Goal: Task Accomplishment & Management: Manage account settings

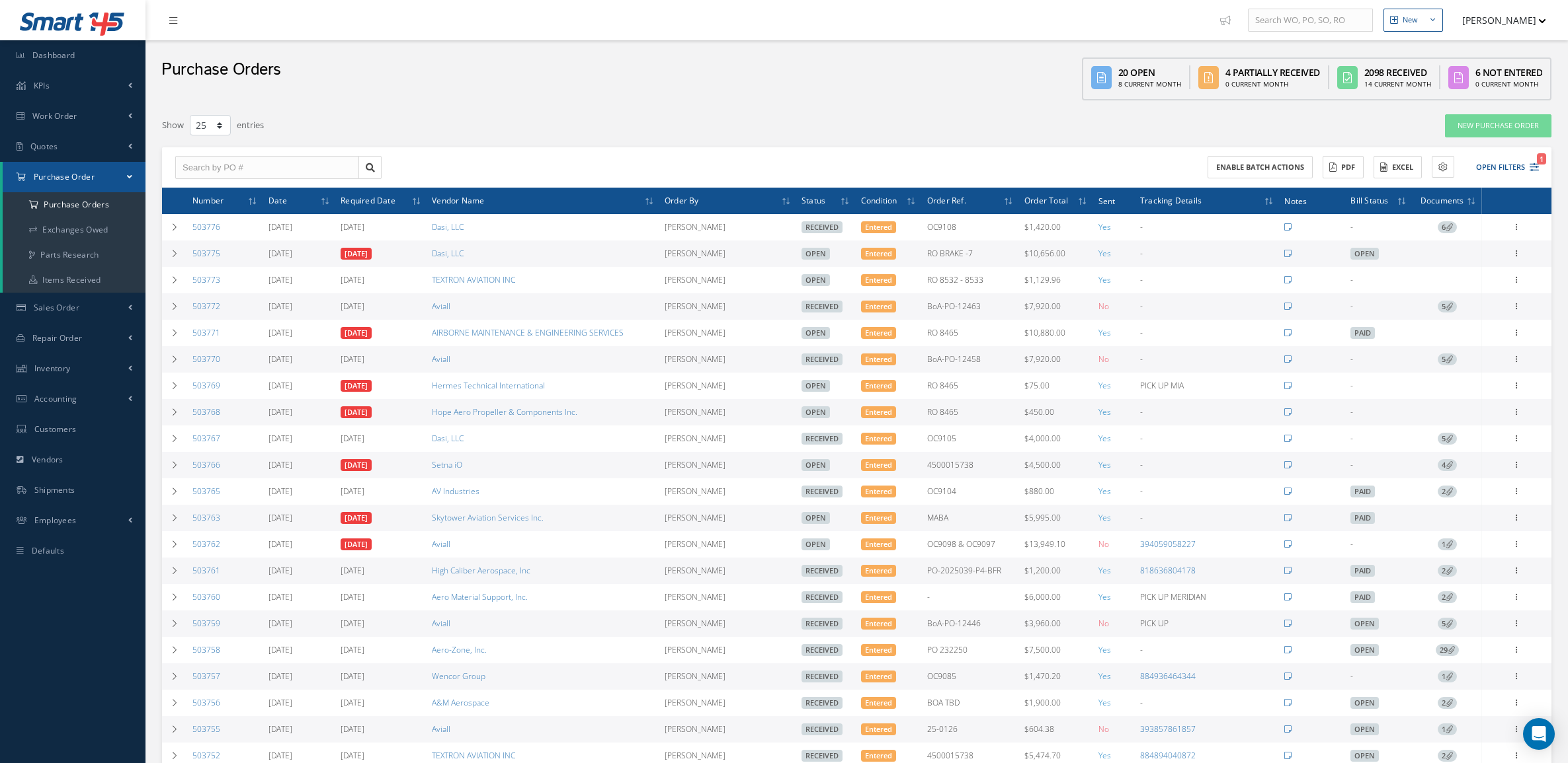
select select "25"
click at [1529, 158] on button "Open Filters 1" at bounding box center [1501, 167] width 75 height 21
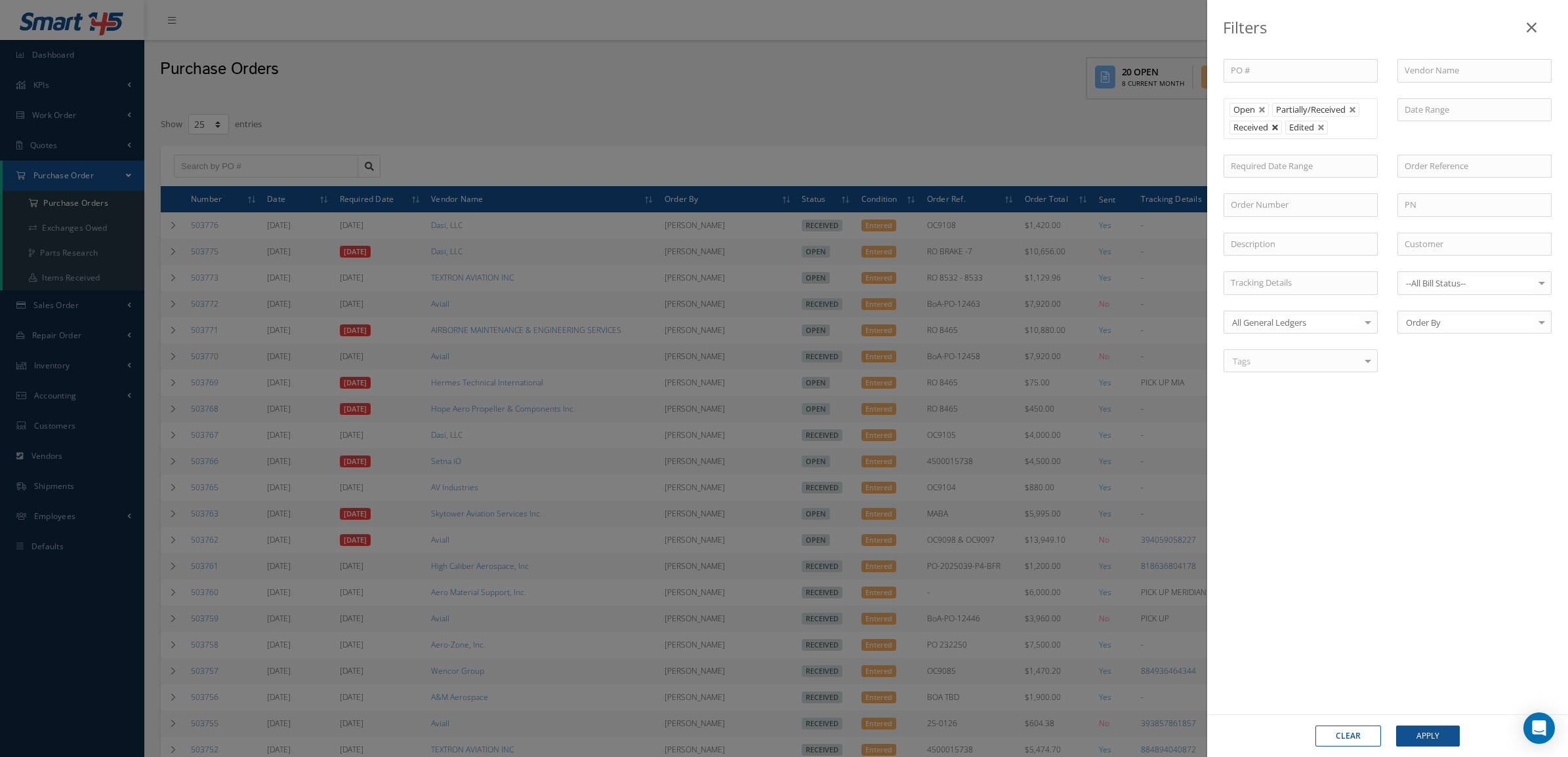
click at [1277, 127] on link at bounding box center [1275, 127] width 8 height 8
click at [1441, 723] on div "Clear Apply" at bounding box center [1387, 736] width 360 height 42
click at [1439, 730] on button "Apply" at bounding box center [1427, 736] width 64 height 21
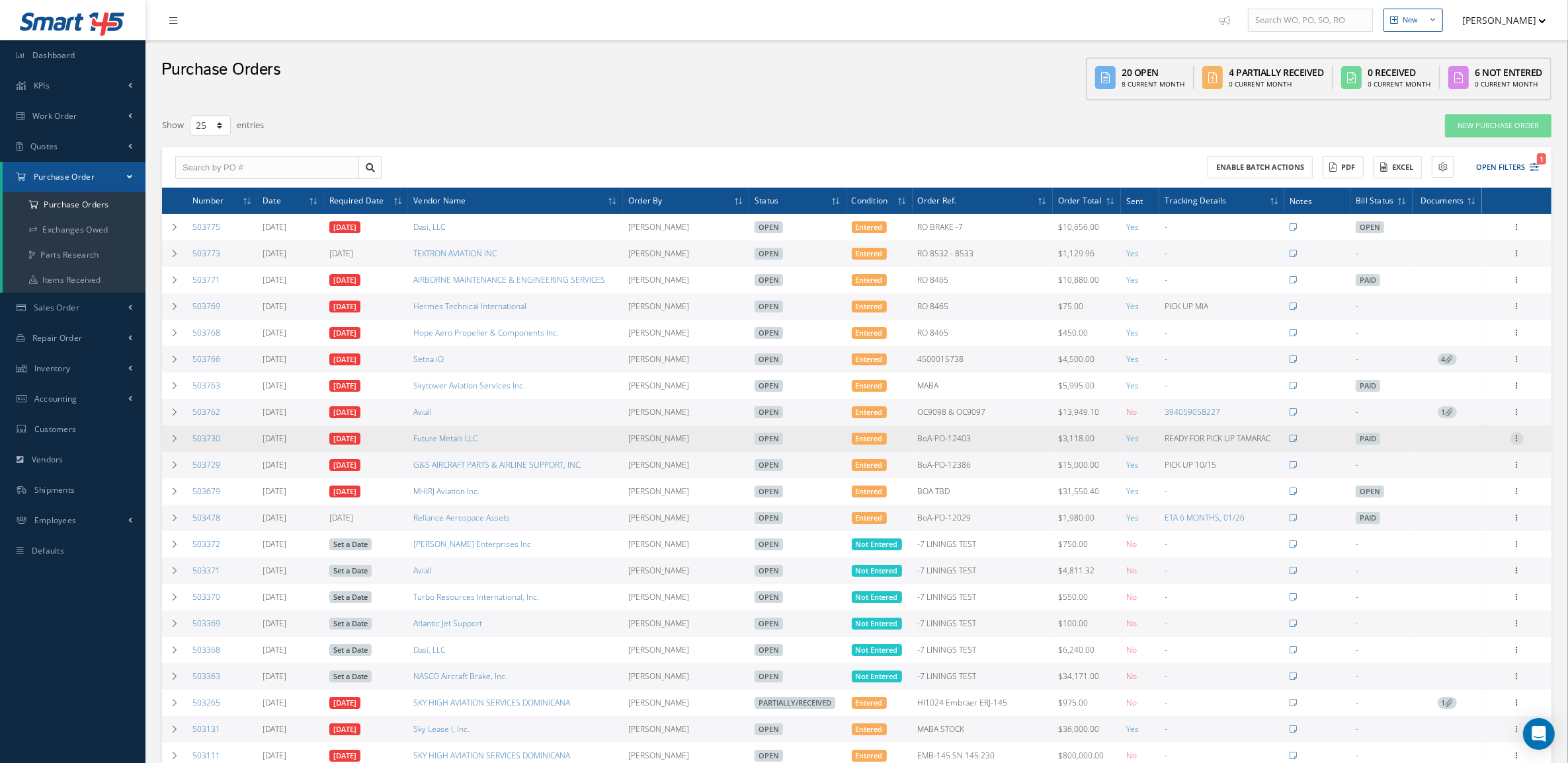
click at [1517, 443] on icon at bounding box center [1517, 438] width 13 height 10
click at [1436, 453] on link "Receive" at bounding box center [1457, 447] width 105 height 17
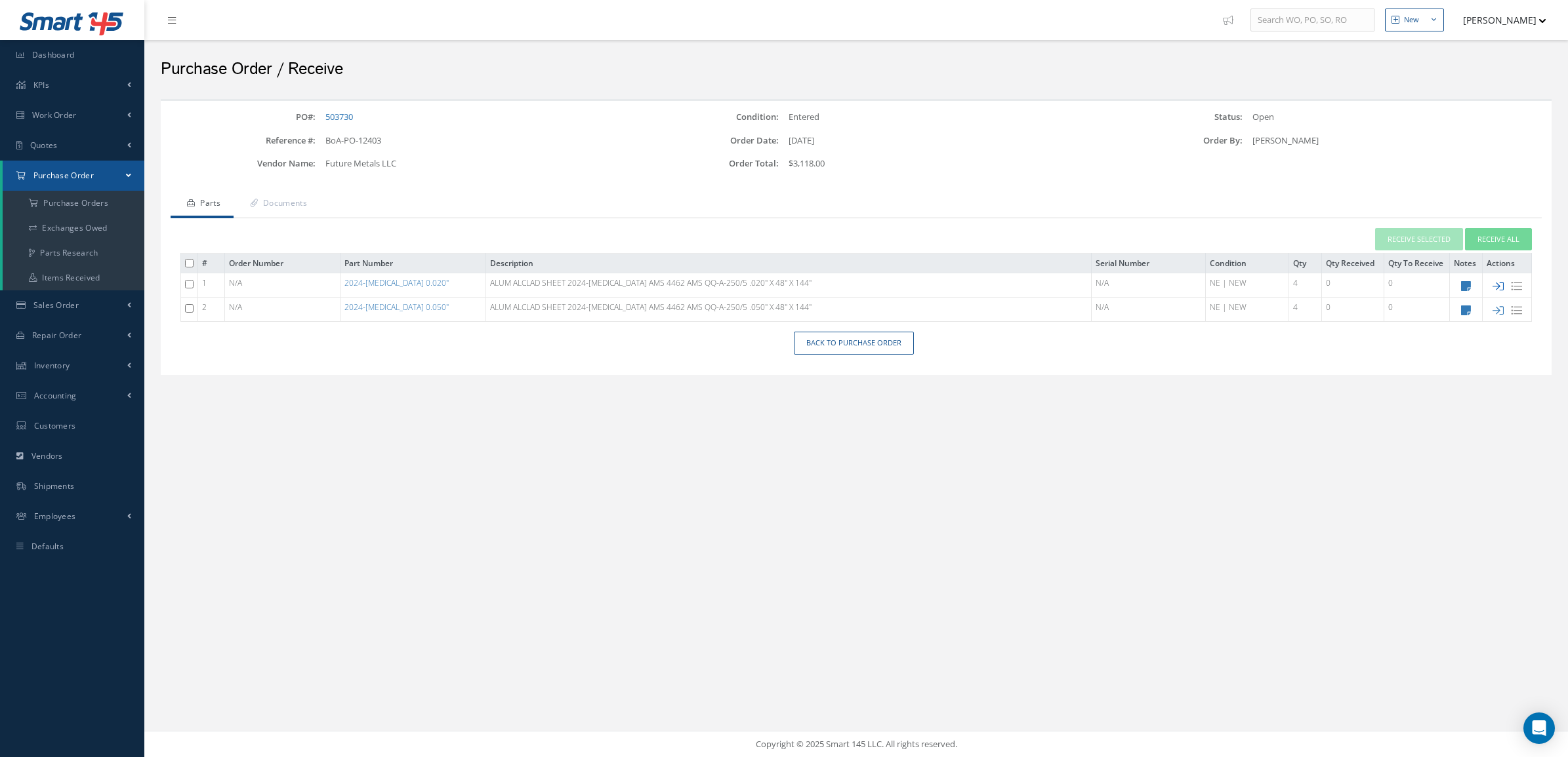
click at [1494, 284] on icon at bounding box center [1497, 285] width 11 height 11
checkbox input "false"
type input "[DATE]"
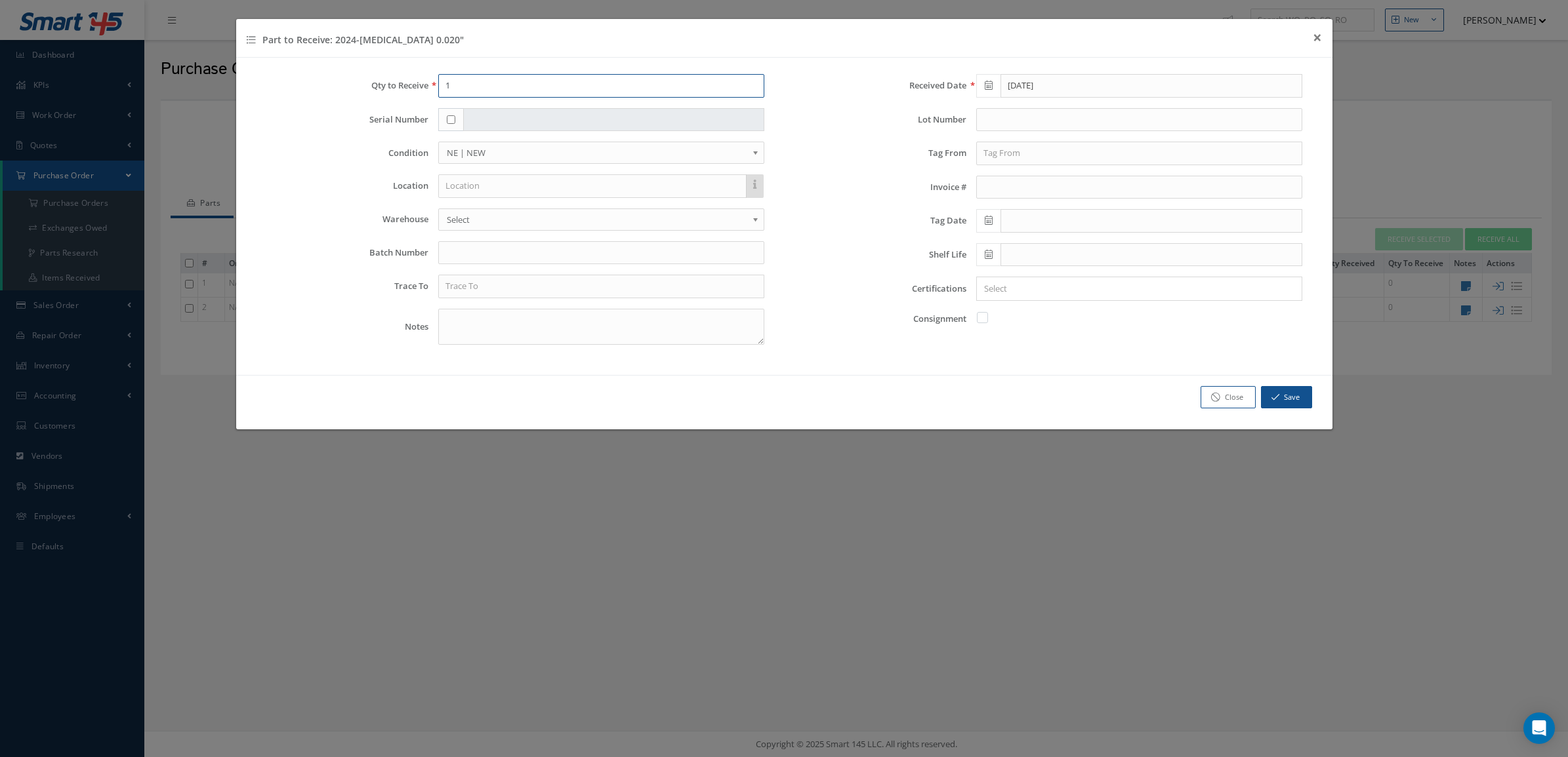
drag, startPoint x: 453, startPoint y: 77, endPoint x: 388, endPoint y: 79, distance: 65.0
click at [388, 79] on div "Qty to Receive 1" at bounding box center [515, 86] width 518 height 24
type input "4"
click at [1067, 131] on input "text" at bounding box center [1139, 120] width 326 height 24
type input "61440/01"
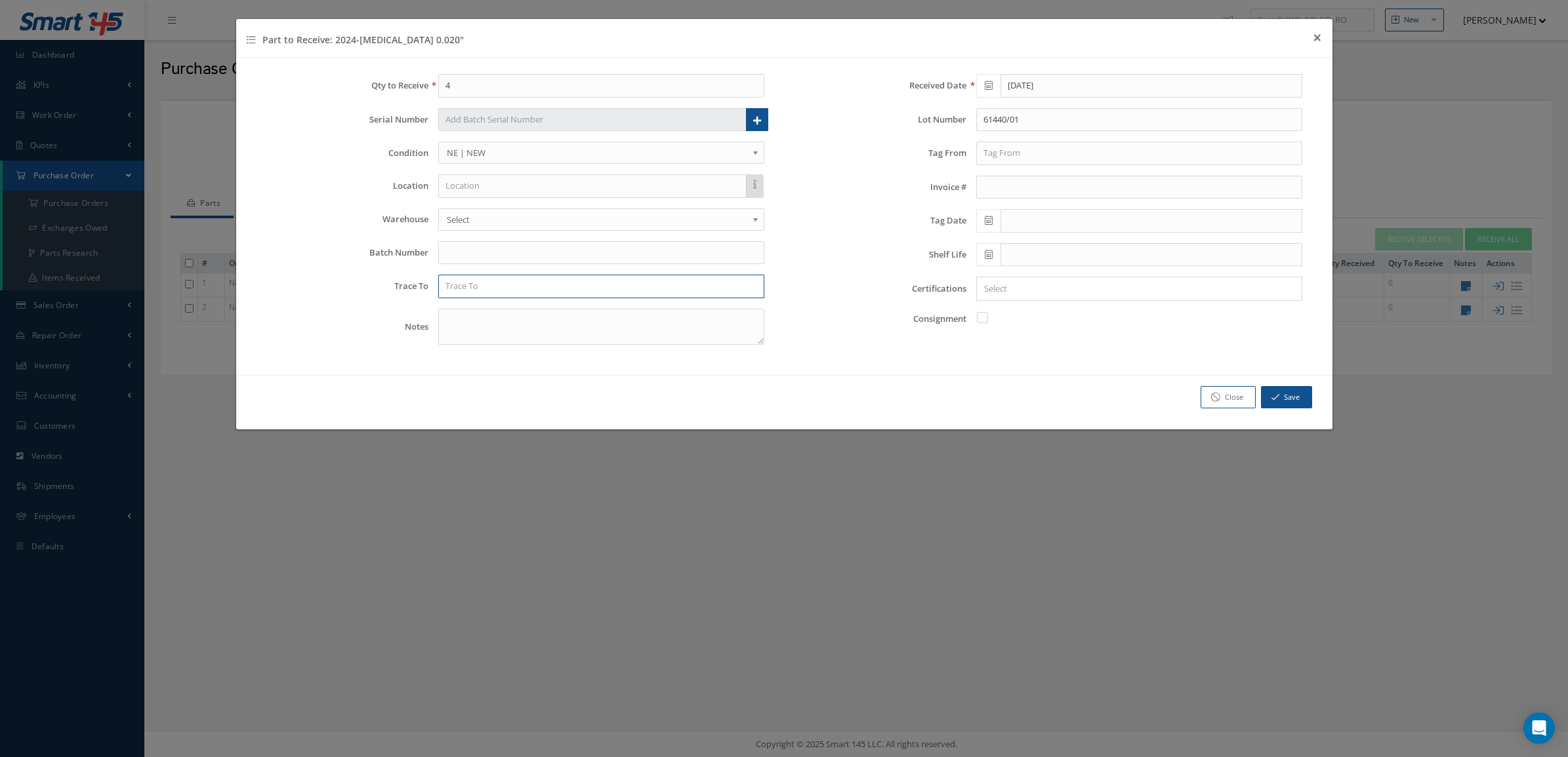
click at [624, 279] on input "text" at bounding box center [602, 286] width 326 height 24
drag, startPoint x: 624, startPoint y: 279, endPoint x: 313, endPoint y: 280, distance: 311.0
click at [313, 280] on div "Trace To amag No Match Found" at bounding box center [515, 286] width 518 height 24
type input "AMAG ROLLING GmbH"
click at [870, 199] on div "Invoice #" at bounding box center [1053, 188] width 518 height 24
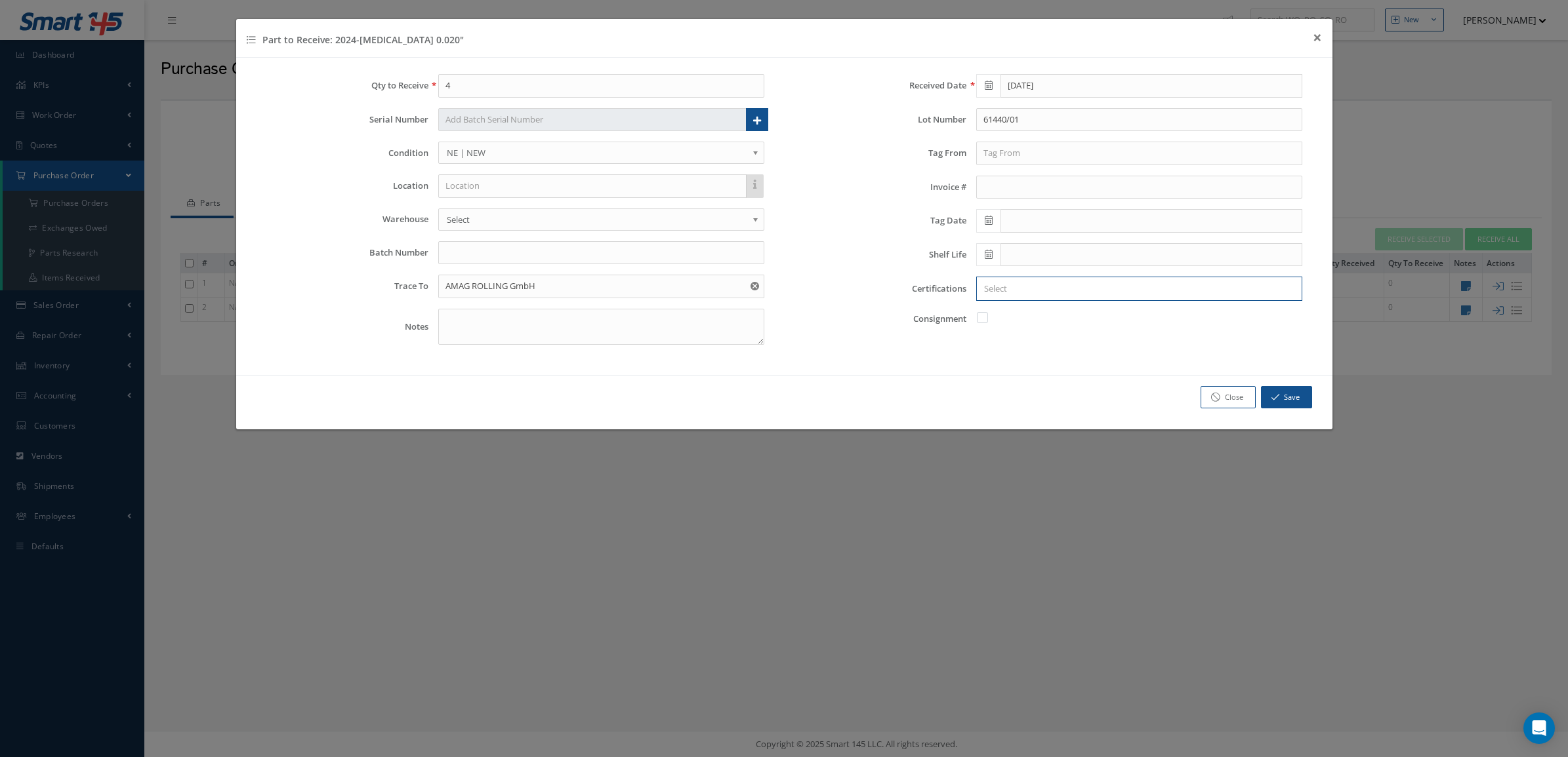
click at [1030, 296] on input "Search for option" at bounding box center [1136, 289] width 316 height 14
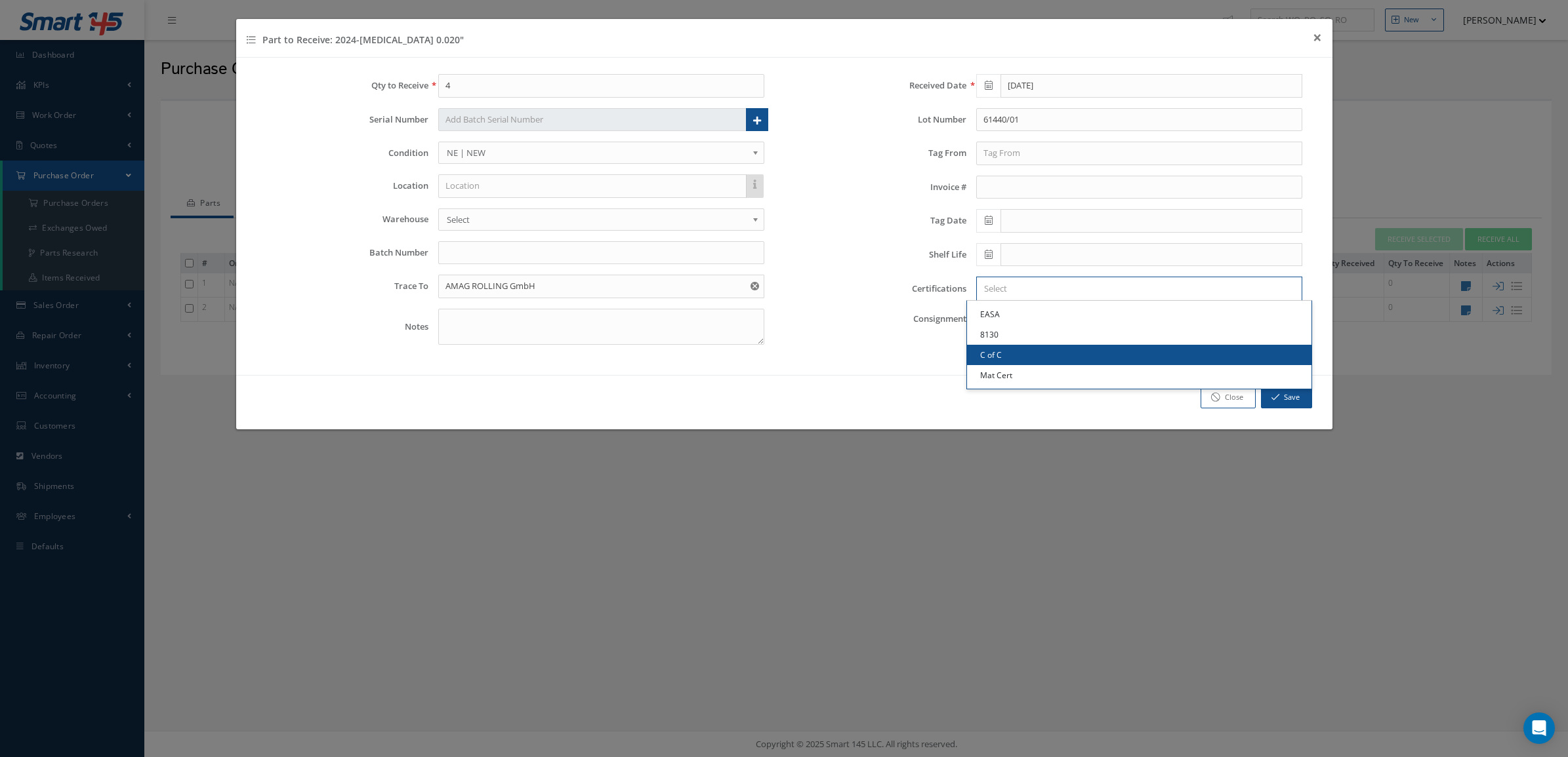
click at [1025, 348] on link "C of C" at bounding box center [1139, 355] width 344 height 20
click at [1056, 287] on input "Search for option" at bounding box center [1156, 289] width 275 height 14
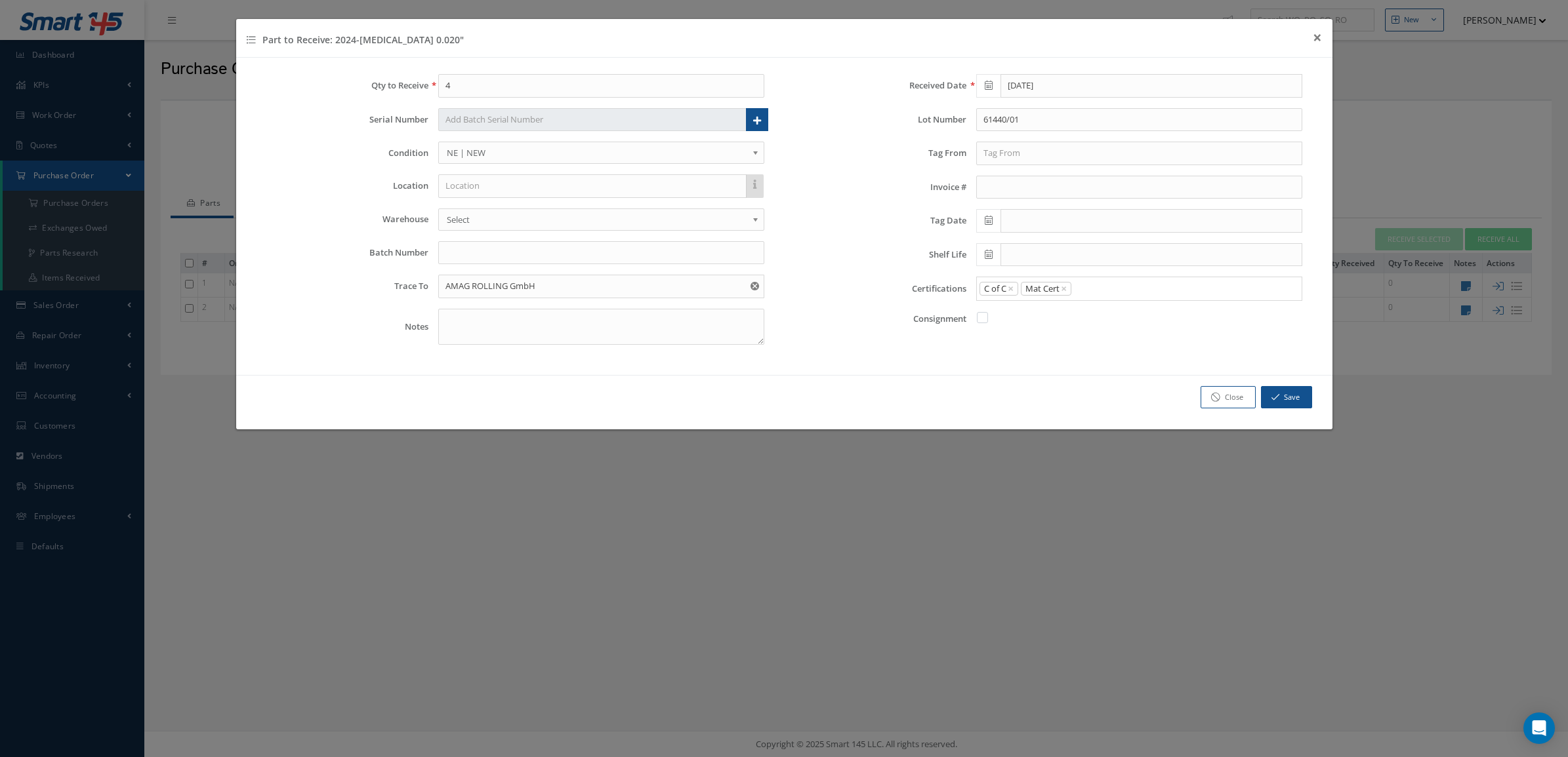
click at [1039, 381] on link "Mat Cert" at bounding box center [1139, 376] width 344 height 20
drag, startPoint x: 1048, startPoint y: 121, endPoint x: 956, endPoint y: 125, distance: 92.1
click at [956, 125] on div "Lot Number 61440/01" at bounding box center [1053, 120] width 518 height 24
click at [1293, 404] on button "Save" at bounding box center [1286, 398] width 51 height 23
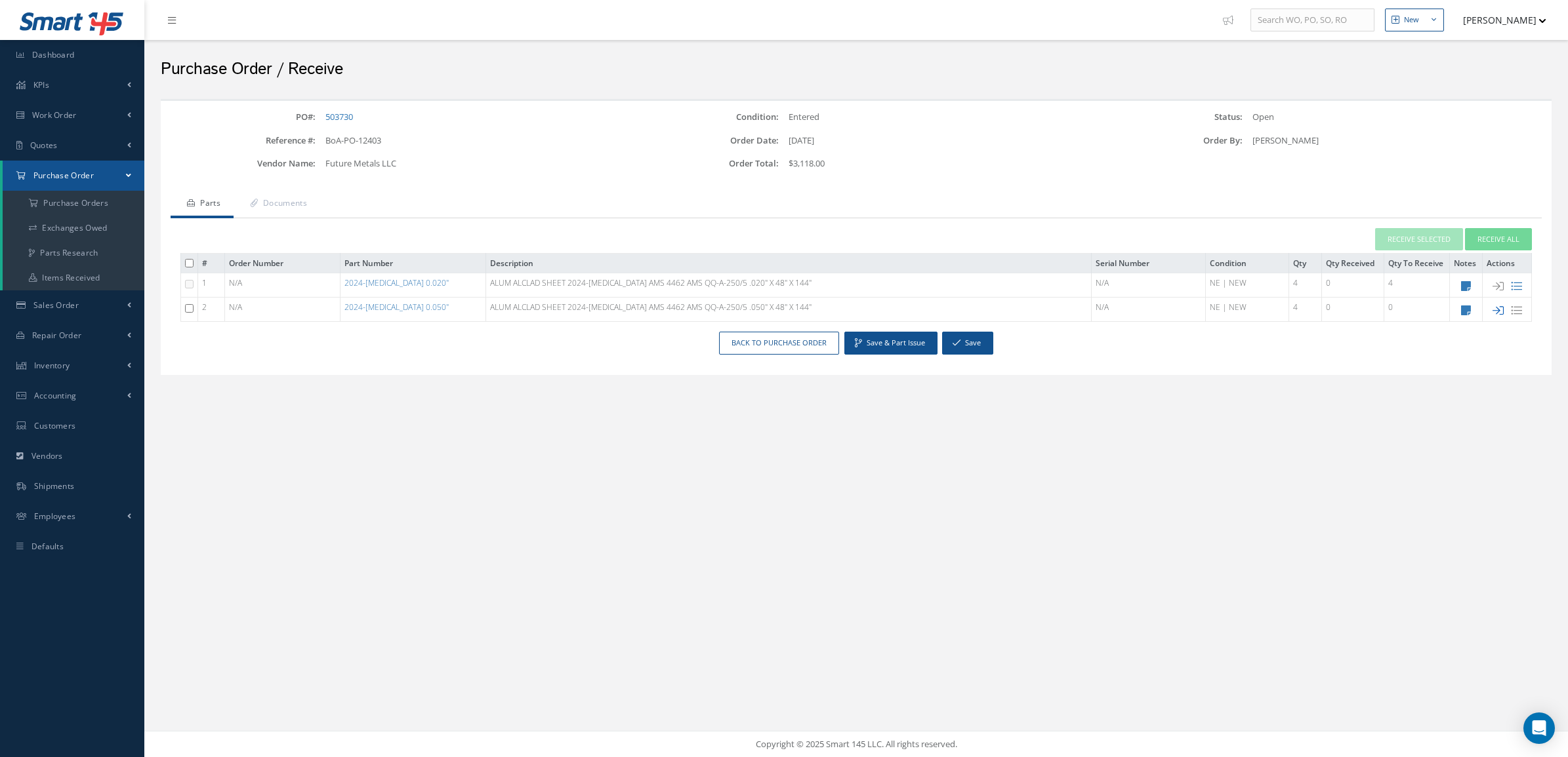
click at [1499, 313] on icon at bounding box center [1497, 310] width 11 height 11
type input "1"
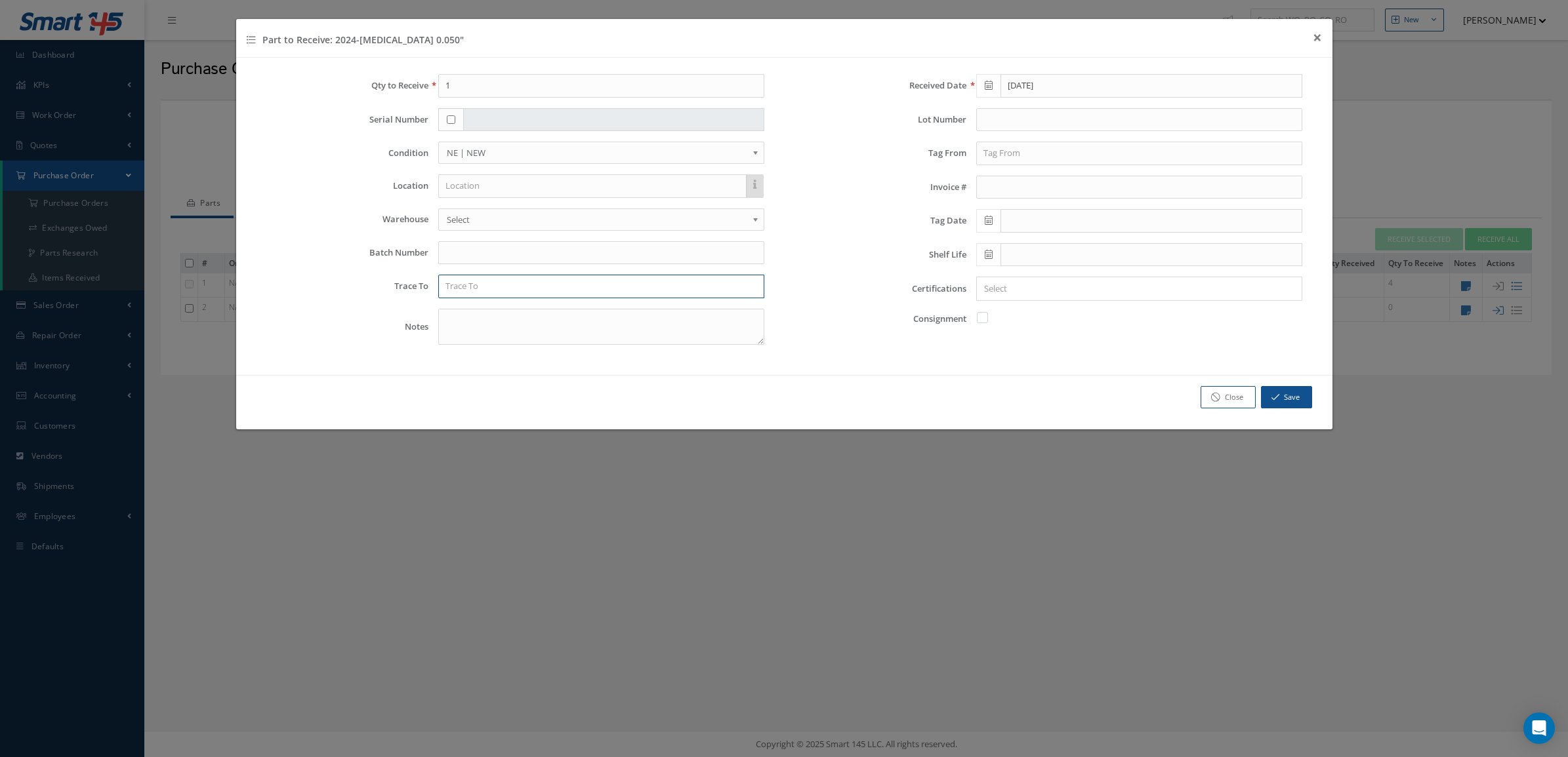
click at [512, 286] on input "text" at bounding box center [602, 286] width 326 height 24
click at [1059, 122] on input "text" at bounding box center [1139, 120] width 326 height 24
type input "575455B1"
click at [674, 297] on input "text" at bounding box center [602, 286] width 326 height 24
click at [492, 285] on input "KAISER ALLUMINIUM" at bounding box center [602, 286] width 326 height 24
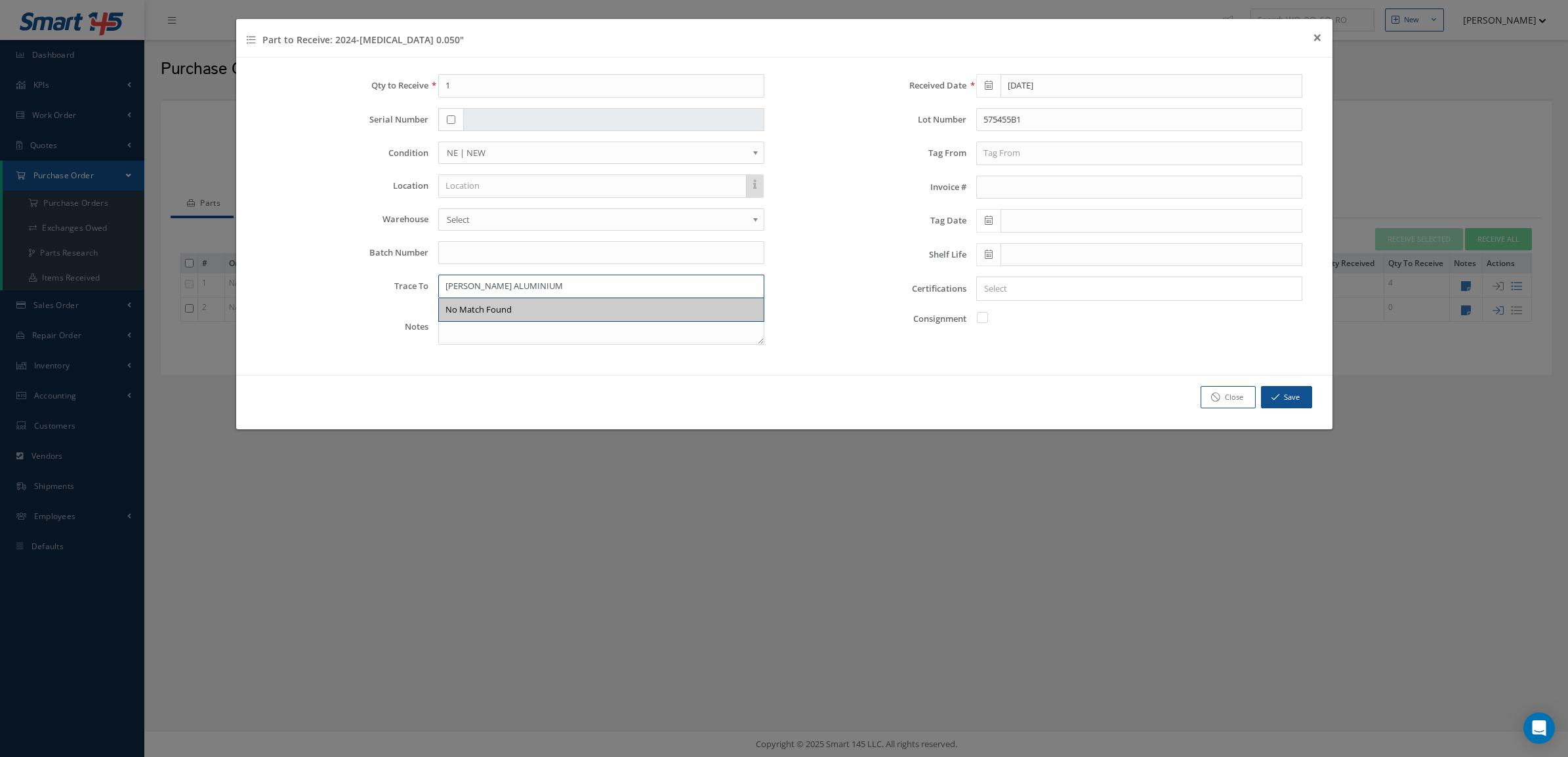
click at [512, 283] on input "KAISER ALUMINIUM" at bounding box center [602, 286] width 326 height 24
type input "KAISER ALUMINUM"
click at [541, 300] on div "KAISER ALUMINUM" at bounding box center [601, 310] width 325 height 24
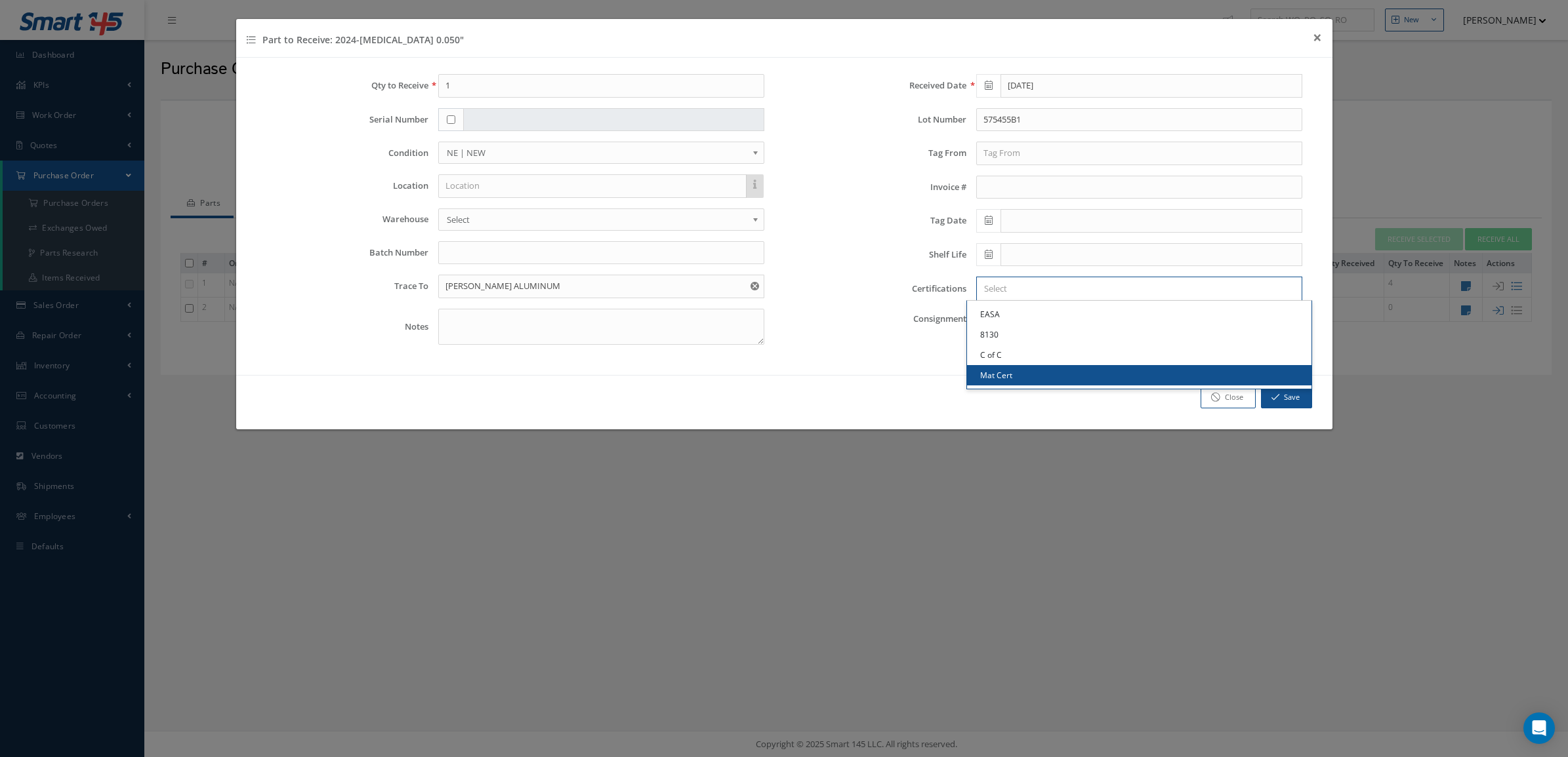
click at [1001, 284] on input "Search for option" at bounding box center [1136, 289] width 316 height 14
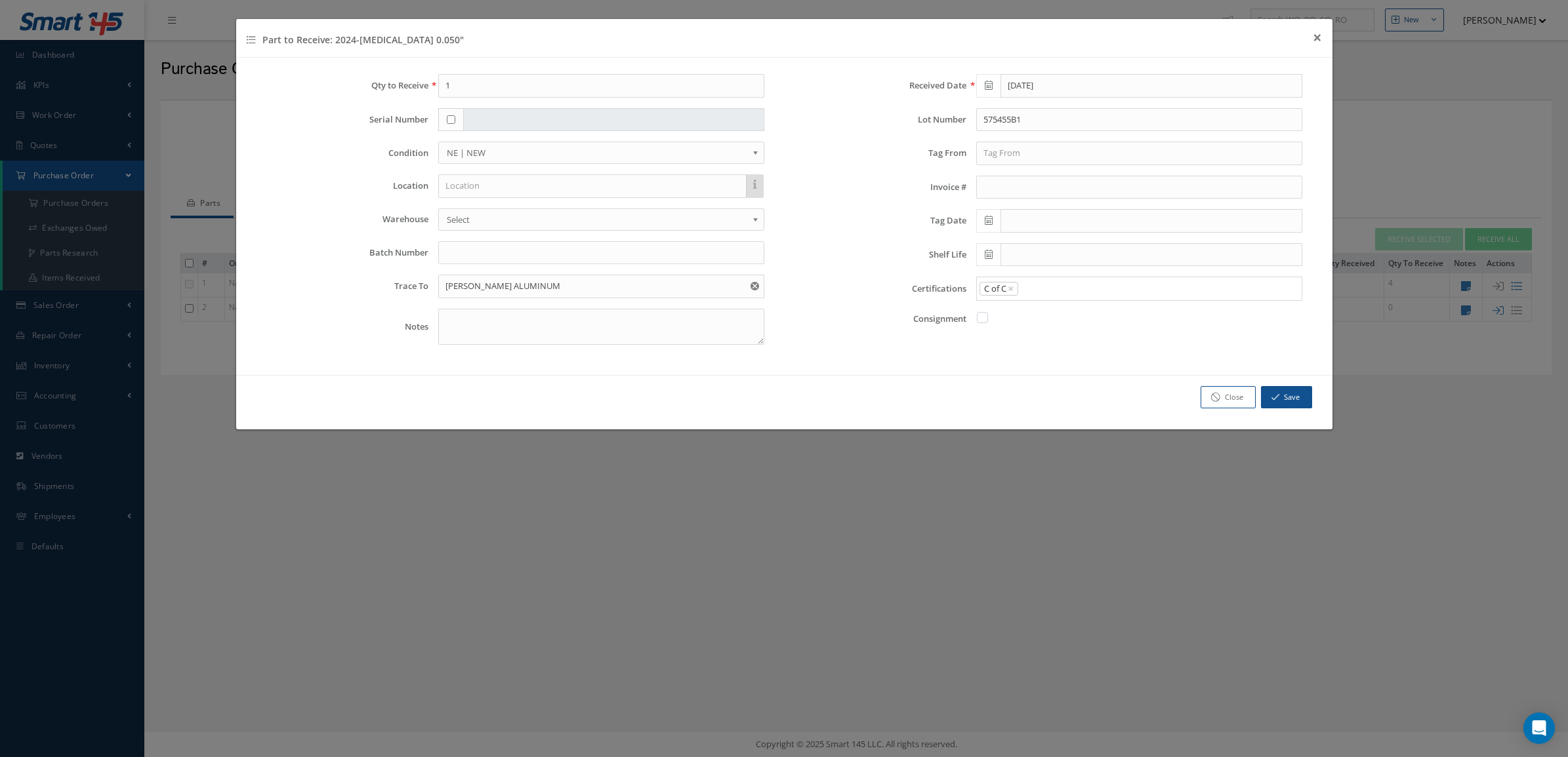
click at [1036, 364] on link "C of C" at bounding box center [1139, 355] width 344 height 20
click at [1073, 291] on input "Search for option" at bounding box center [1156, 289] width 275 height 14
click at [1046, 372] on link "Mat Cert" at bounding box center [1139, 376] width 344 height 20
drag, startPoint x: 464, startPoint y: 87, endPoint x: 349, endPoint y: 89, distance: 115.0
click at [349, 89] on div "Qty to Receive 1" at bounding box center [515, 86] width 518 height 24
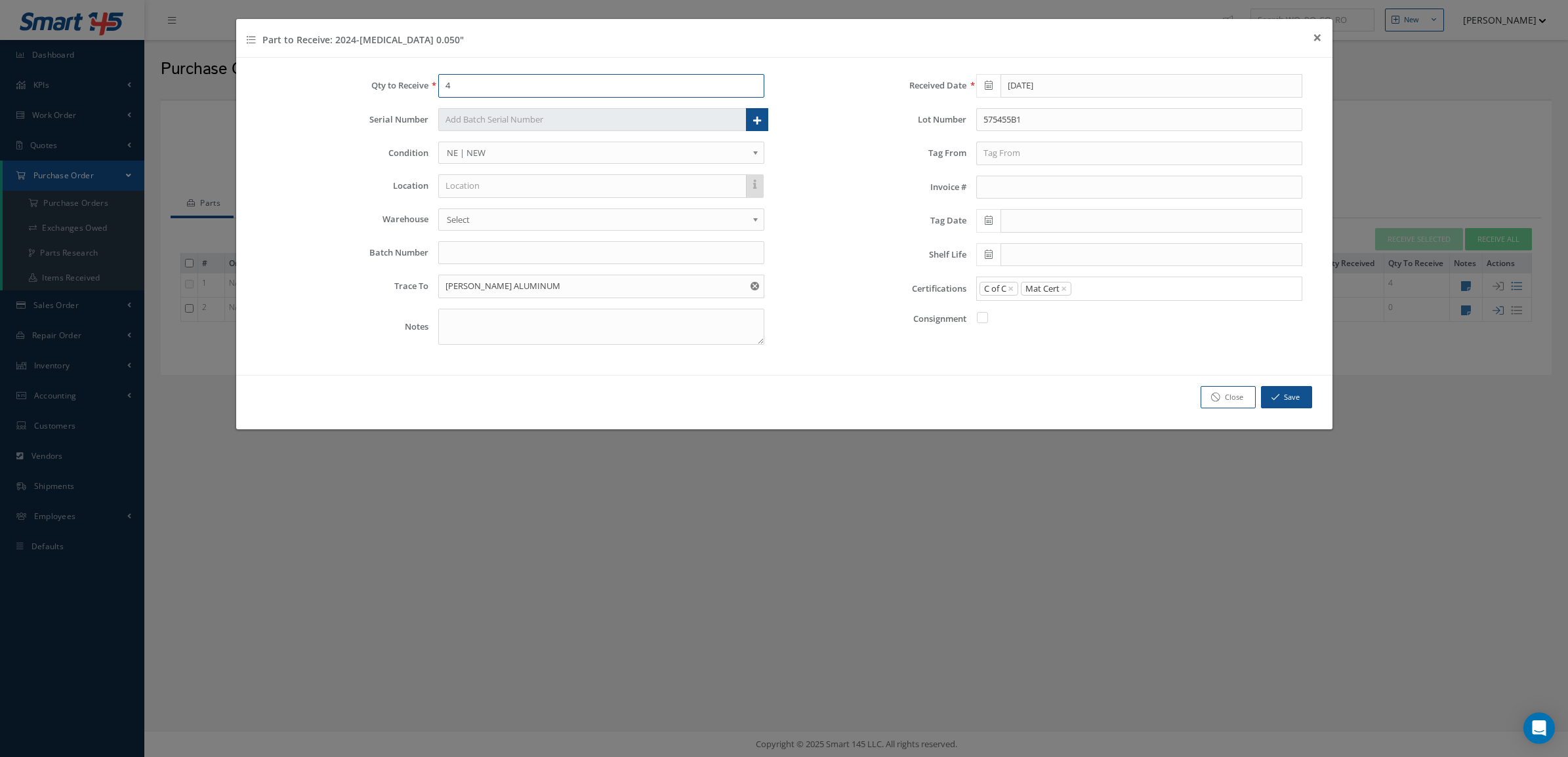
type input "4"
click at [1286, 405] on button "Save" at bounding box center [1286, 398] width 51 height 23
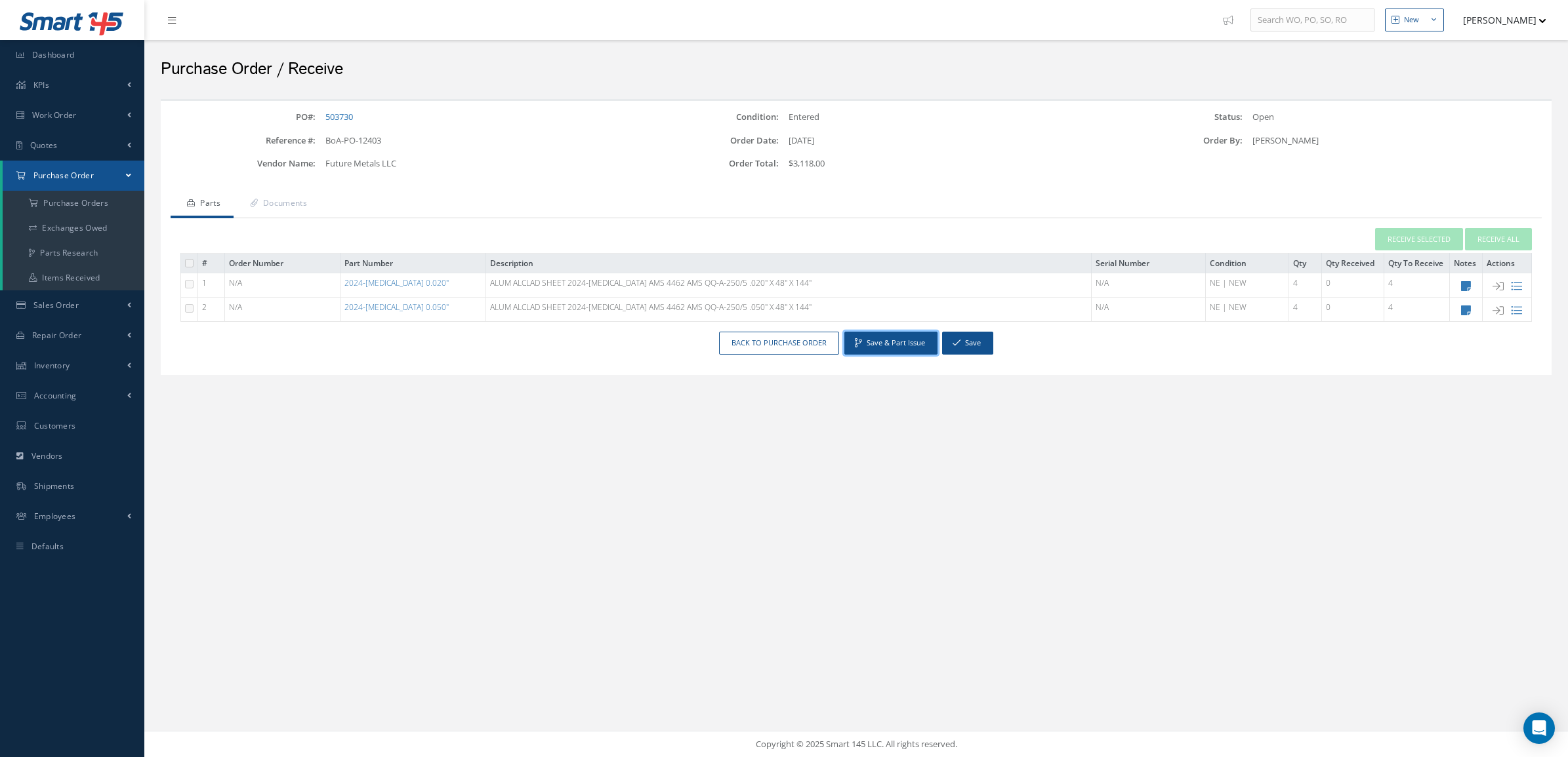
click at [915, 346] on button "Save & Part Issue" at bounding box center [891, 343] width 93 height 23
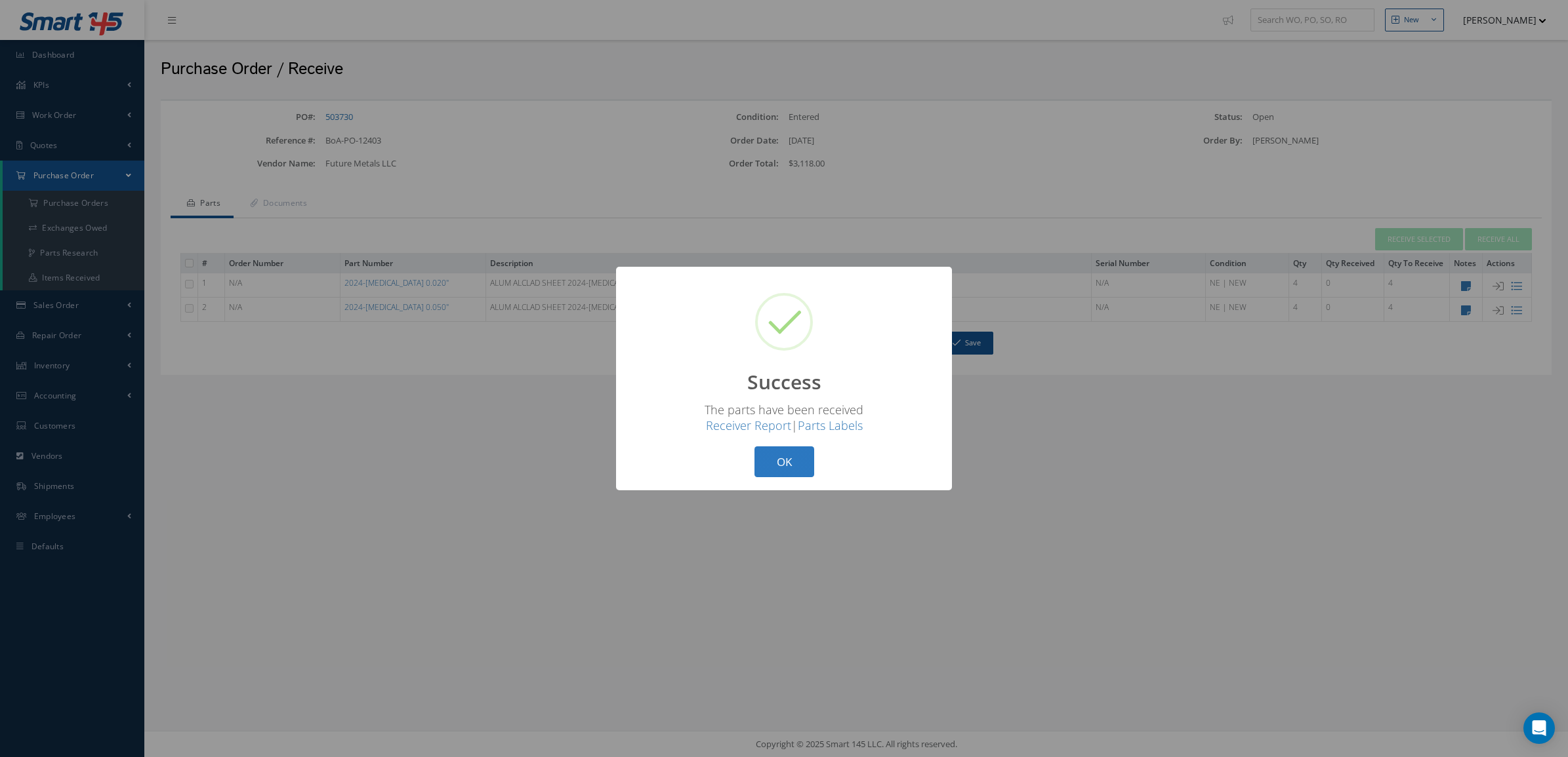
click at [778, 461] on button "OK" at bounding box center [784, 462] width 59 height 31
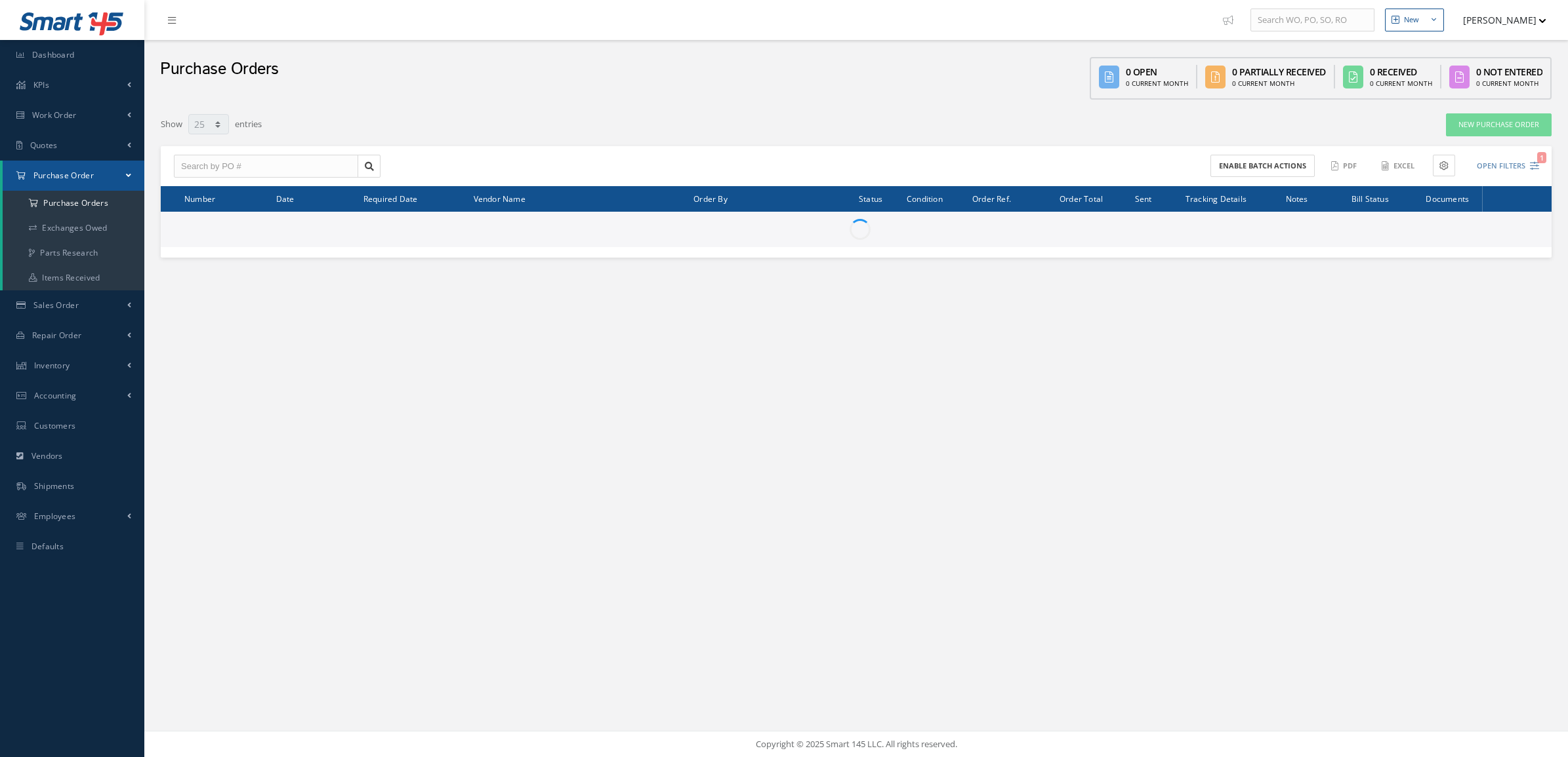
select select "25"
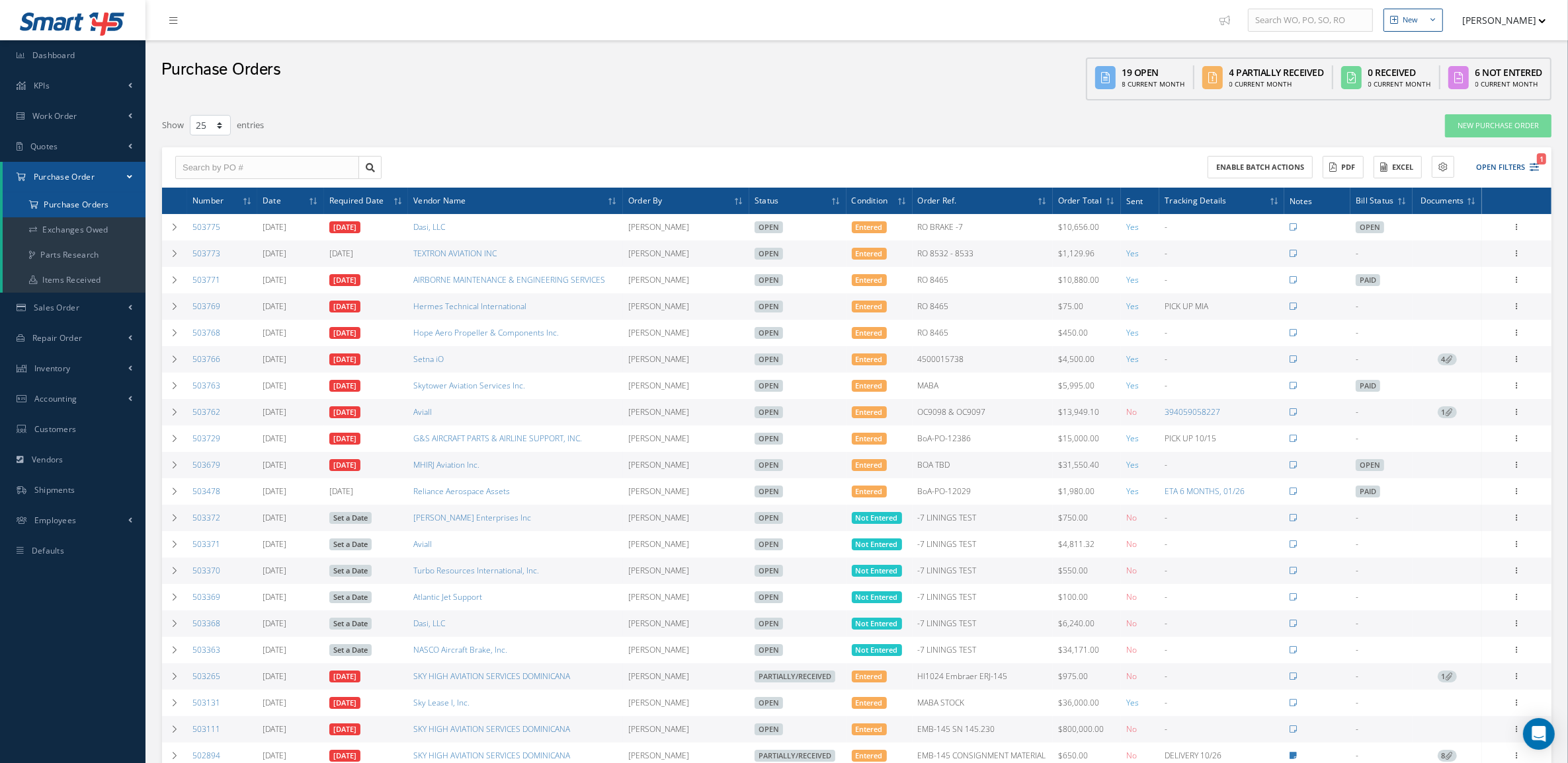
click at [93, 210] on a=1&status_id=2&status_id=3&status_id=5&collapsedFilters"] "Purchase Orders" at bounding box center [74, 205] width 143 height 25
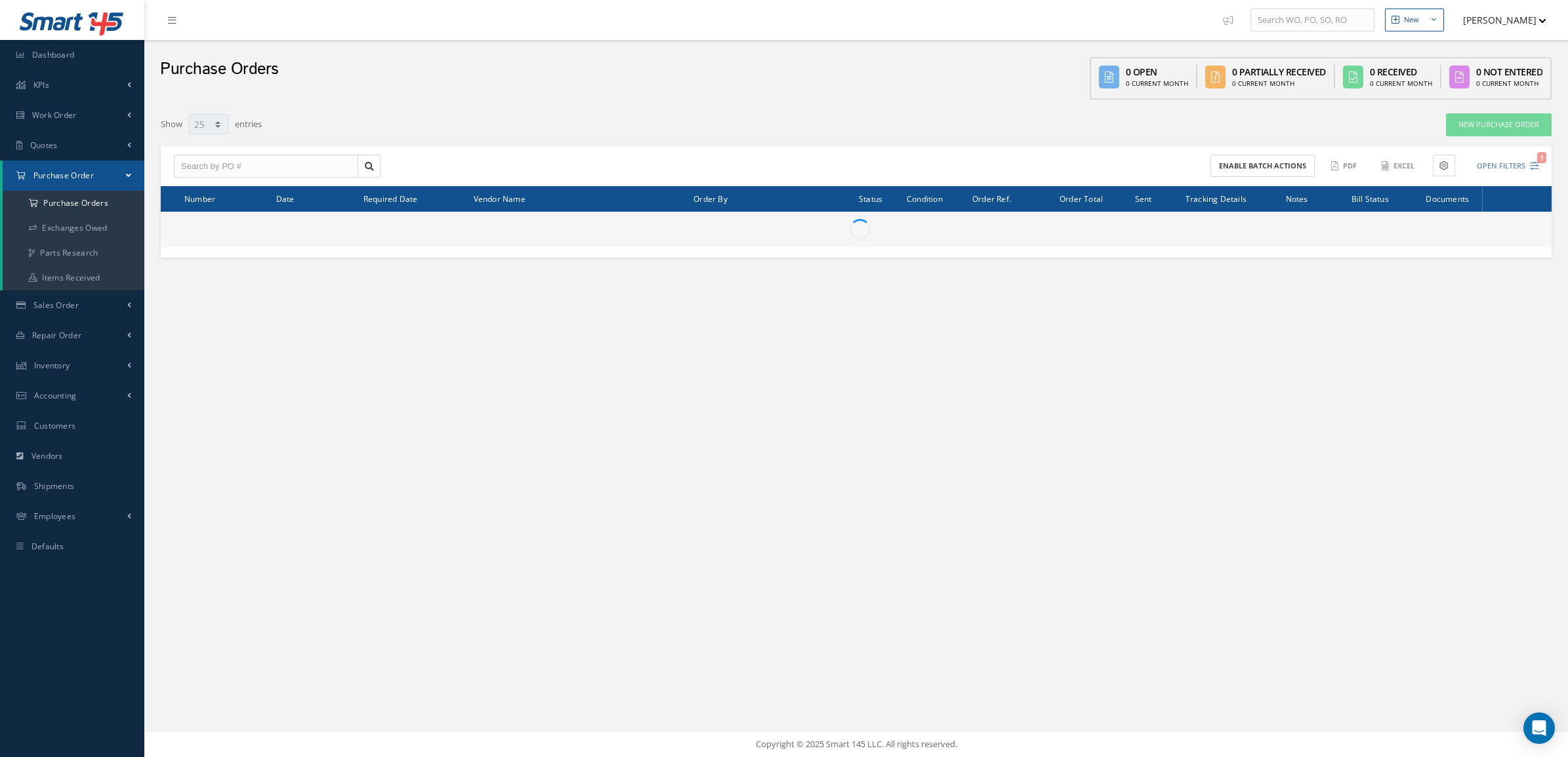
select select "25"
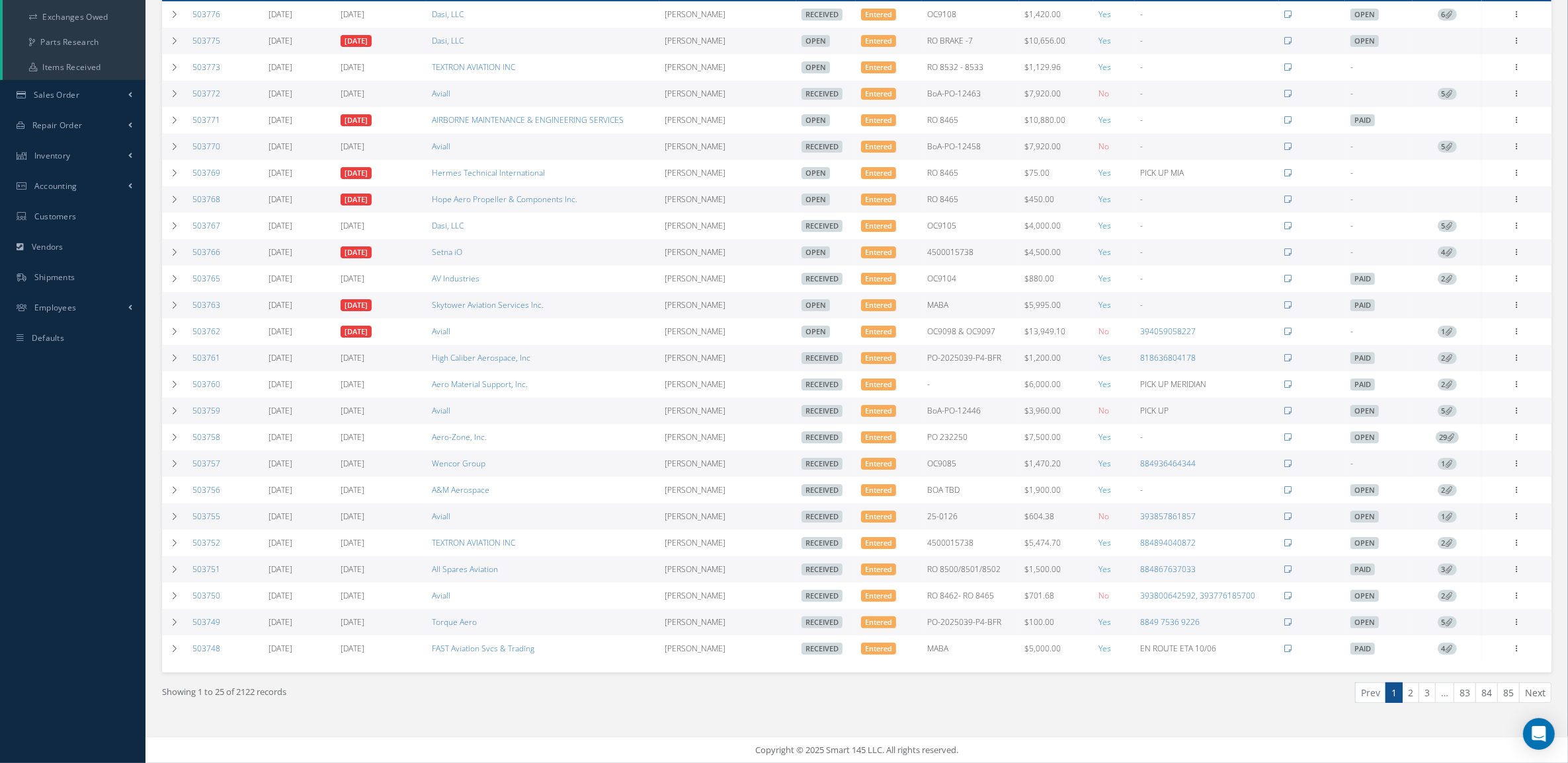
scroll to position [224, 0]
click at [1412, 693] on link "2" at bounding box center [1410, 693] width 17 height 21
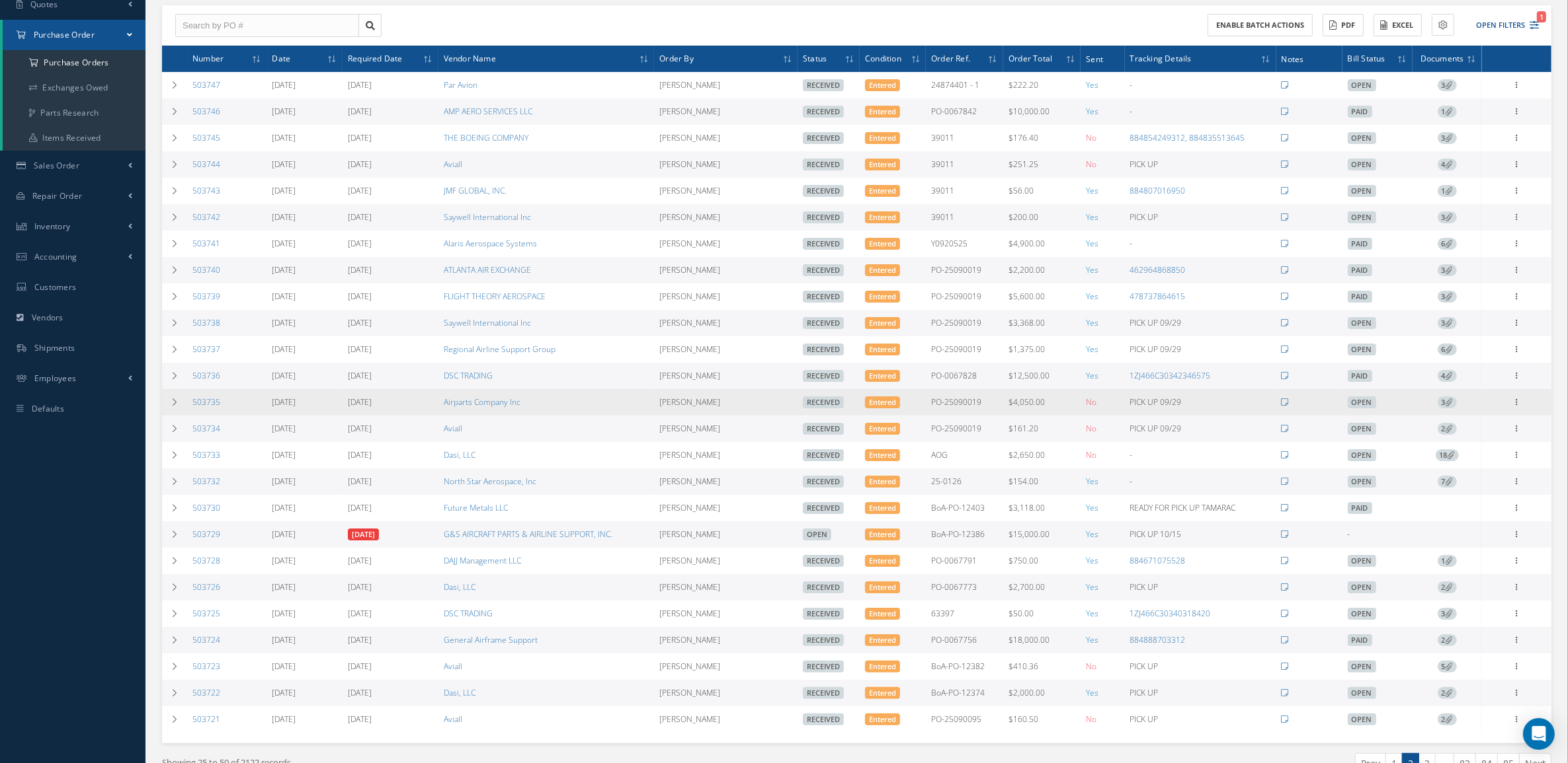
scroll to position [165, 0]
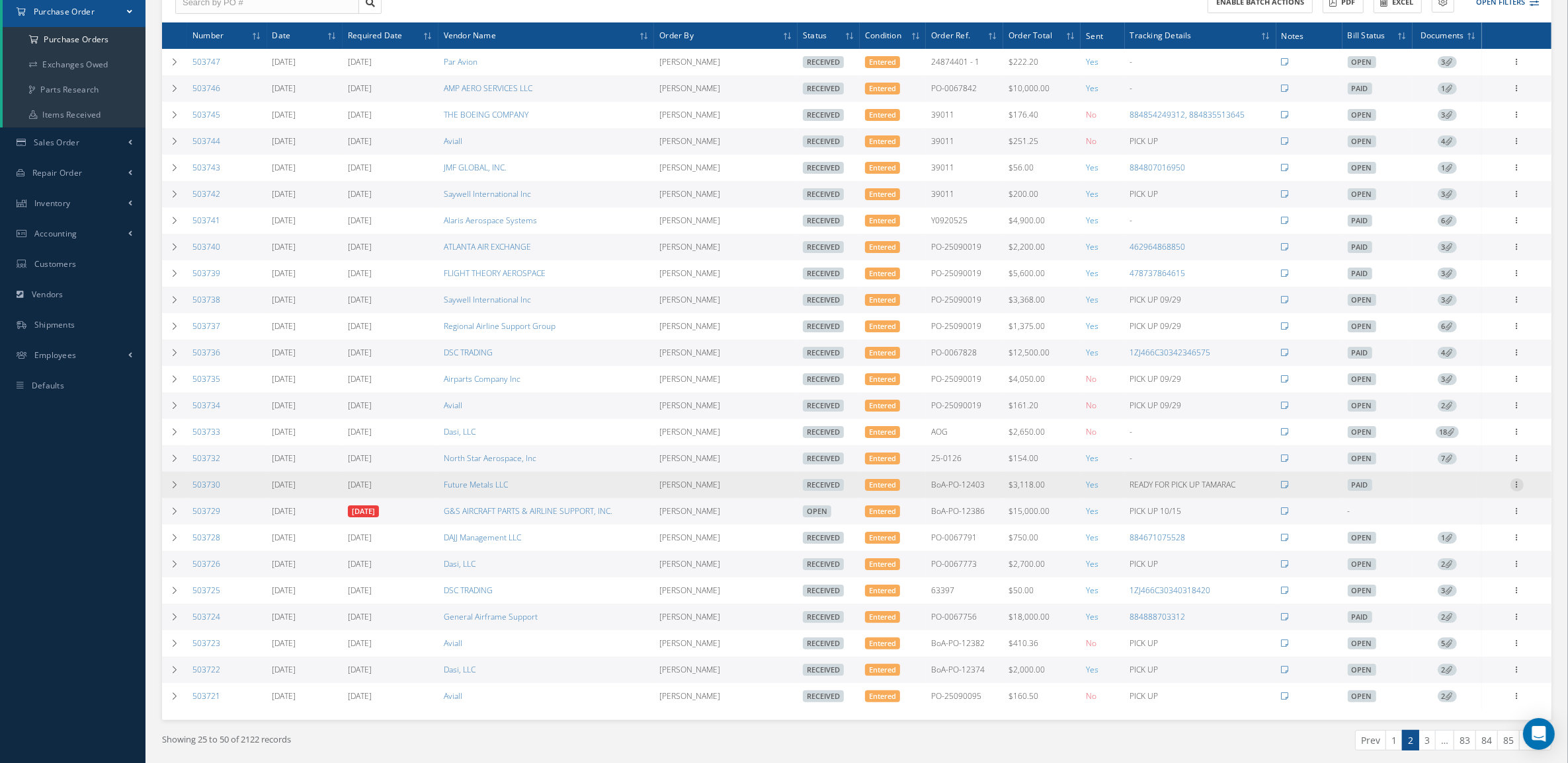
click at [1516, 489] on icon at bounding box center [1517, 484] width 13 height 10
click at [1447, 578] on link "Documents" at bounding box center [1457, 579] width 105 height 17
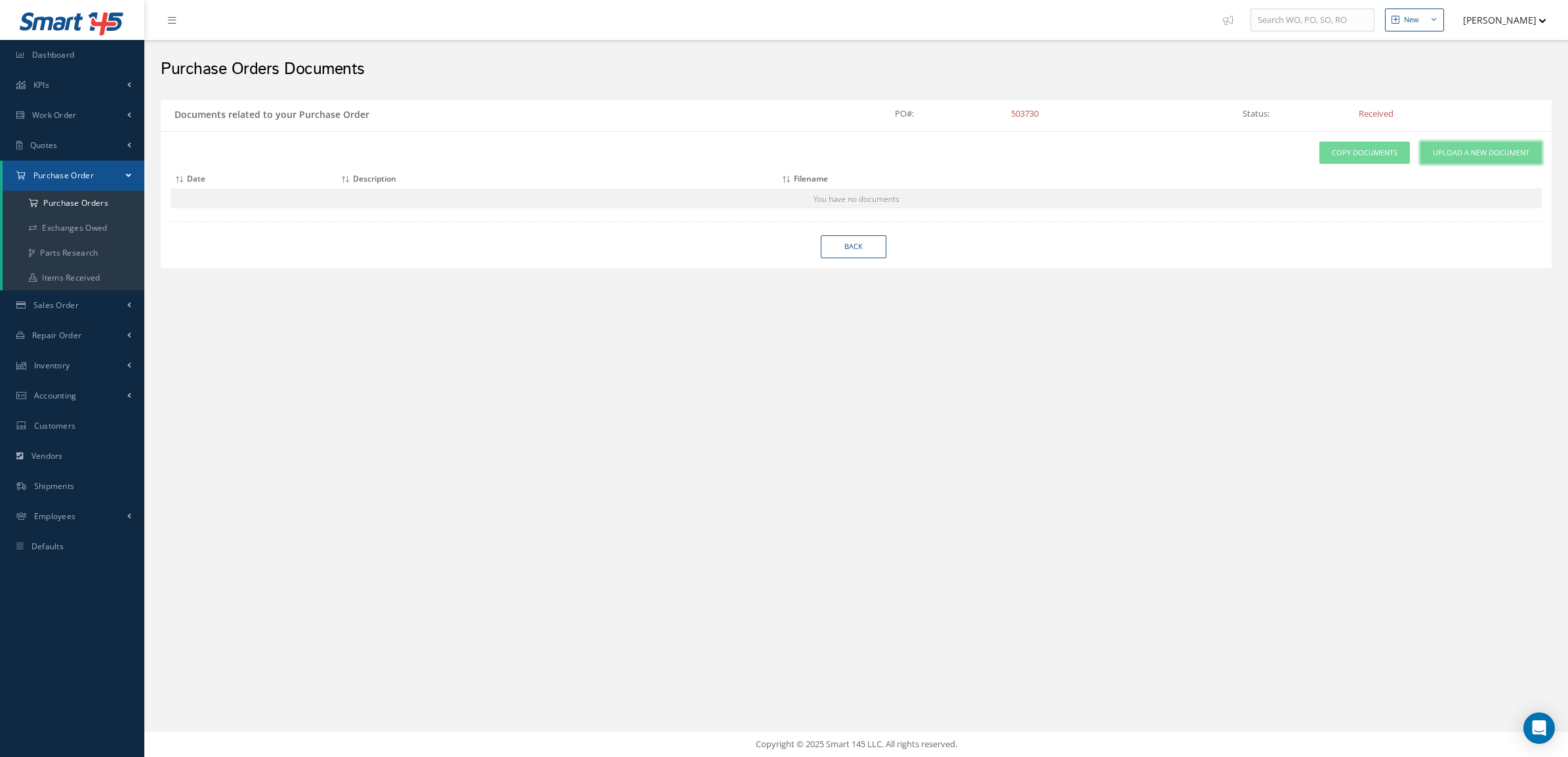
click at [1501, 143] on link "Upload a New Document" at bounding box center [1480, 153] width 122 height 23
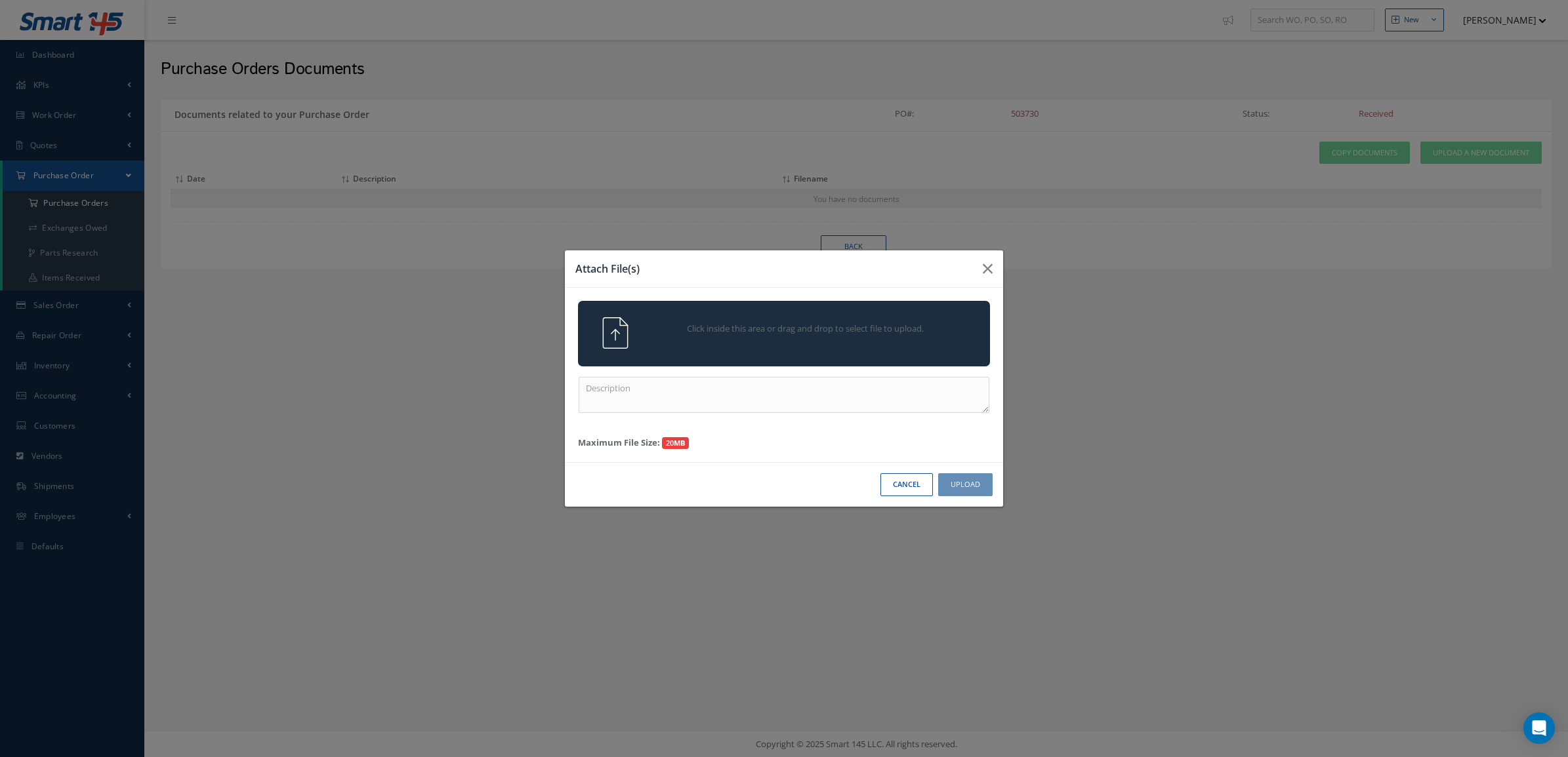
click at [858, 332] on span "Click inside this area or drag and drop to select file to upload." at bounding box center [806, 329] width 297 height 13
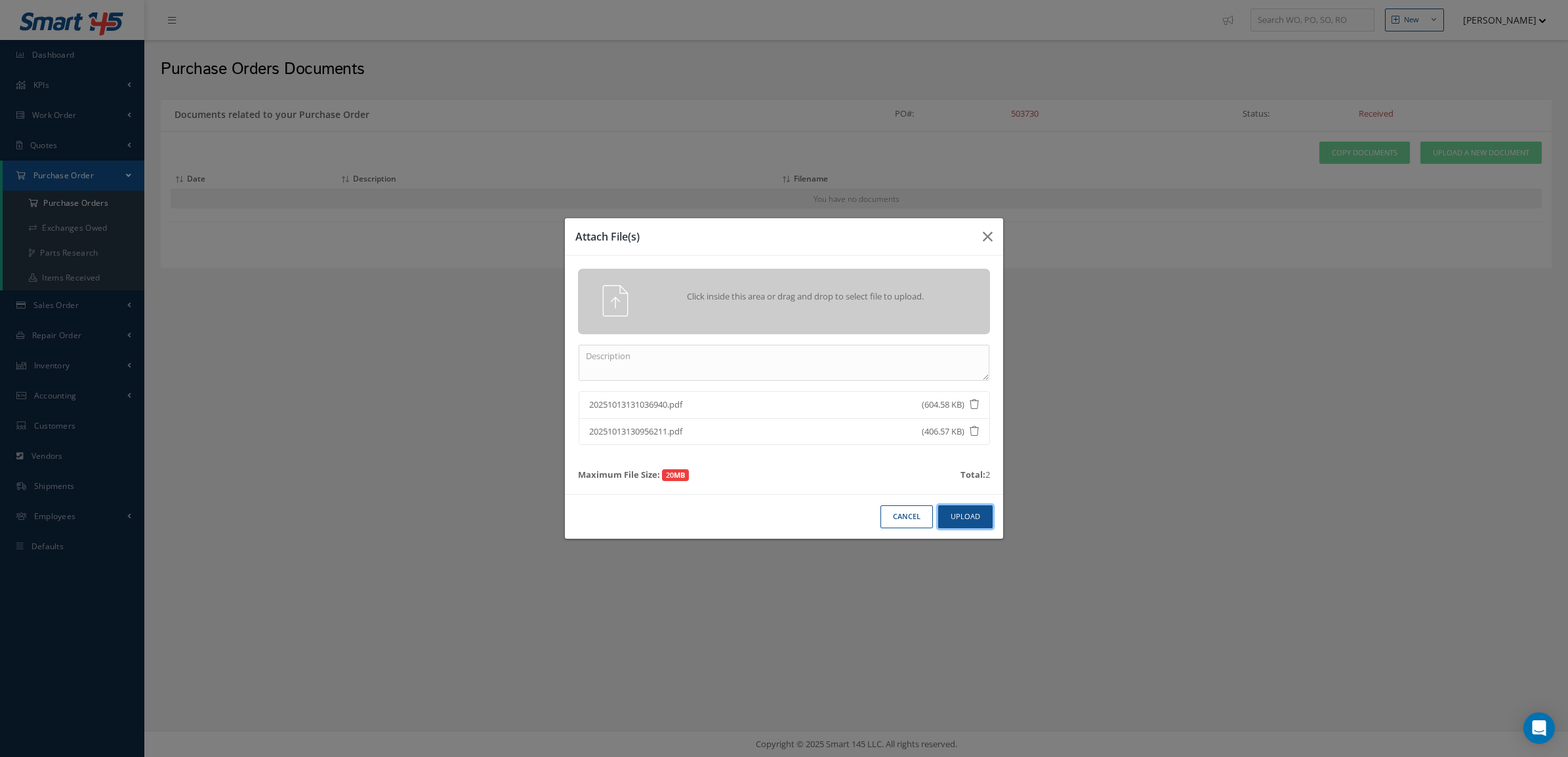
click at [944, 517] on button "Upload" at bounding box center [965, 517] width 54 height 23
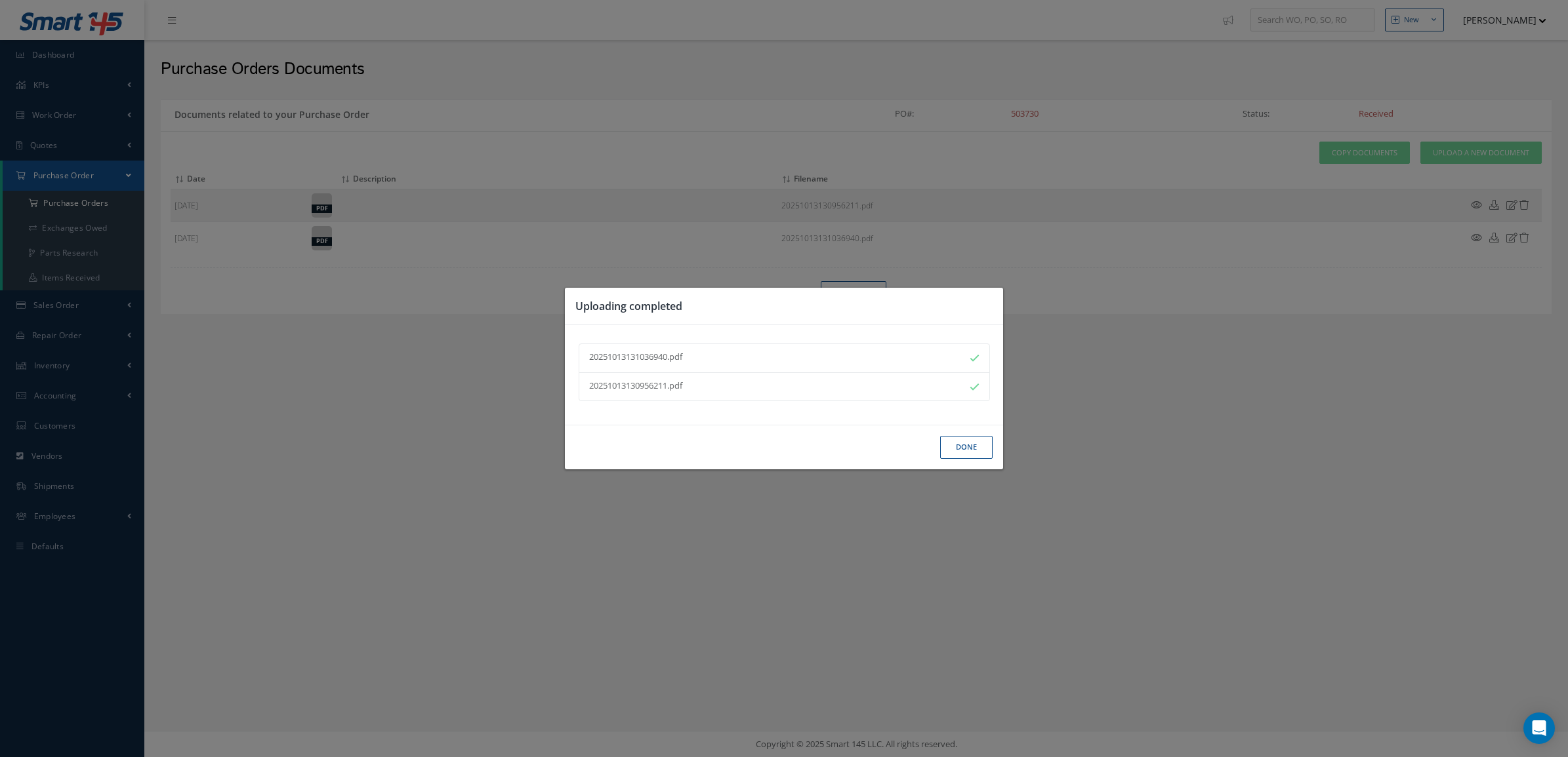
click at [953, 449] on button "Done" at bounding box center [966, 447] width 53 height 23
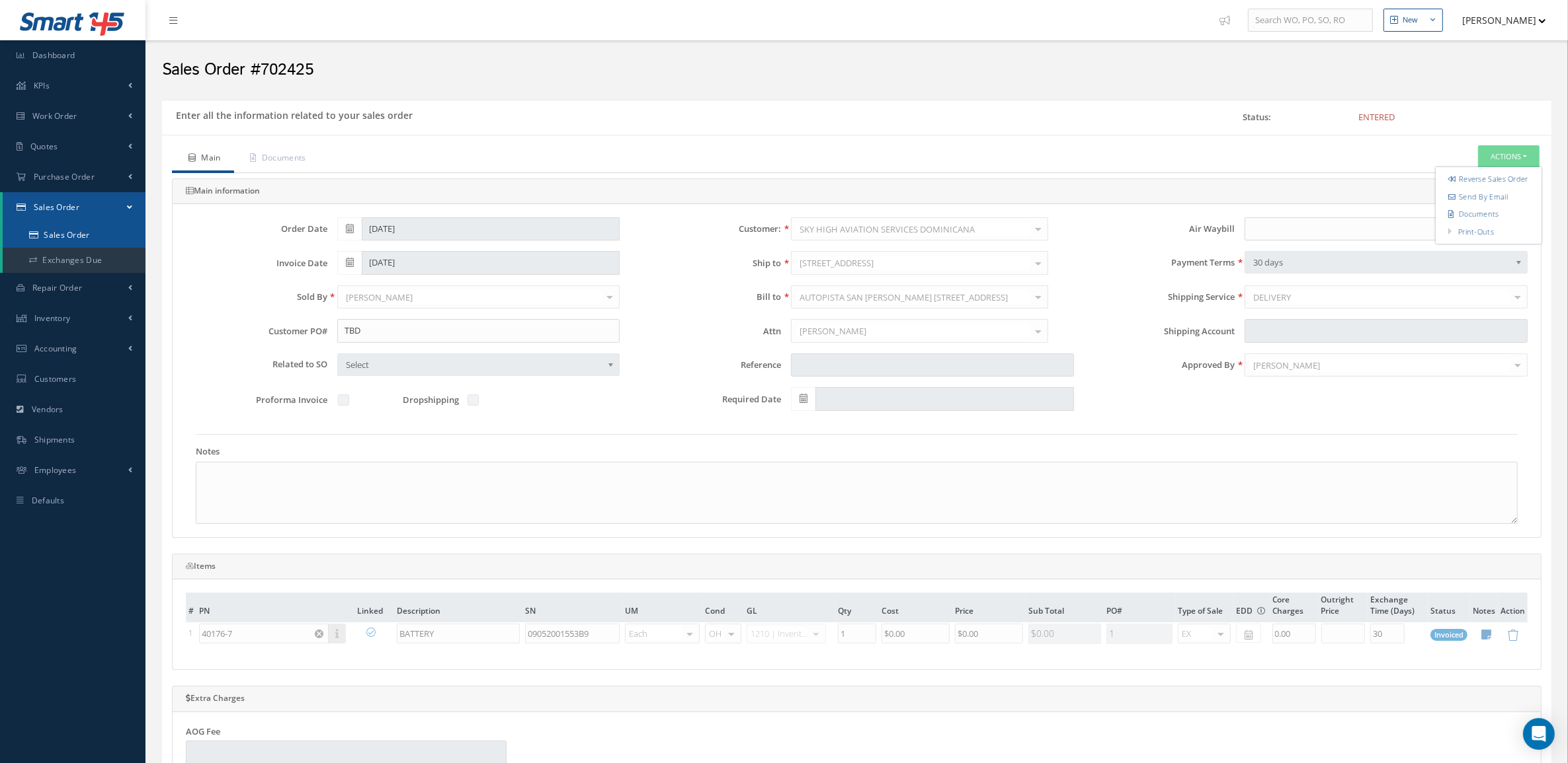
click at [117, 243] on link "Sales Order" at bounding box center [74, 235] width 143 height 25
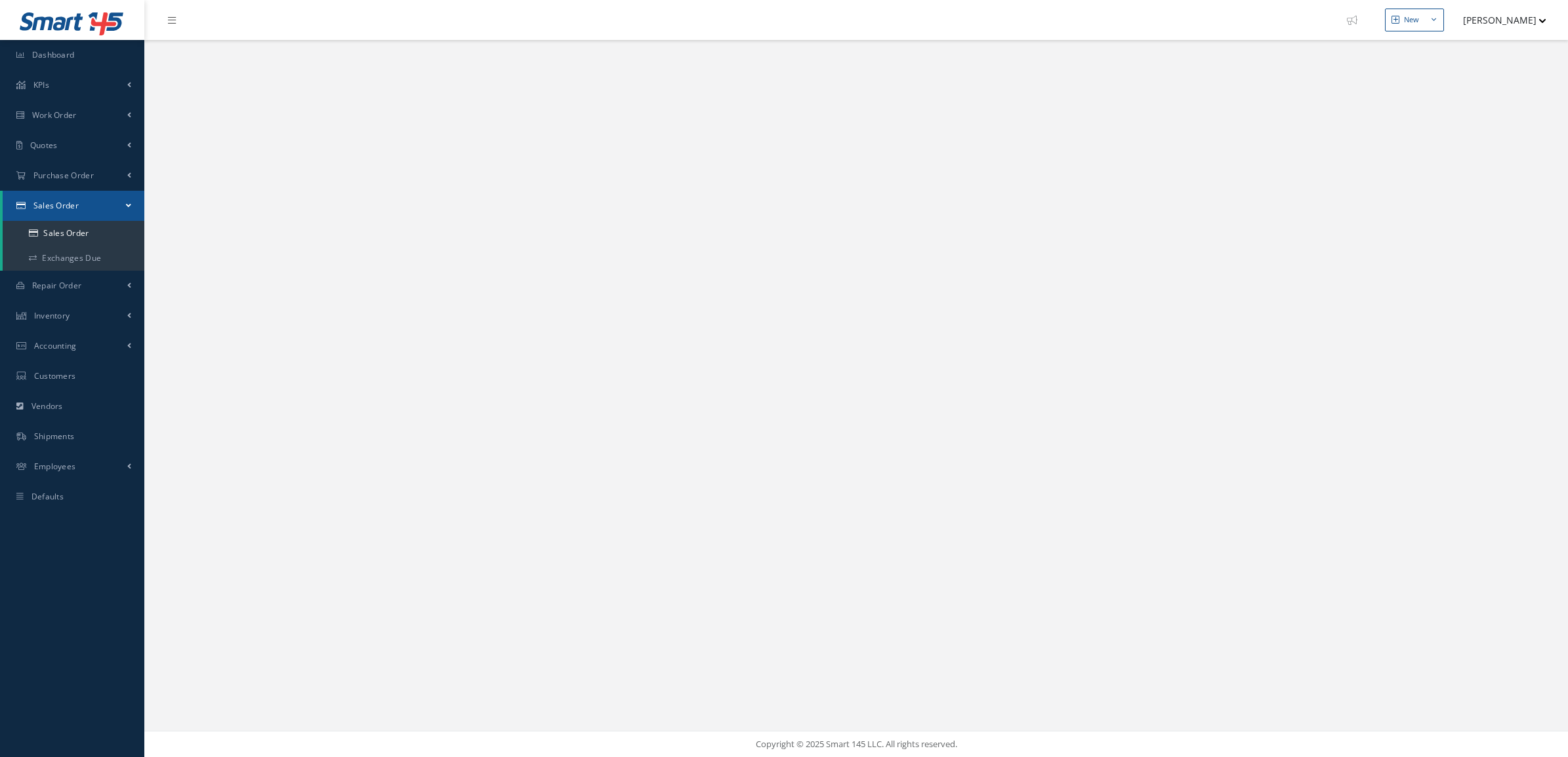
select select "25"
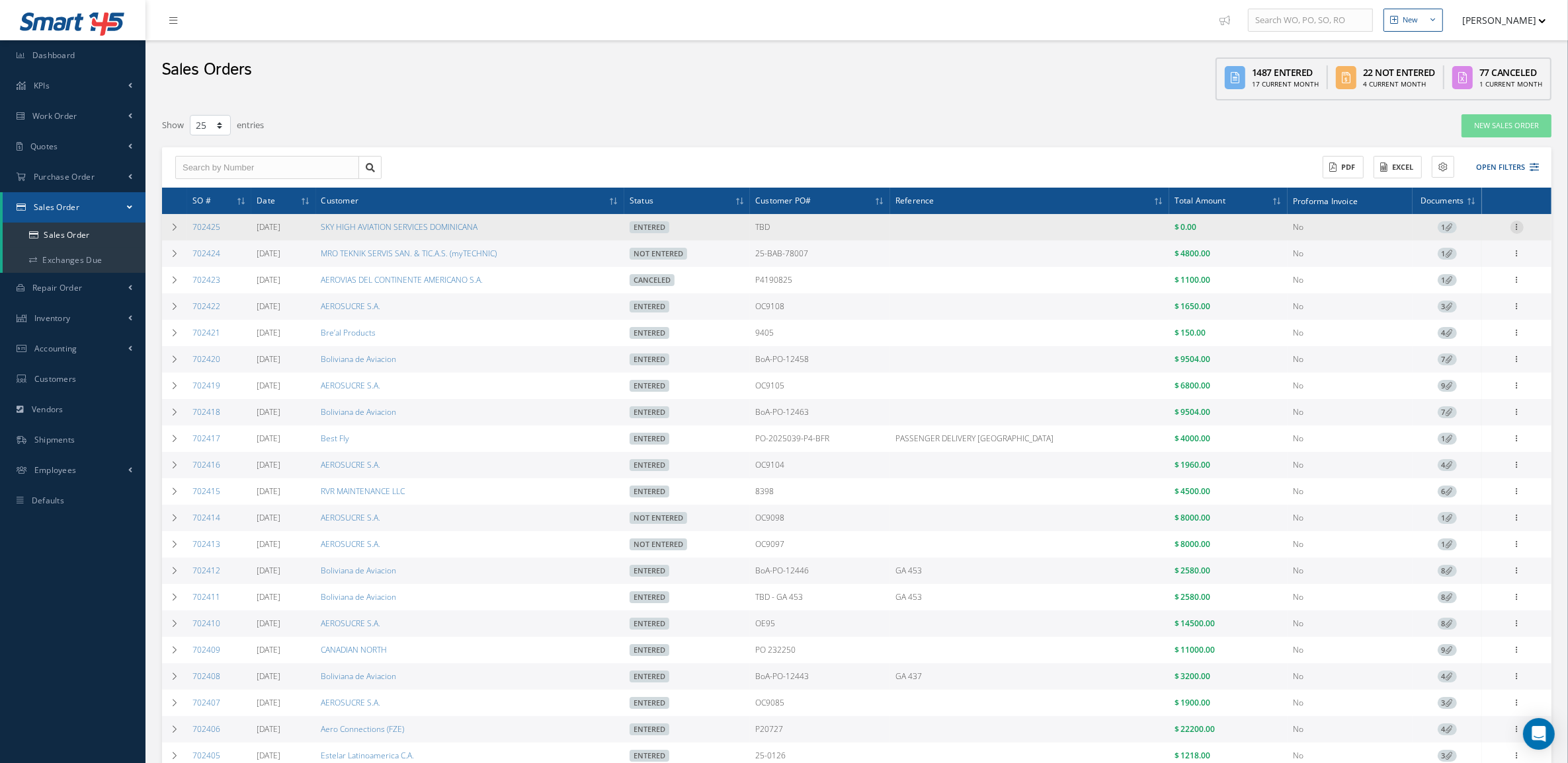
click at [1516, 228] on icon at bounding box center [1517, 226] width 13 height 10
click at [1455, 319] on link "Documents" at bounding box center [1457, 314] width 105 height 17
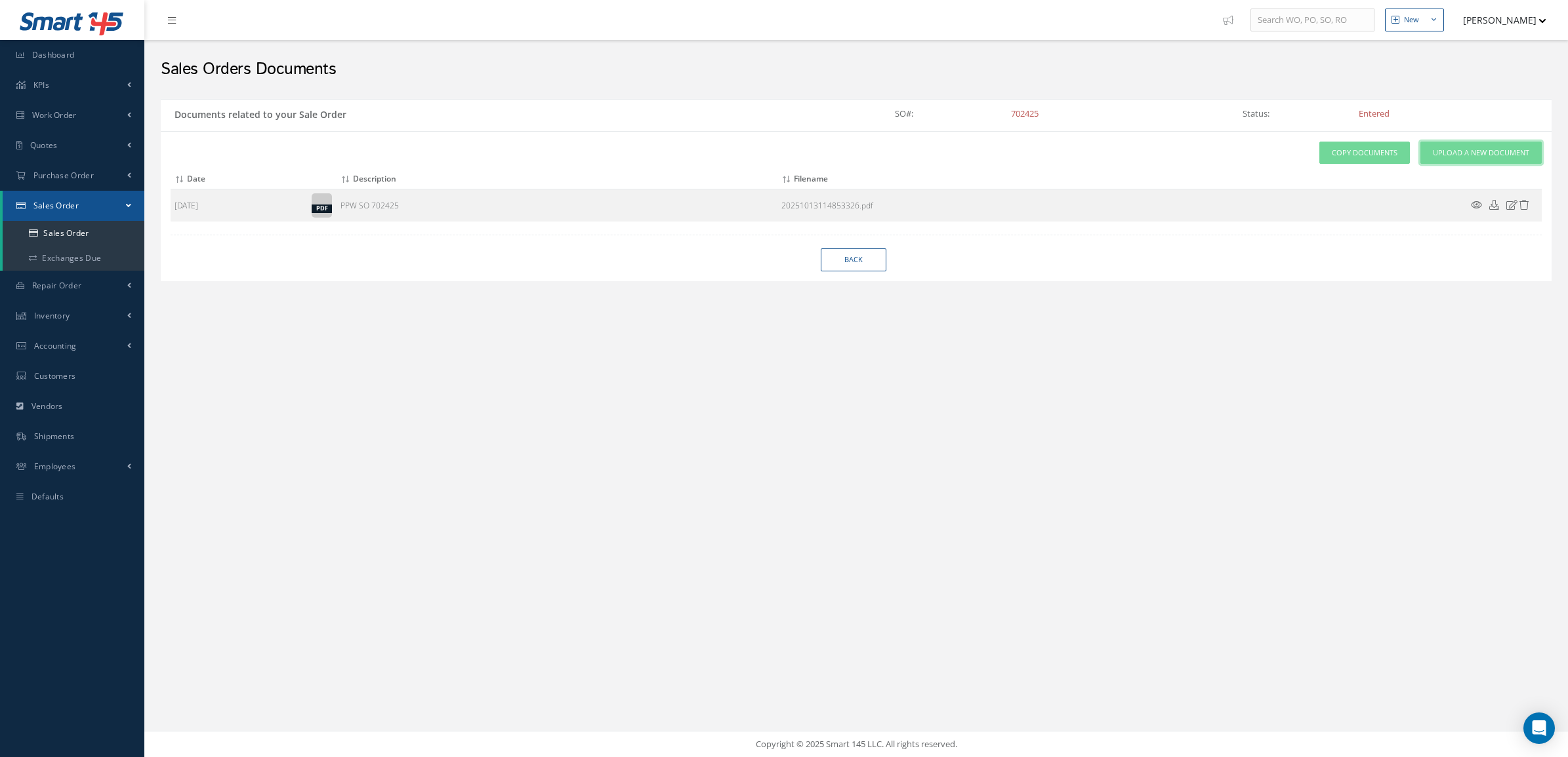
click at [1446, 154] on span "Upload a New Document" at bounding box center [1480, 153] width 96 height 11
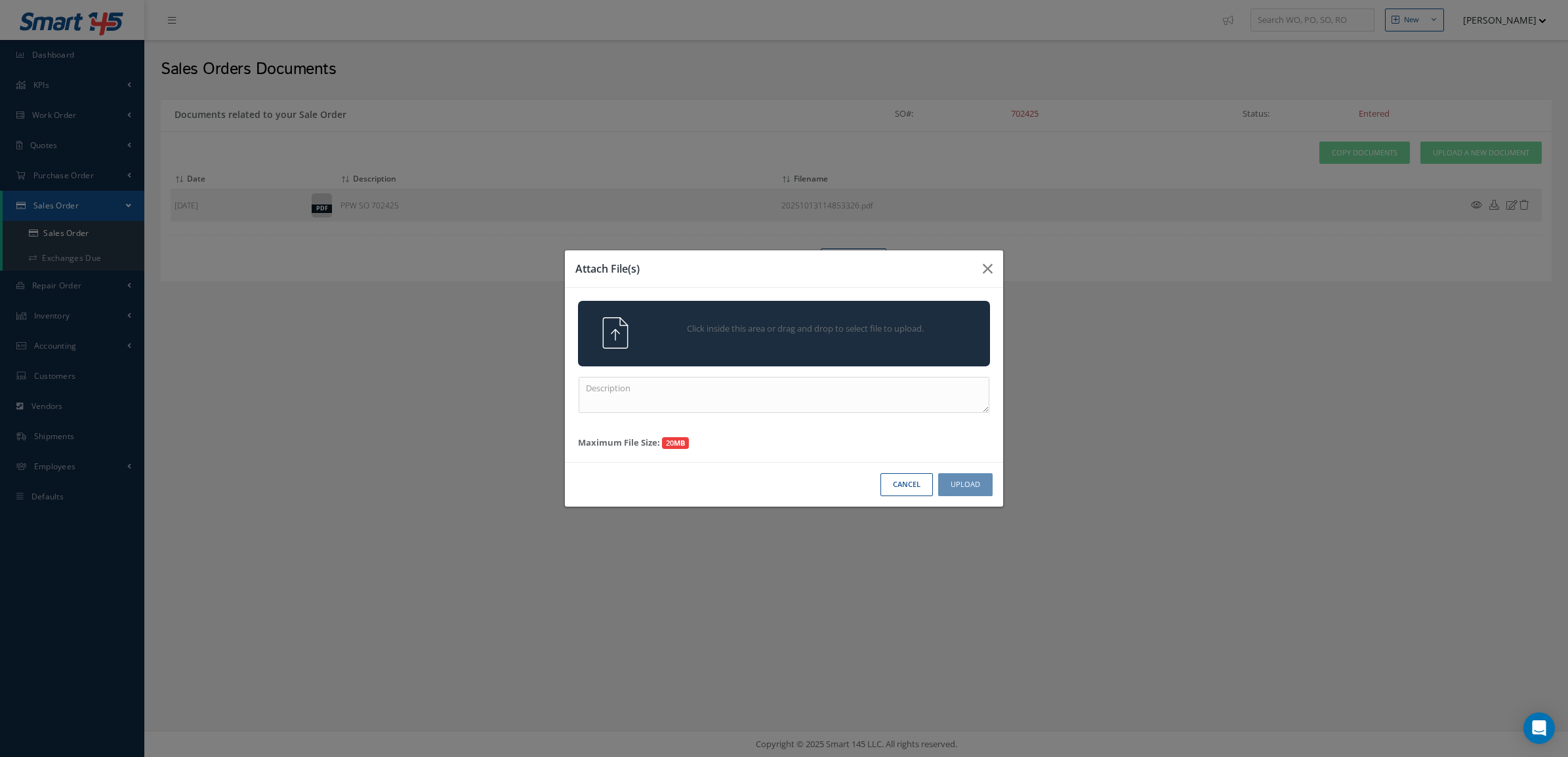
click at [703, 354] on div "Click inside this area or drag and drop to select file to upload." at bounding box center [784, 333] width 412 height 65
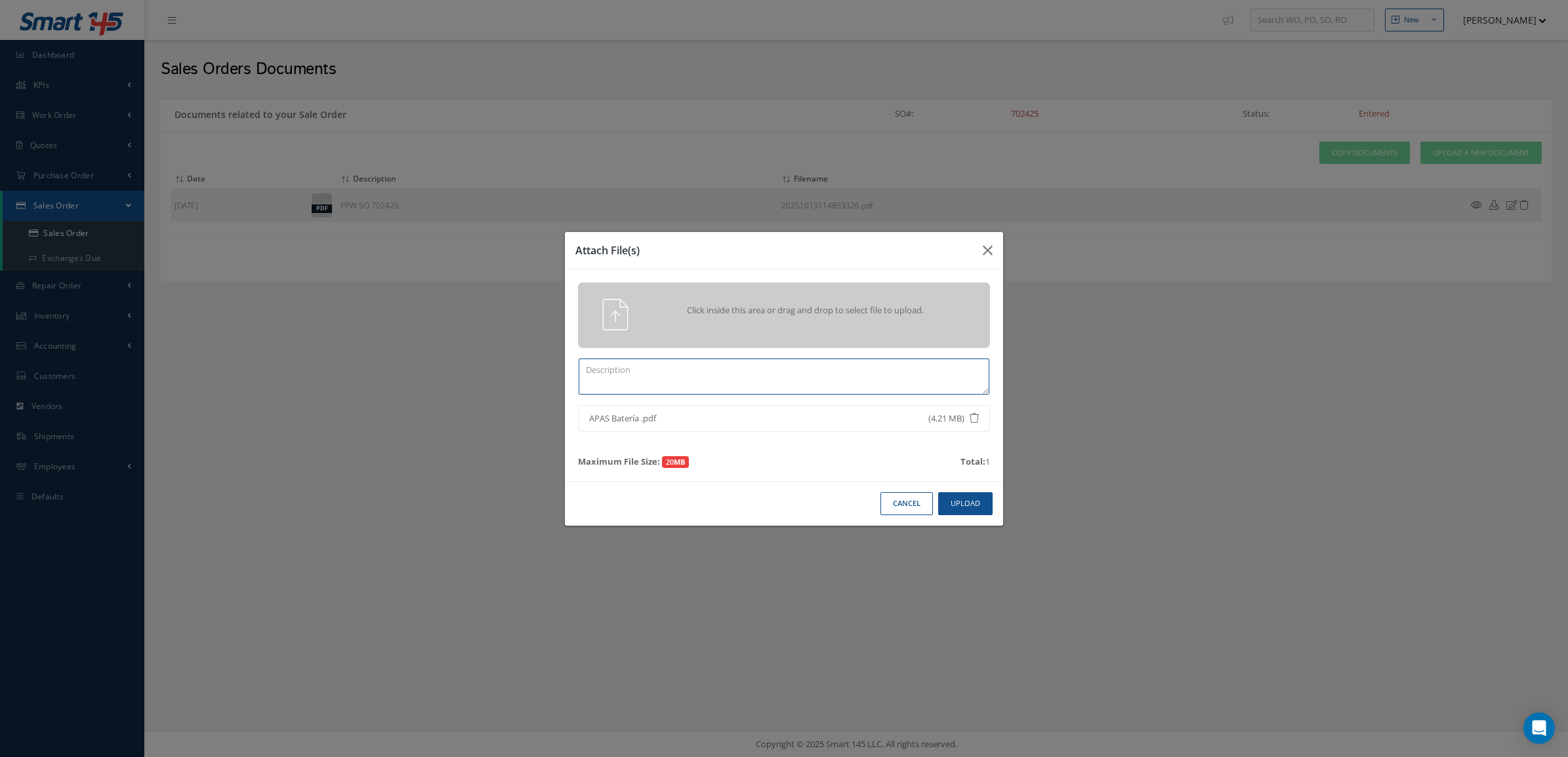
click at [826, 381] on textarea at bounding box center [784, 376] width 410 height 36
type textarea "CERTS TAG 10/13/25"
click at [930, 492] on div "Cancel Upload" at bounding box center [784, 503] width 439 height 44
click at [955, 511] on button "Upload" at bounding box center [965, 504] width 54 height 23
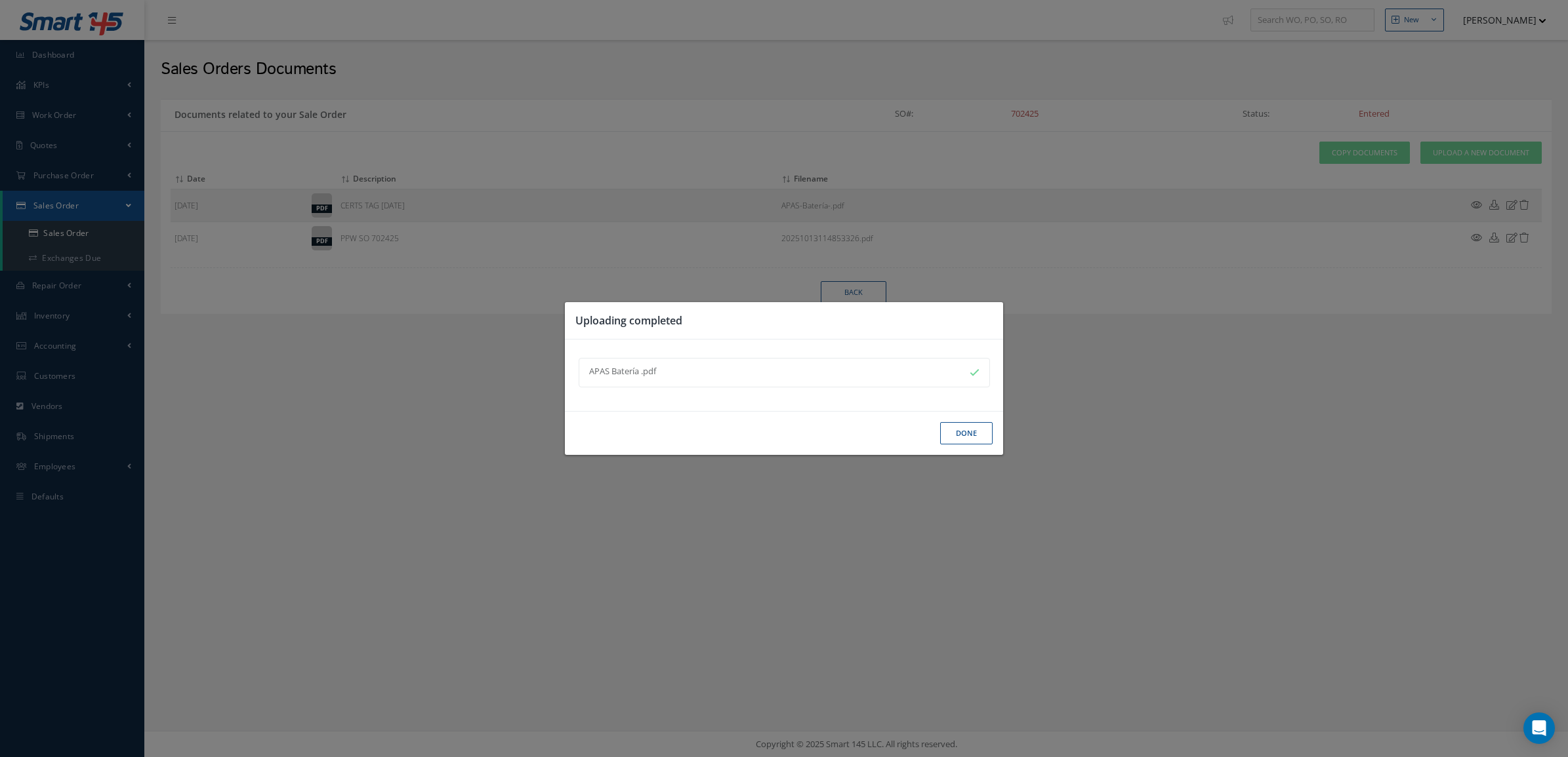
click at [959, 438] on button "Done" at bounding box center [966, 433] width 53 height 23
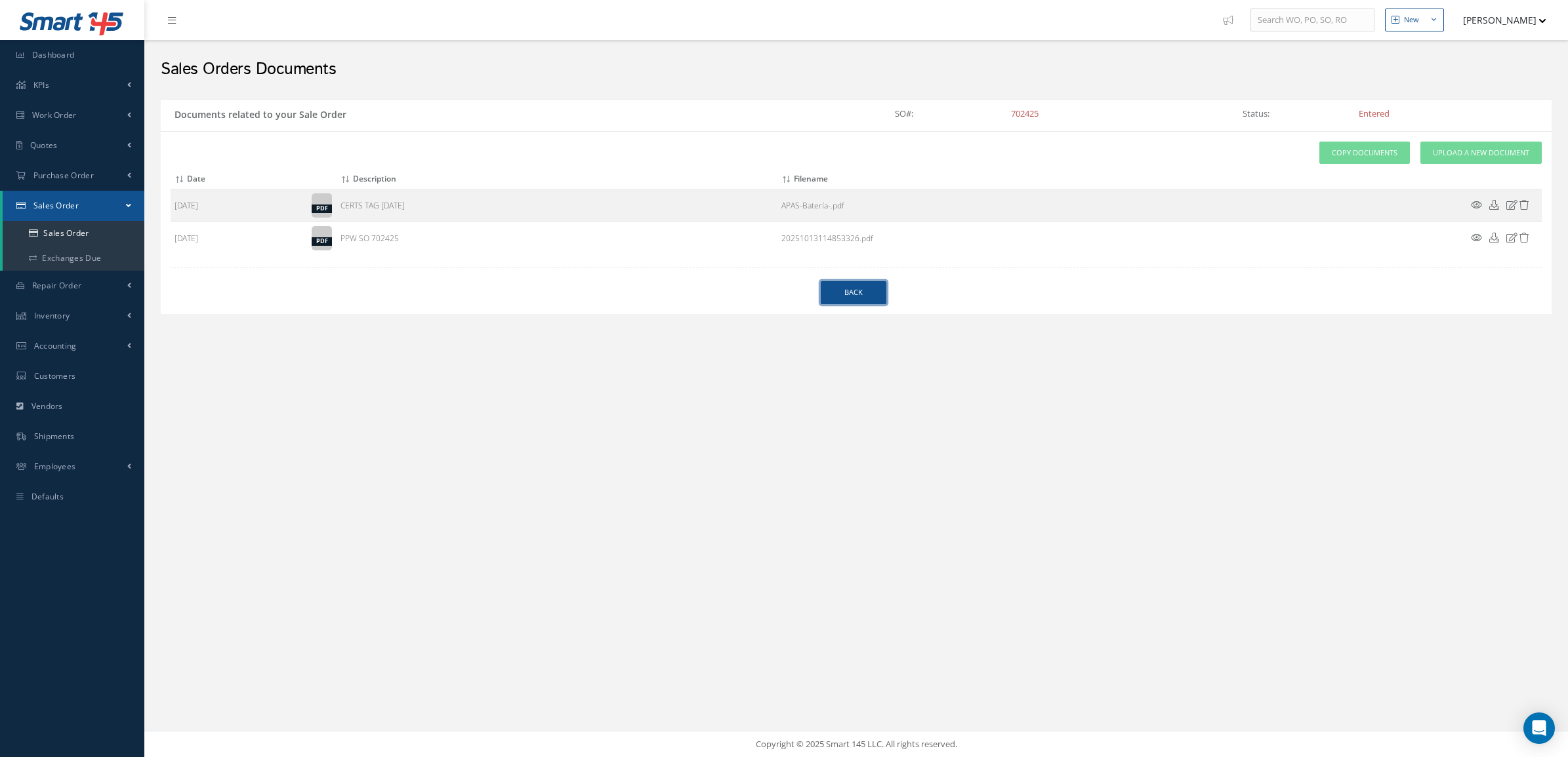
click at [829, 297] on link "Back" at bounding box center [853, 292] width 65 height 23
select select "25"
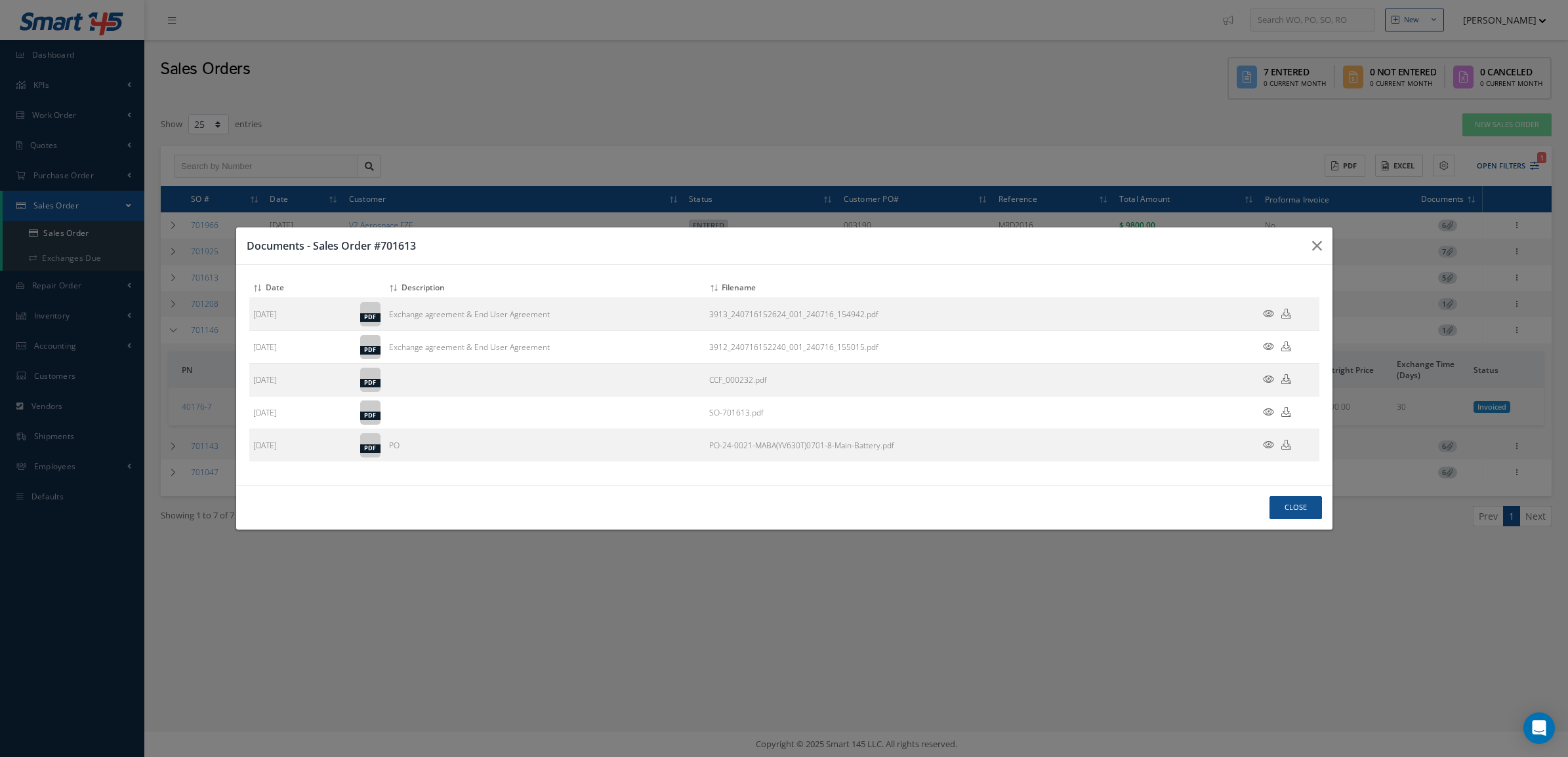
select select "25"
click at [1289, 517] on button "Close" at bounding box center [1295, 507] width 53 height 23
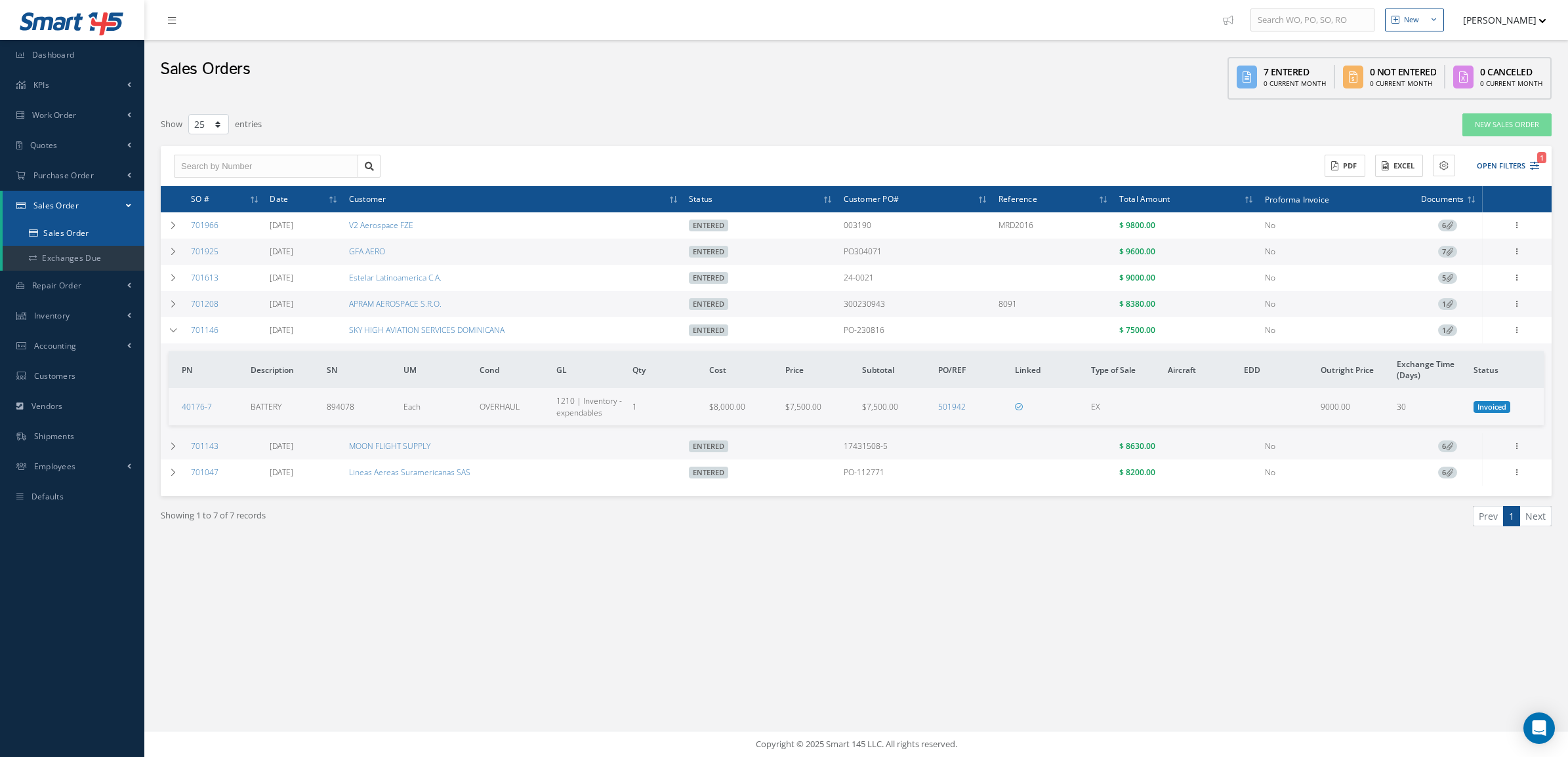
click at [105, 228] on link "Sales Order" at bounding box center [73, 233] width 142 height 25
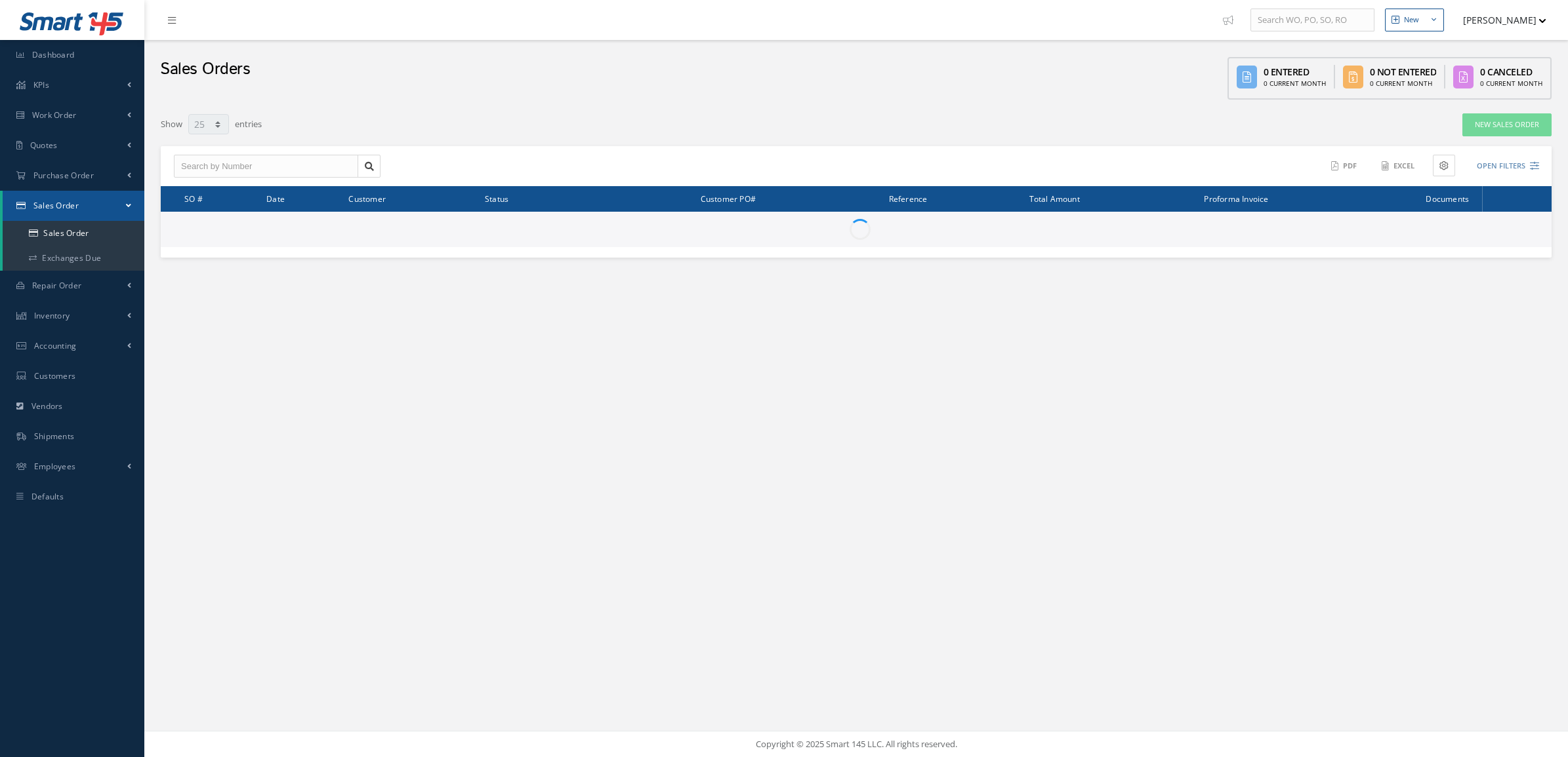
select select "25"
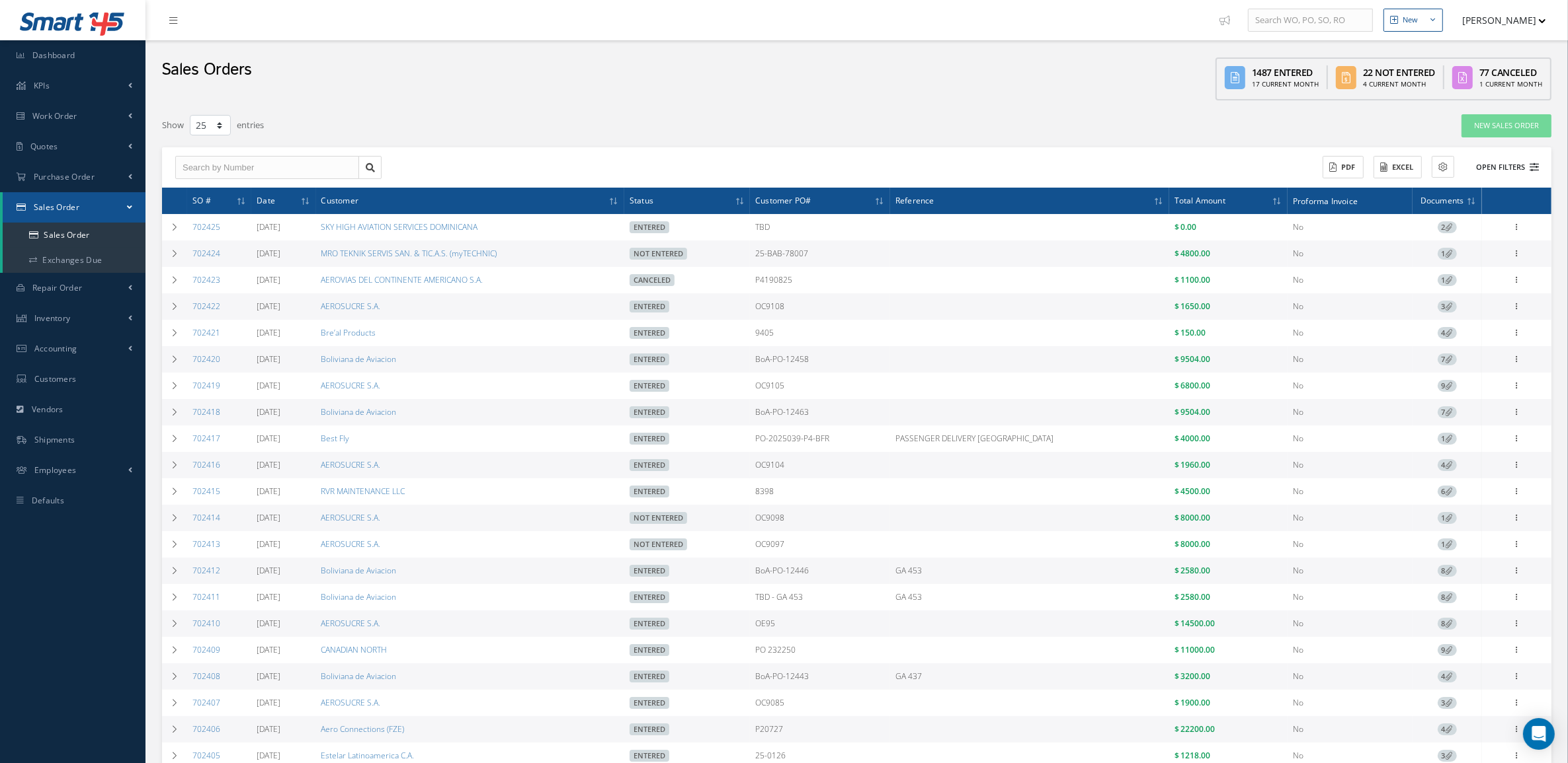
click at [1521, 157] on button "Open Filters" at bounding box center [1501, 167] width 75 height 21
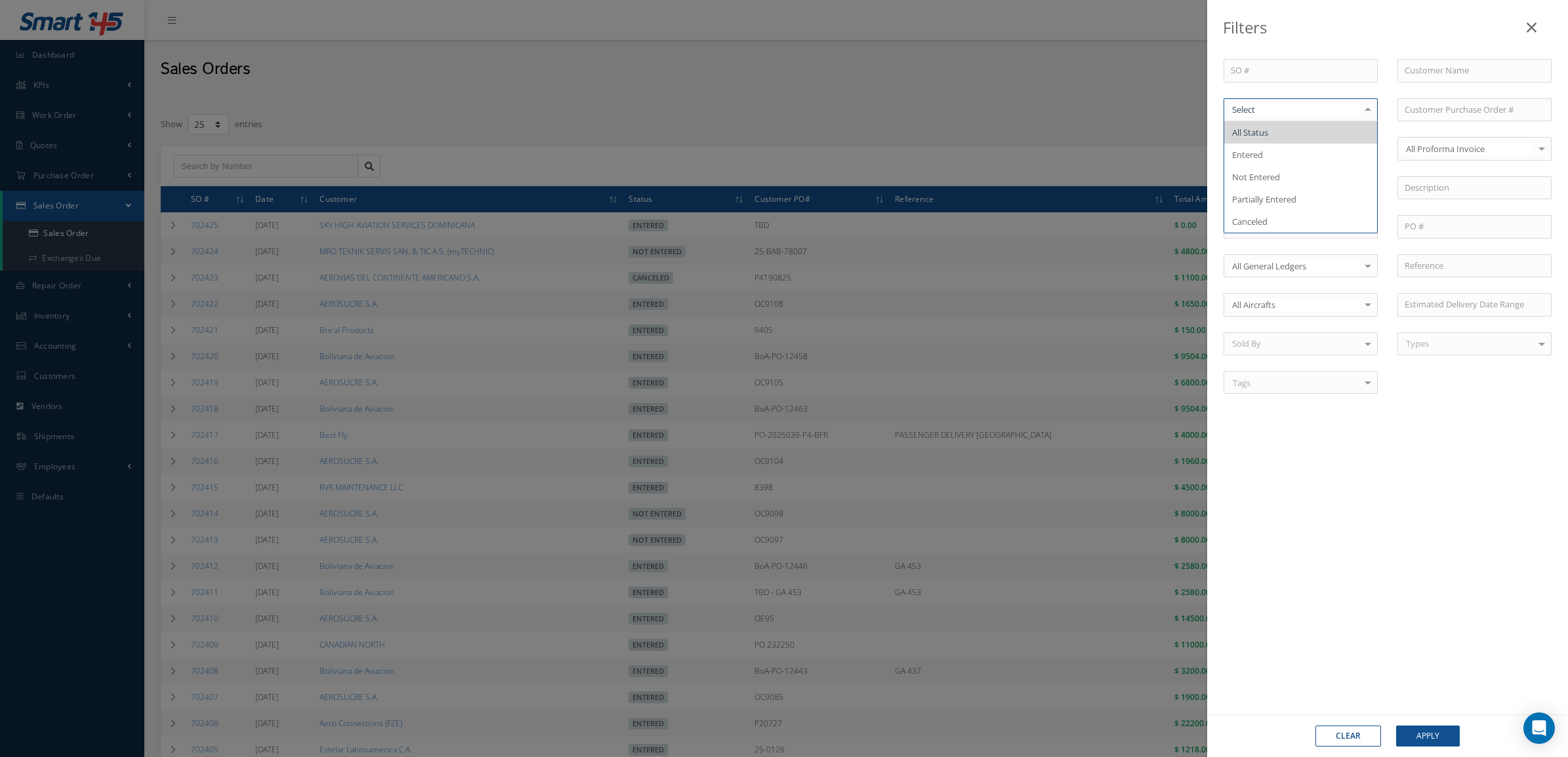
click at [1249, 102] on div at bounding box center [1299, 110] width 154 height 24
click at [1269, 179] on span "Not Entered" at bounding box center [1255, 177] width 48 height 12
click at [1413, 726] on button "Apply" at bounding box center [1427, 736] width 64 height 21
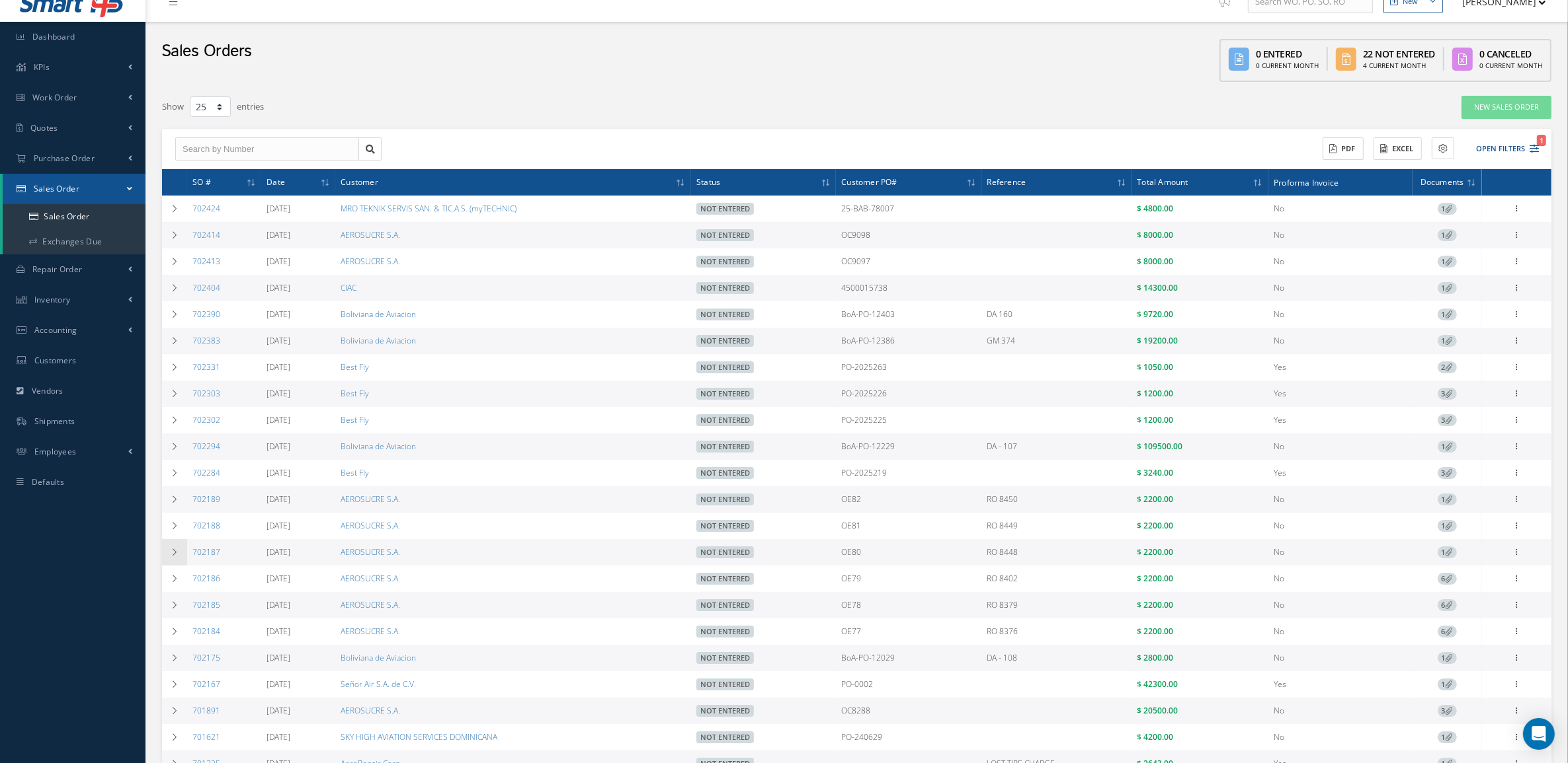
scroll to position [144, 0]
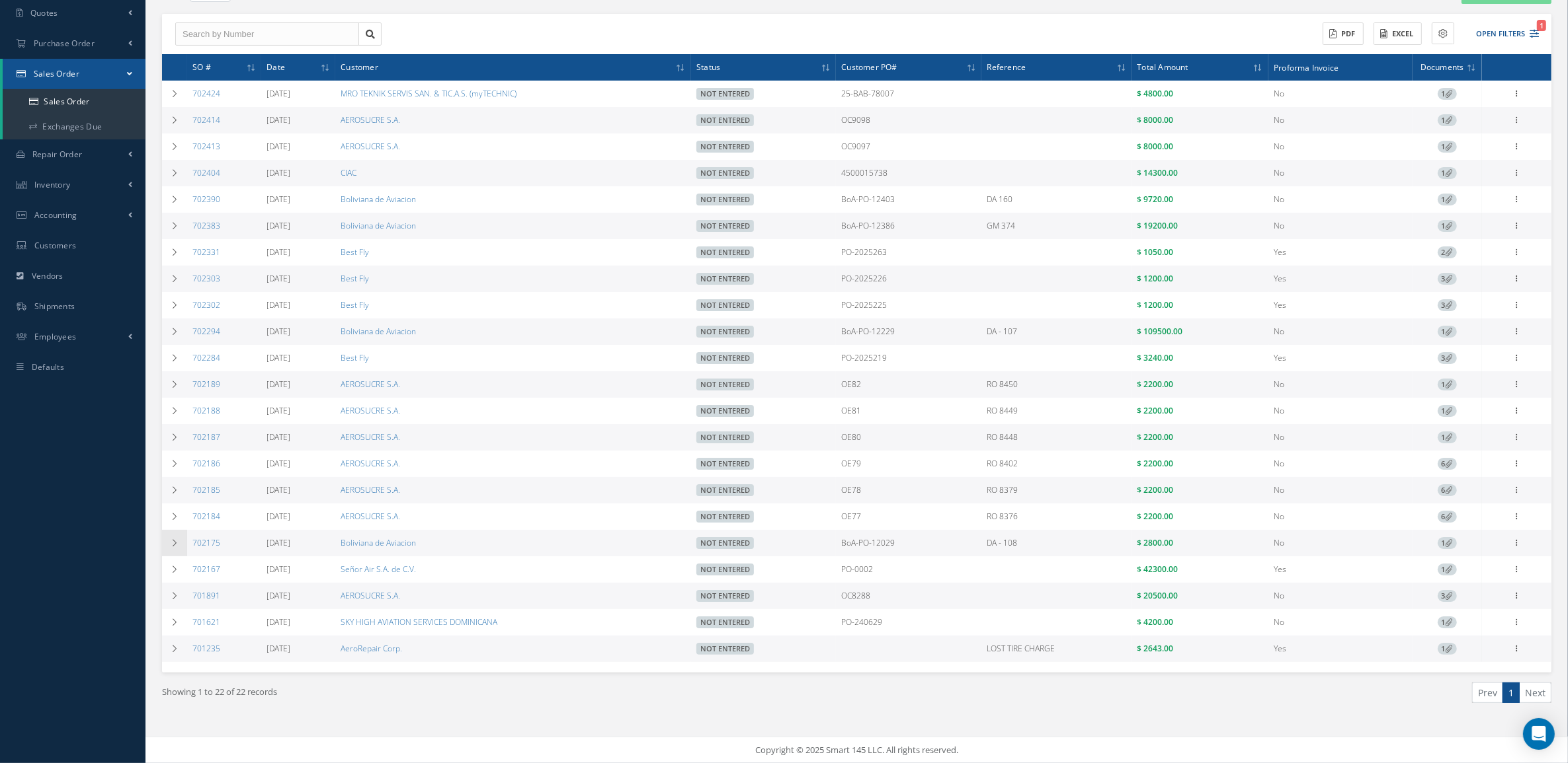
click at [177, 539] on icon at bounding box center [174, 543] width 9 height 8
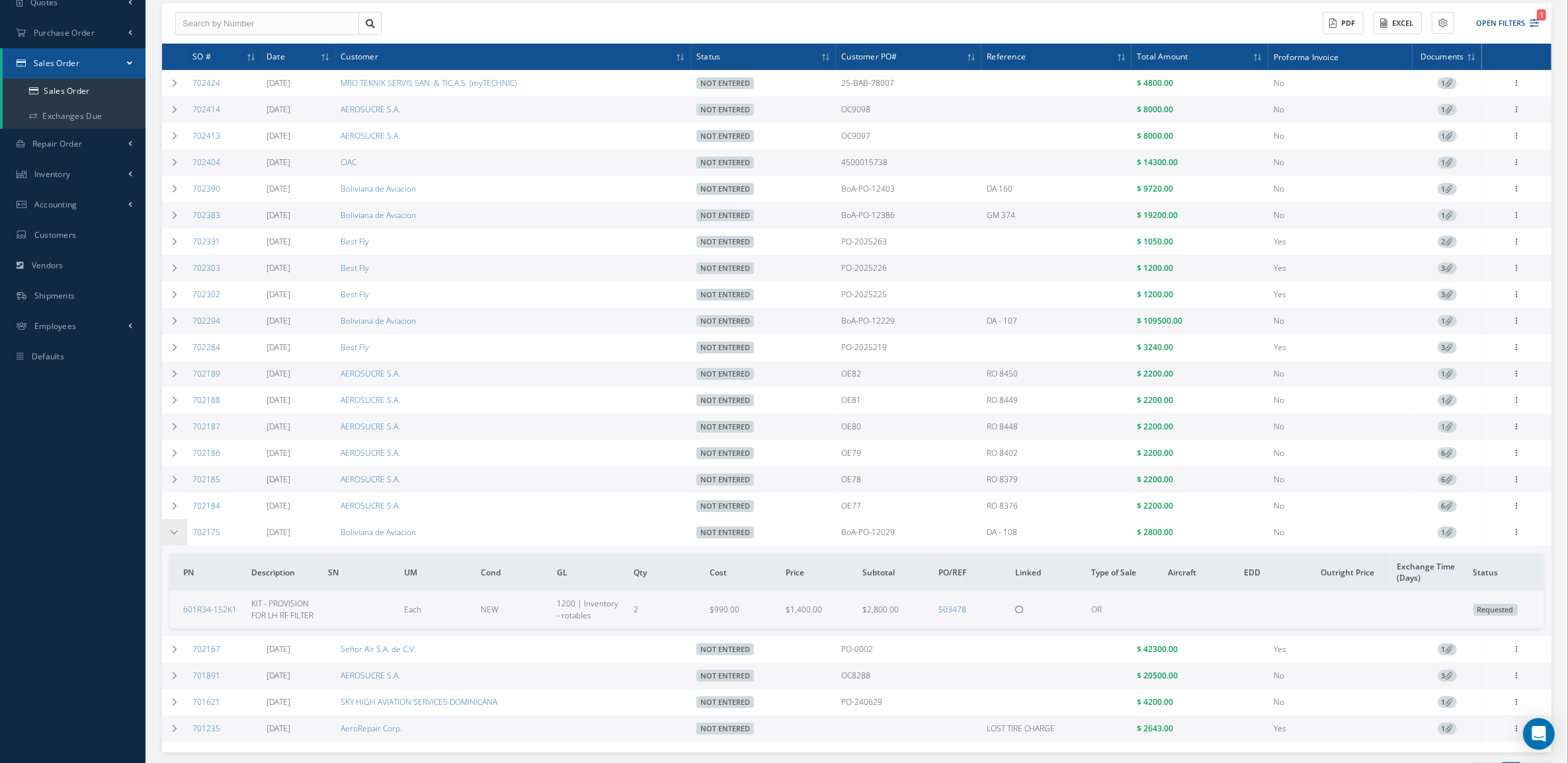
click at [177, 537] on icon at bounding box center [174, 532] width 9 height 8
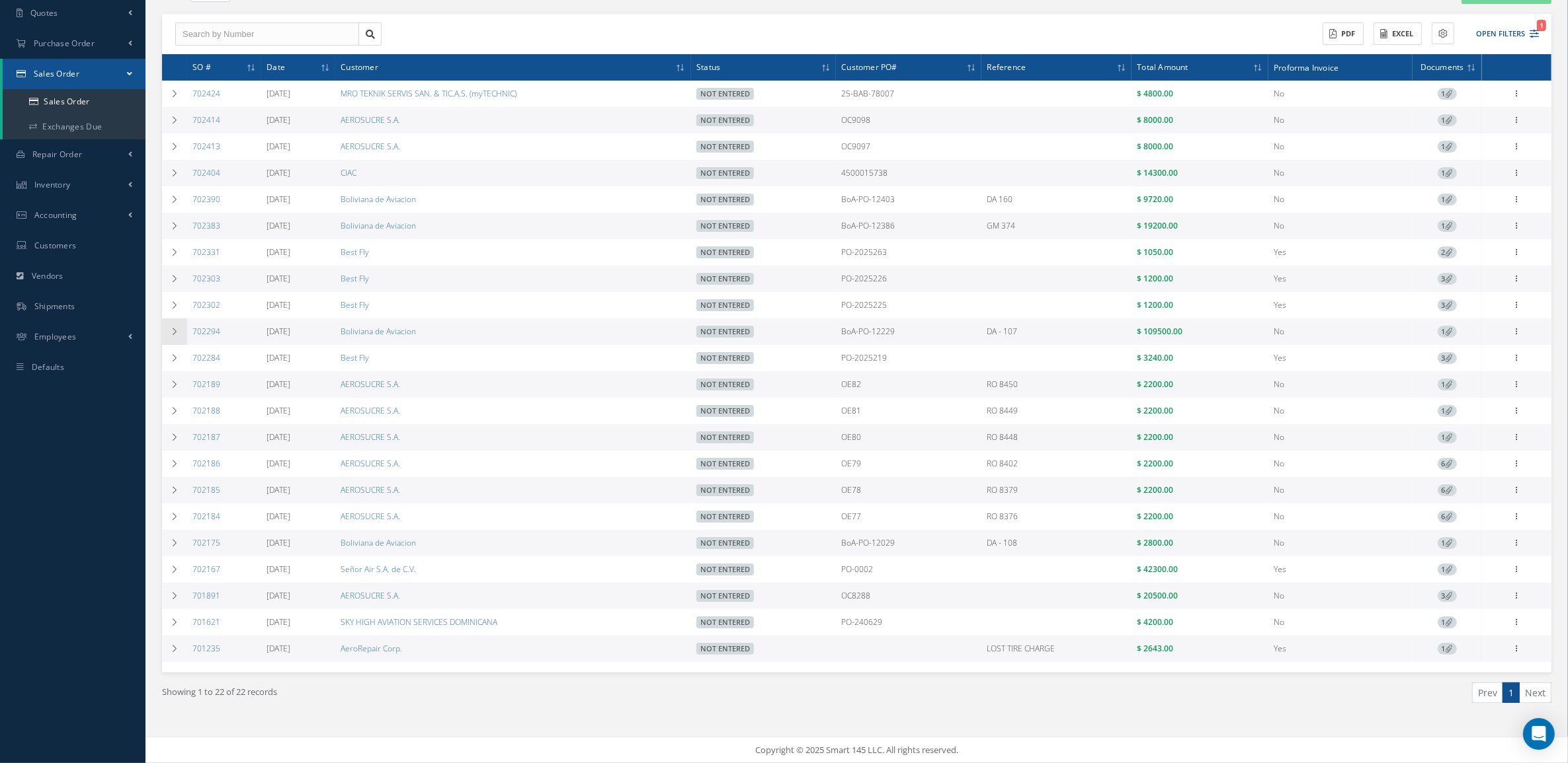
click at [184, 328] on td at bounding box center [174, 331] width 25 height 27
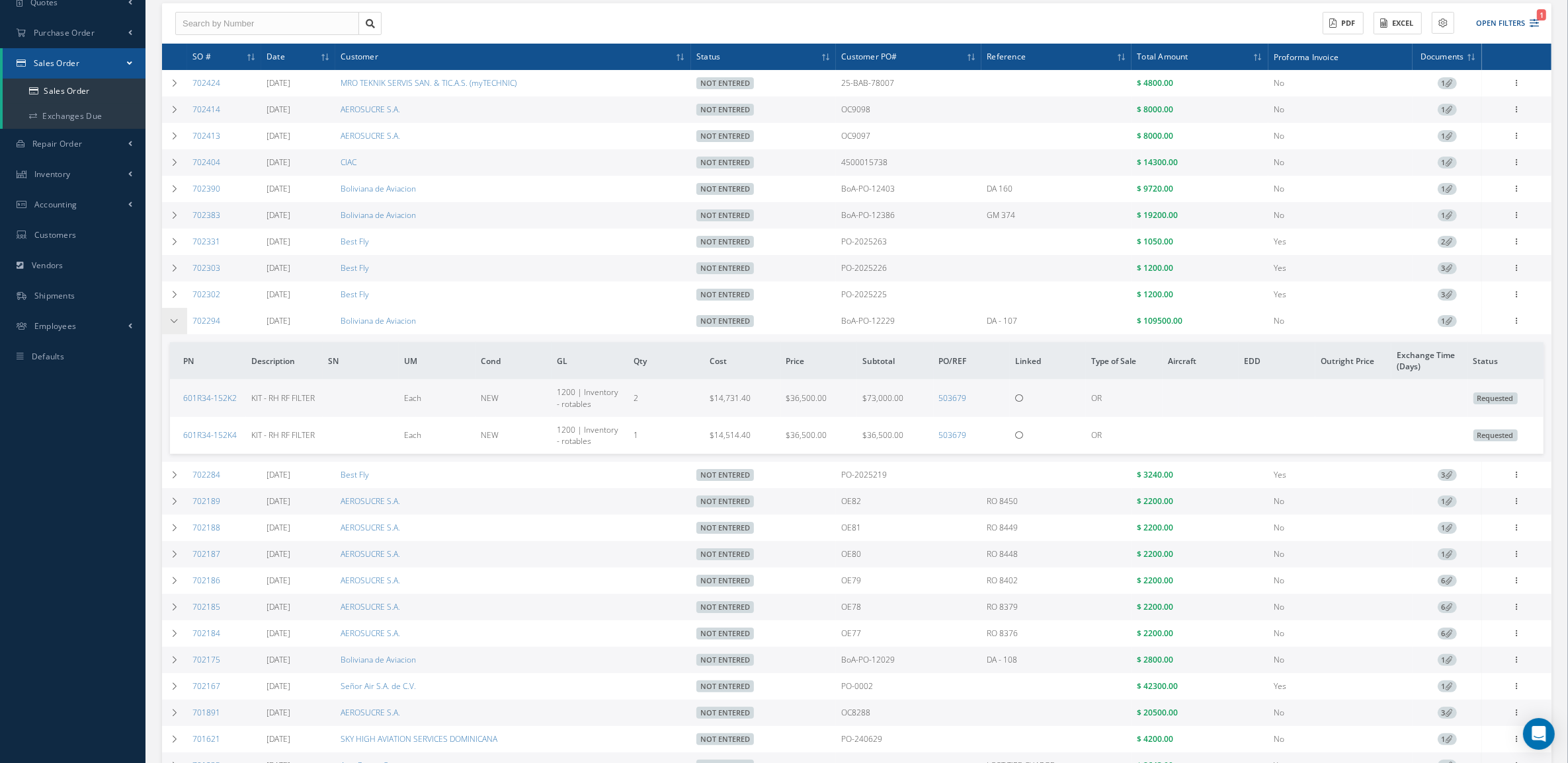
click at [183, 327] on td at bounding box center [174, 321] width 25 height 27
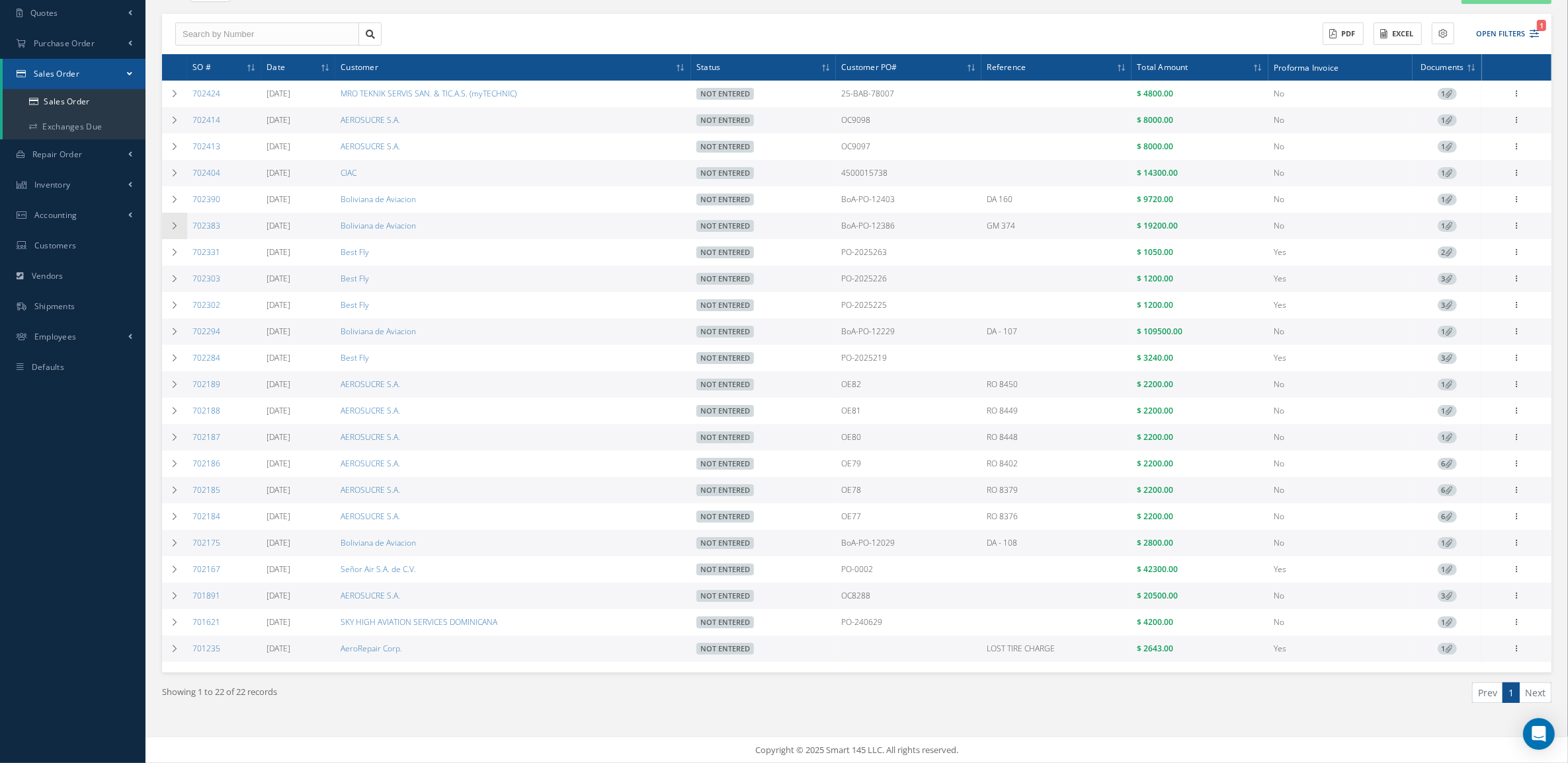
click at [174, 222] on icon at bounding box center [174, 225] width 9 height 8
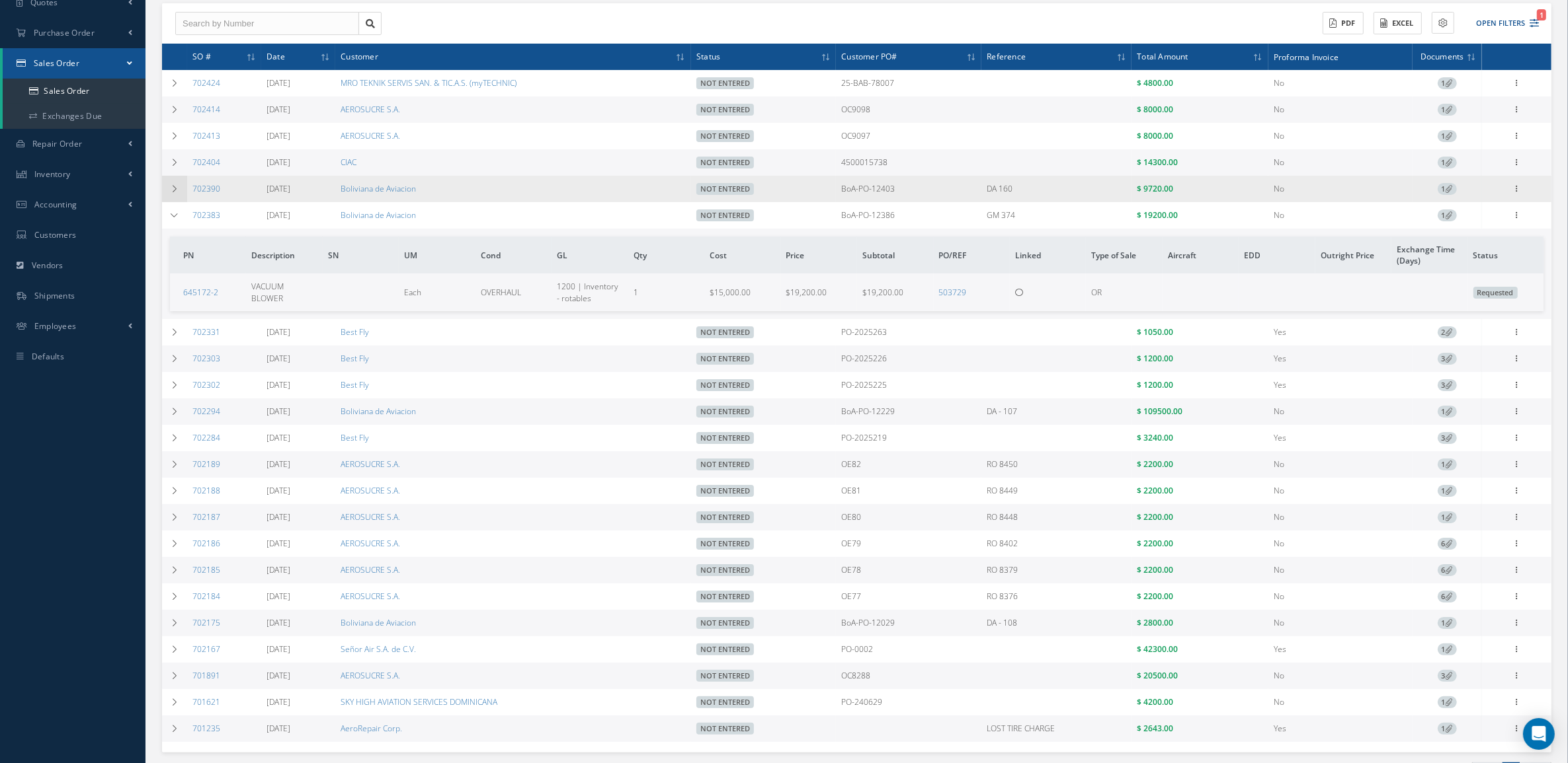
click at [177, 192] on icon at bounding box center [174, 188] width 9 height 8
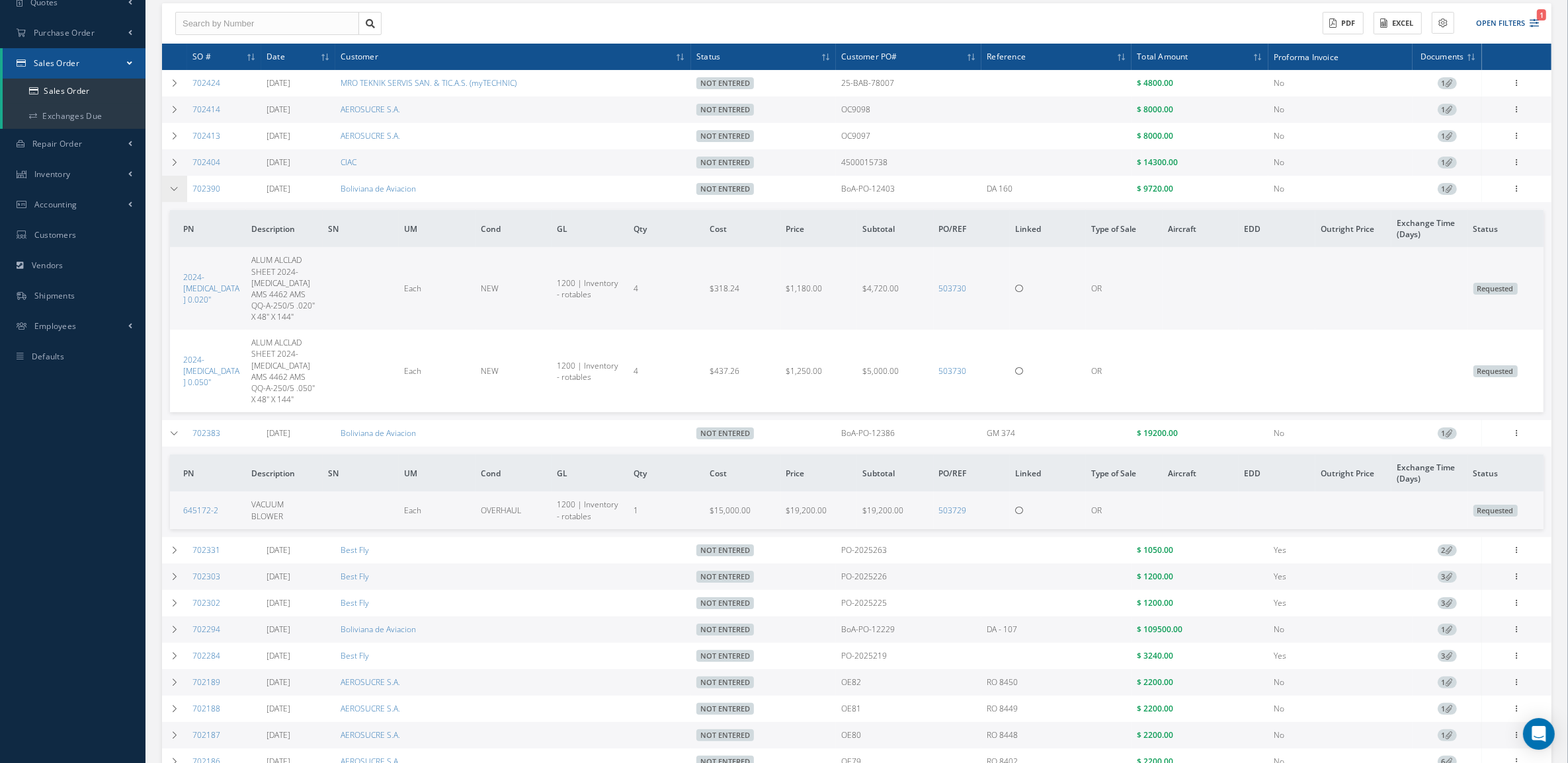
click at [181, 195] on td at bounding box center [174, 188] width 25 height 27
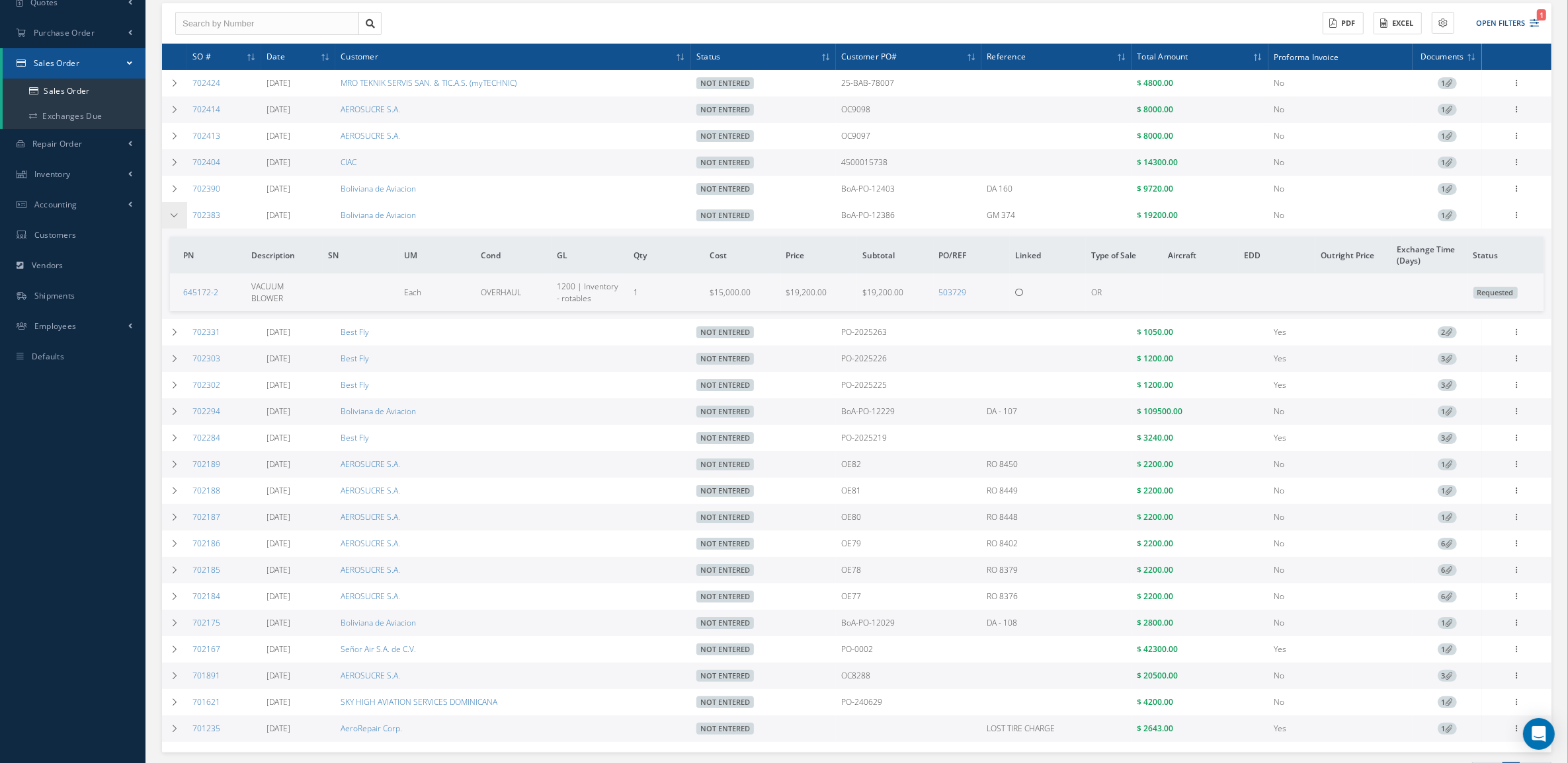
click at [176, 213] on icon at bounding box center [174, 215] width 9 height 8
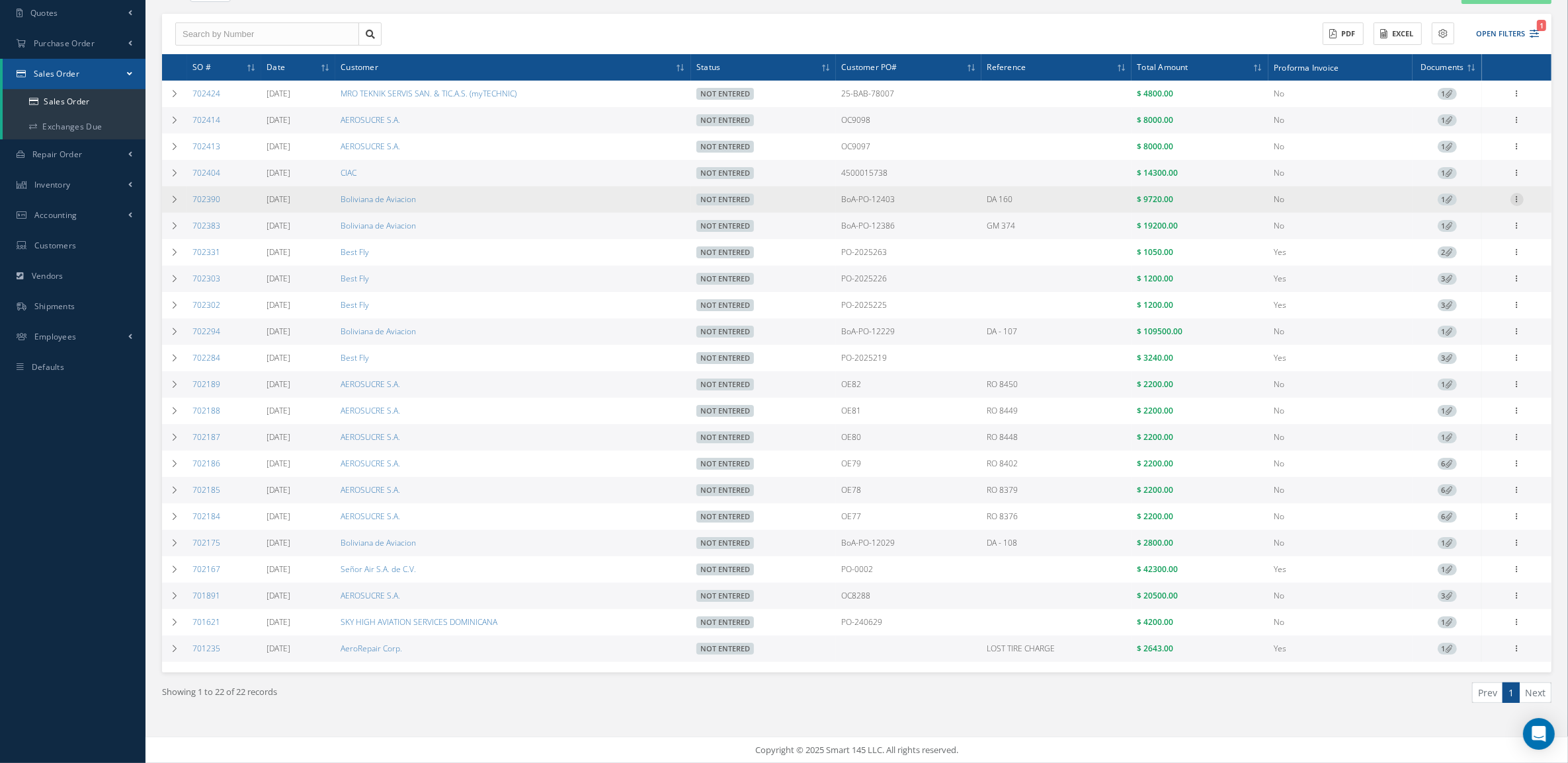
click at [1511, 193] on icon at bounding box center [1517, 198] width 13 height 10
click at [1453, 222] on link "Edit" at bounding box center [1457, 225] width 105 height 17
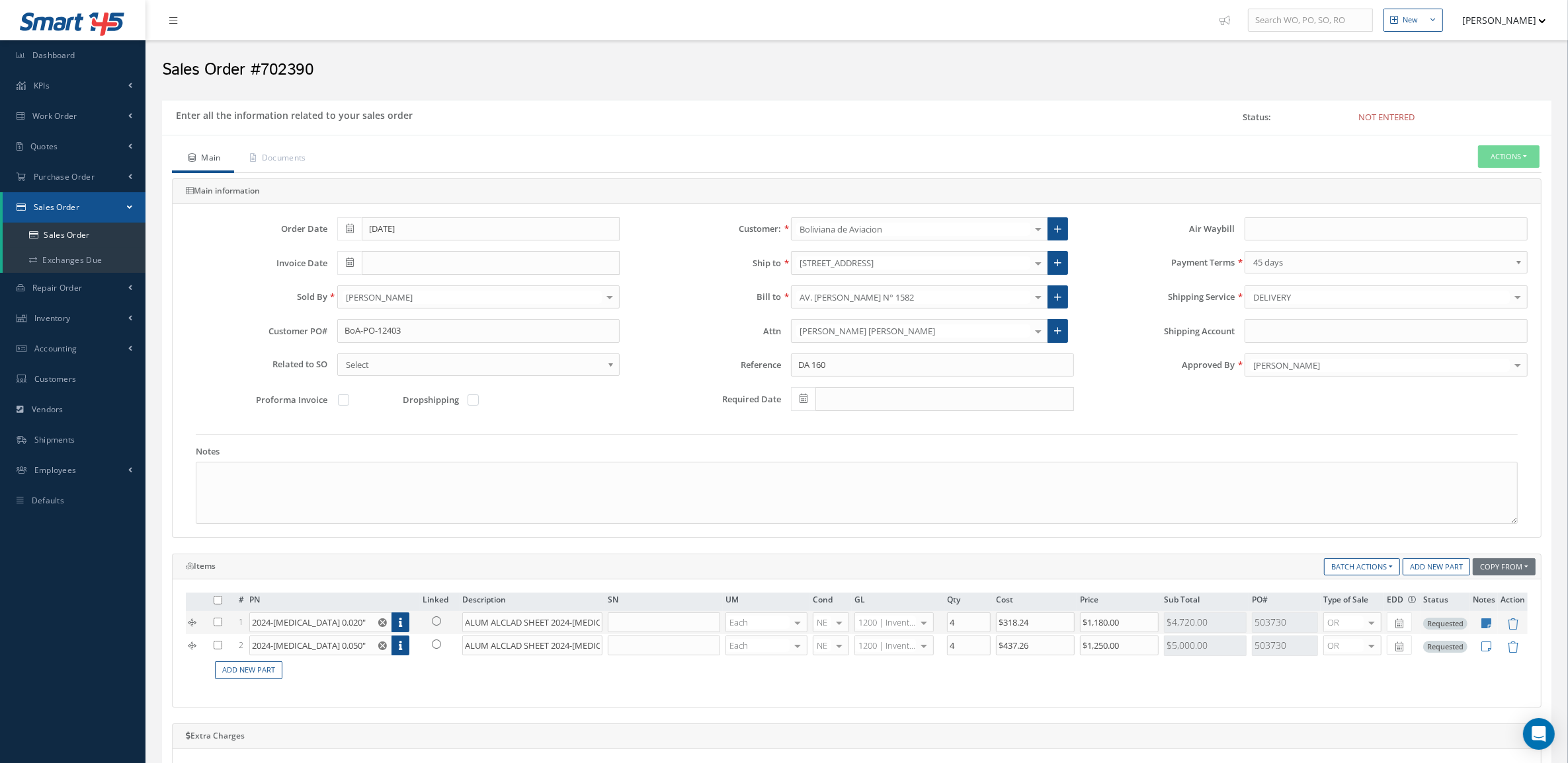
click at [441, 625] on link at bounding box center [440, 620] width 34 height 16
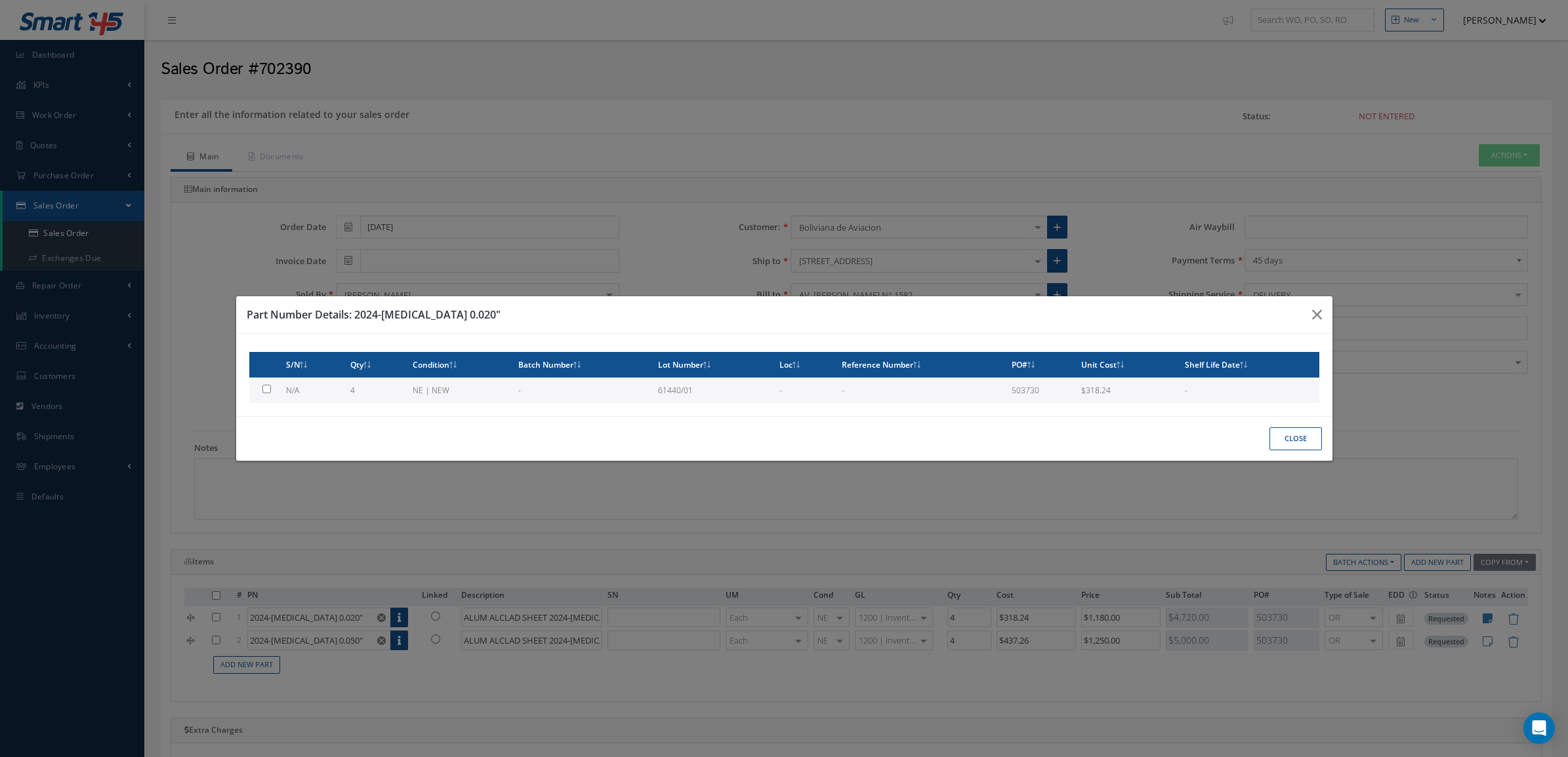
click at [477, 374] on th "Condition" at bounding box center [460, 364] width 105 height 25
click at [484, 384] on td "NE | NEW" at bounding box center [460, 391] width 105 height 25
click at [1309, 435] on button "Close" at bounding box center [1295, 438] width 53 height 23
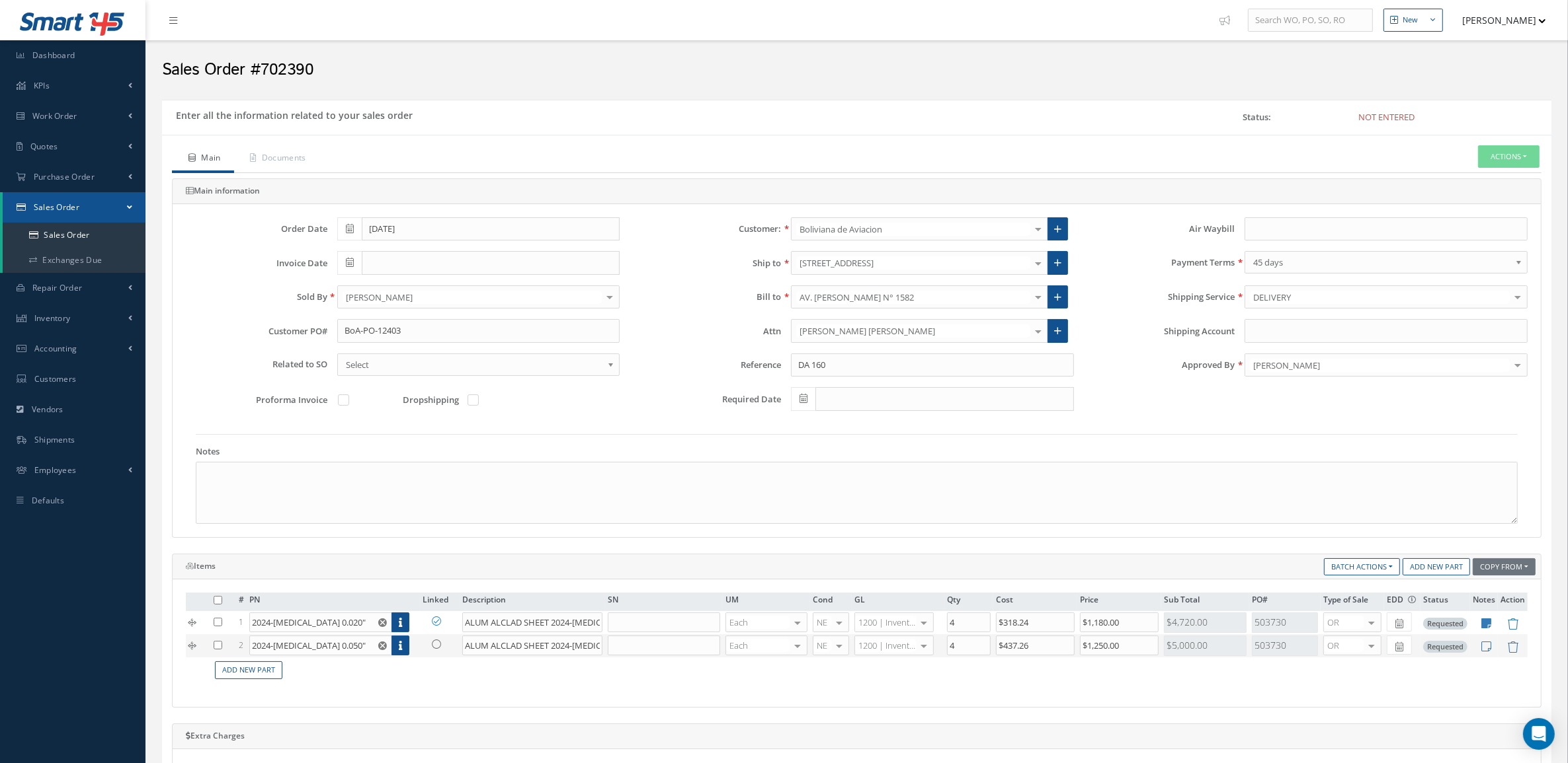
click at [440, 653] on link at bounding box center [440, 643] width 34 height 16
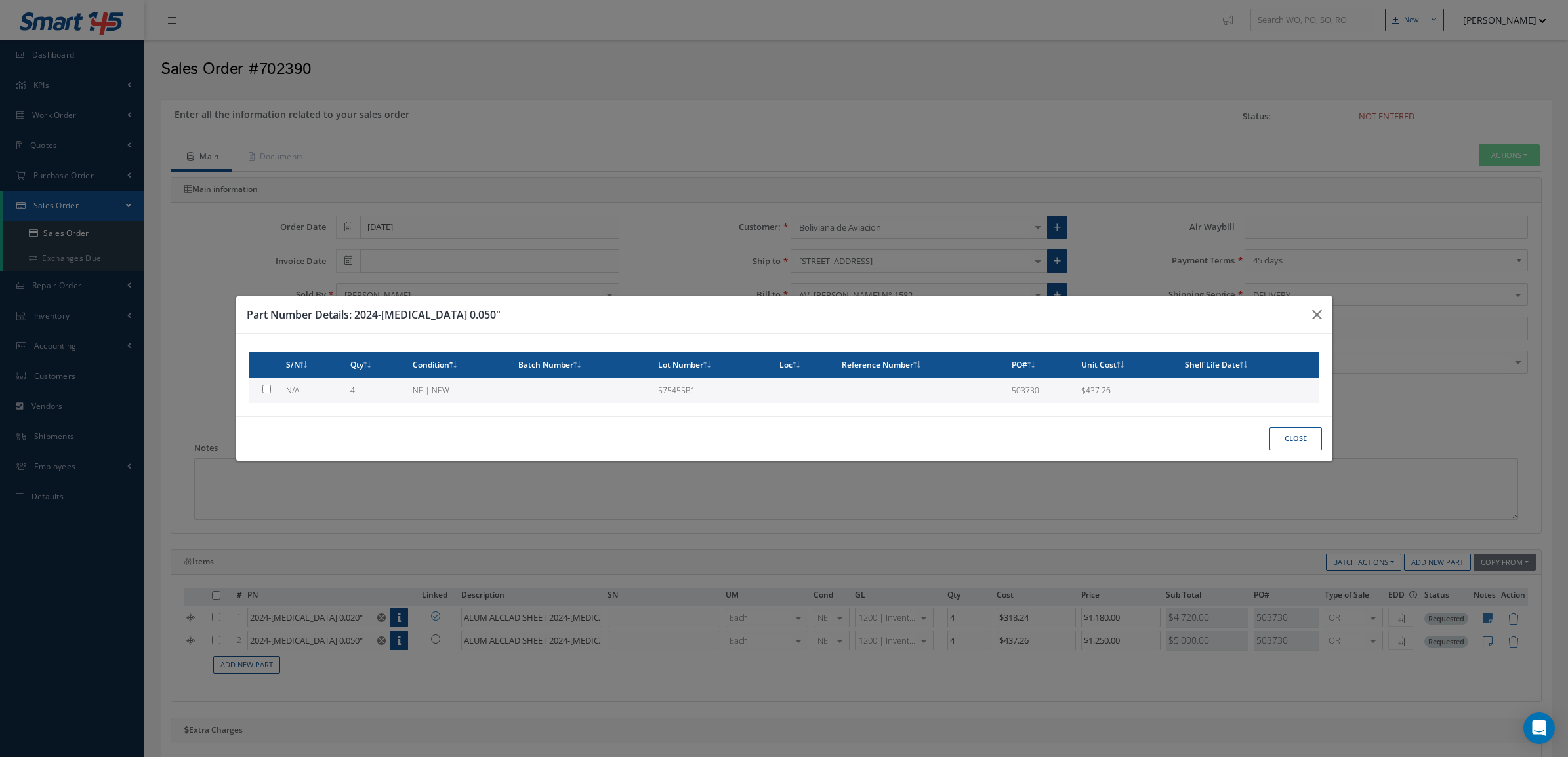
click at [474, 384] on td "NE | NEW" at bounding box center [460, 391] width 105 height 25
checkbox input "true"
click at [1281, 433] on button "Close" at bounding box center [1295, 438] width 53 height 23
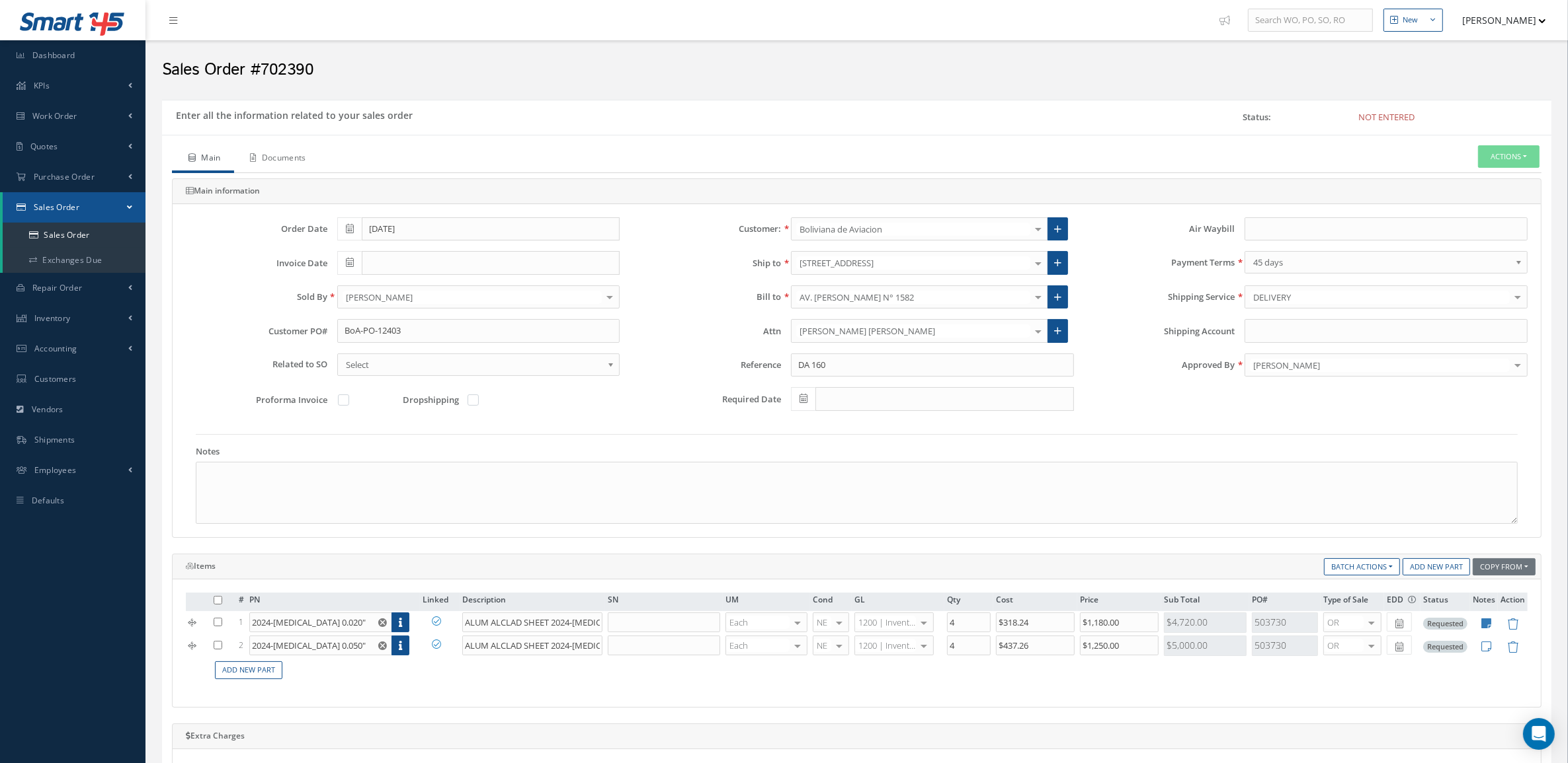
click at [296, 166] on link "Documents" at bounding box center [277, 159] width 86 height 27
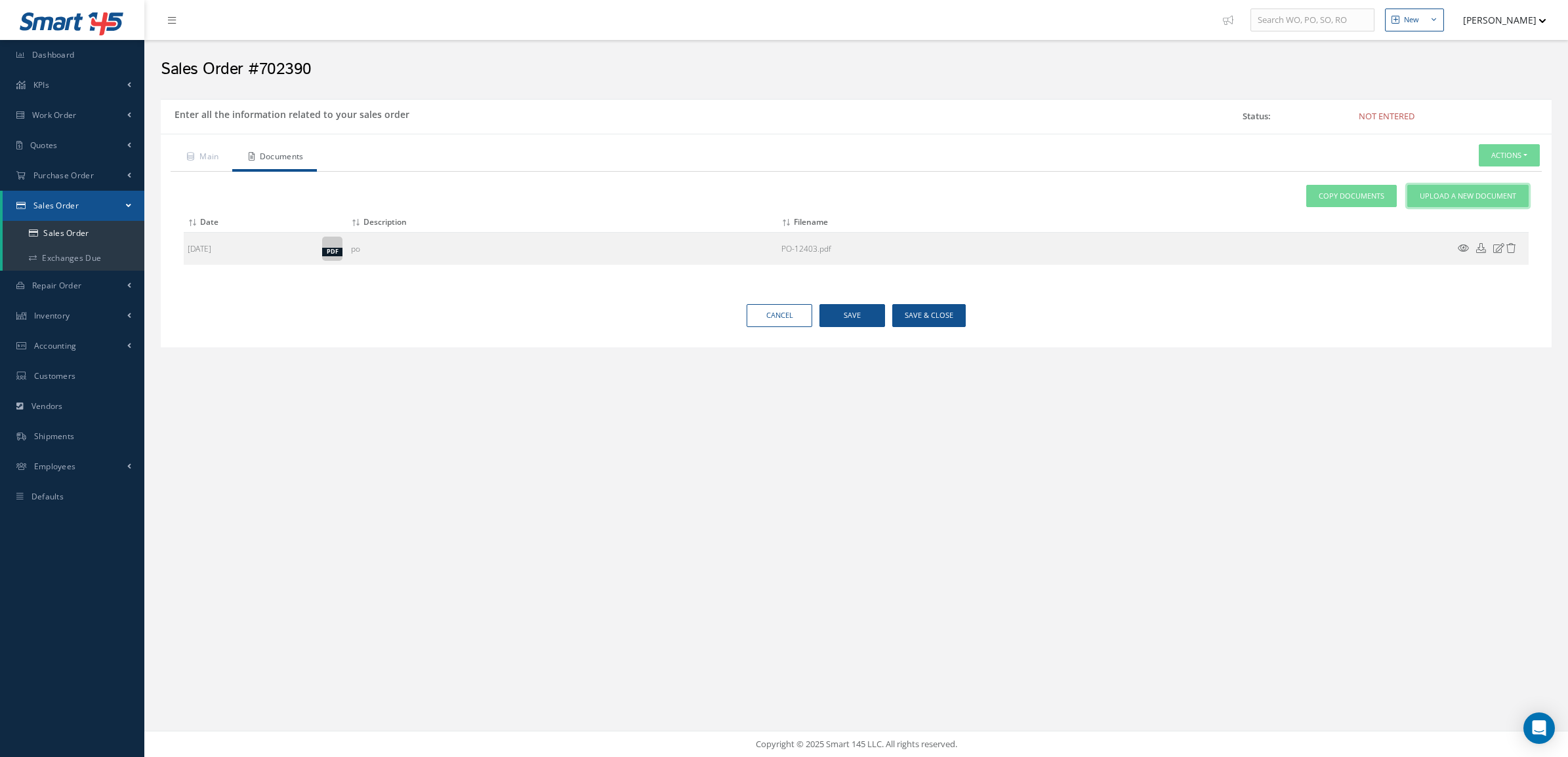
click at [1486, 202] on link "Upload a New Document" at bounding box center [1467, 196] width 122 height 23
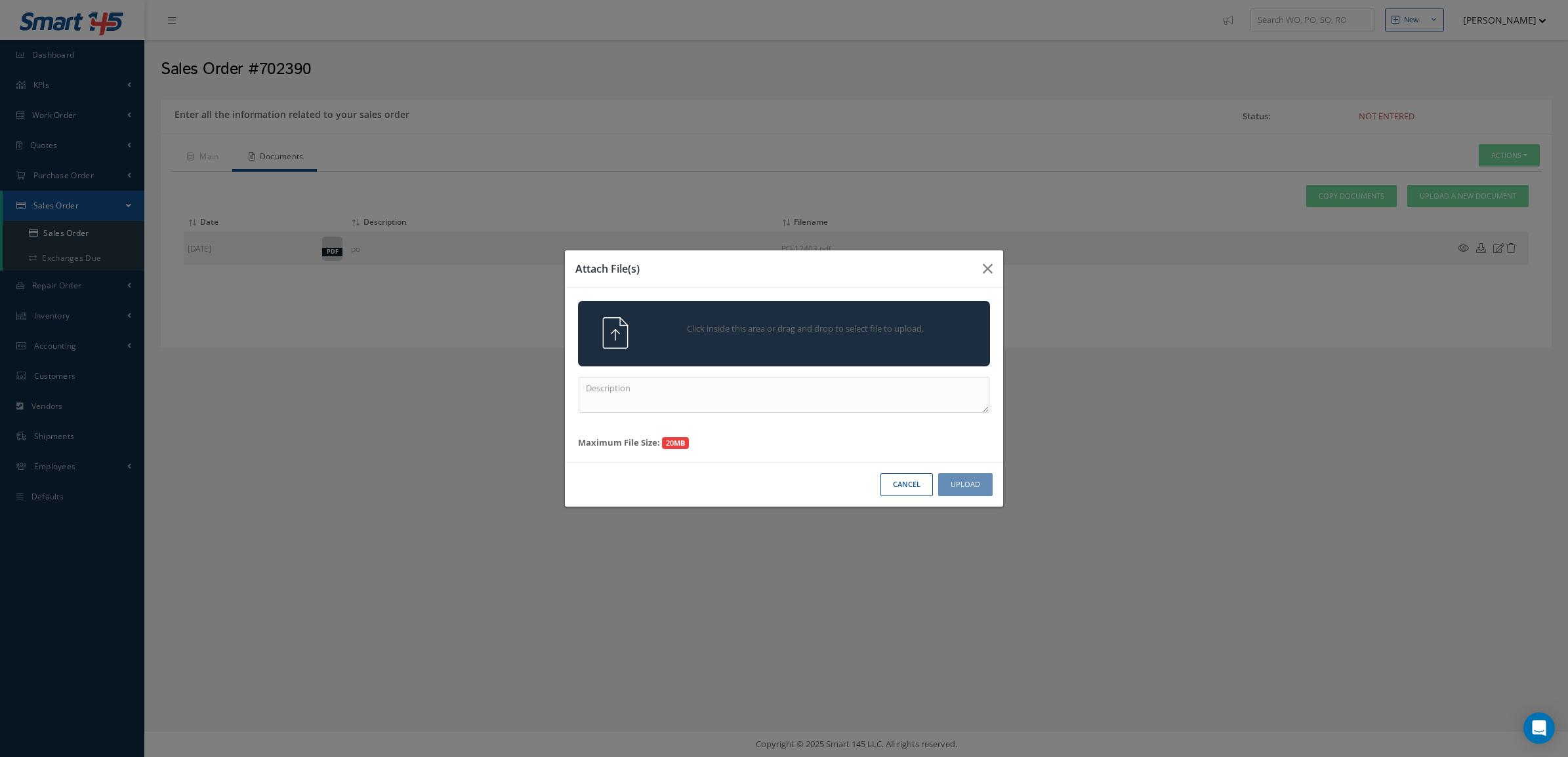
click at [773, 347] on div "Click inside this area or drag and drop to select file to upload." at bounding box center [784, 333] width 432 height 31
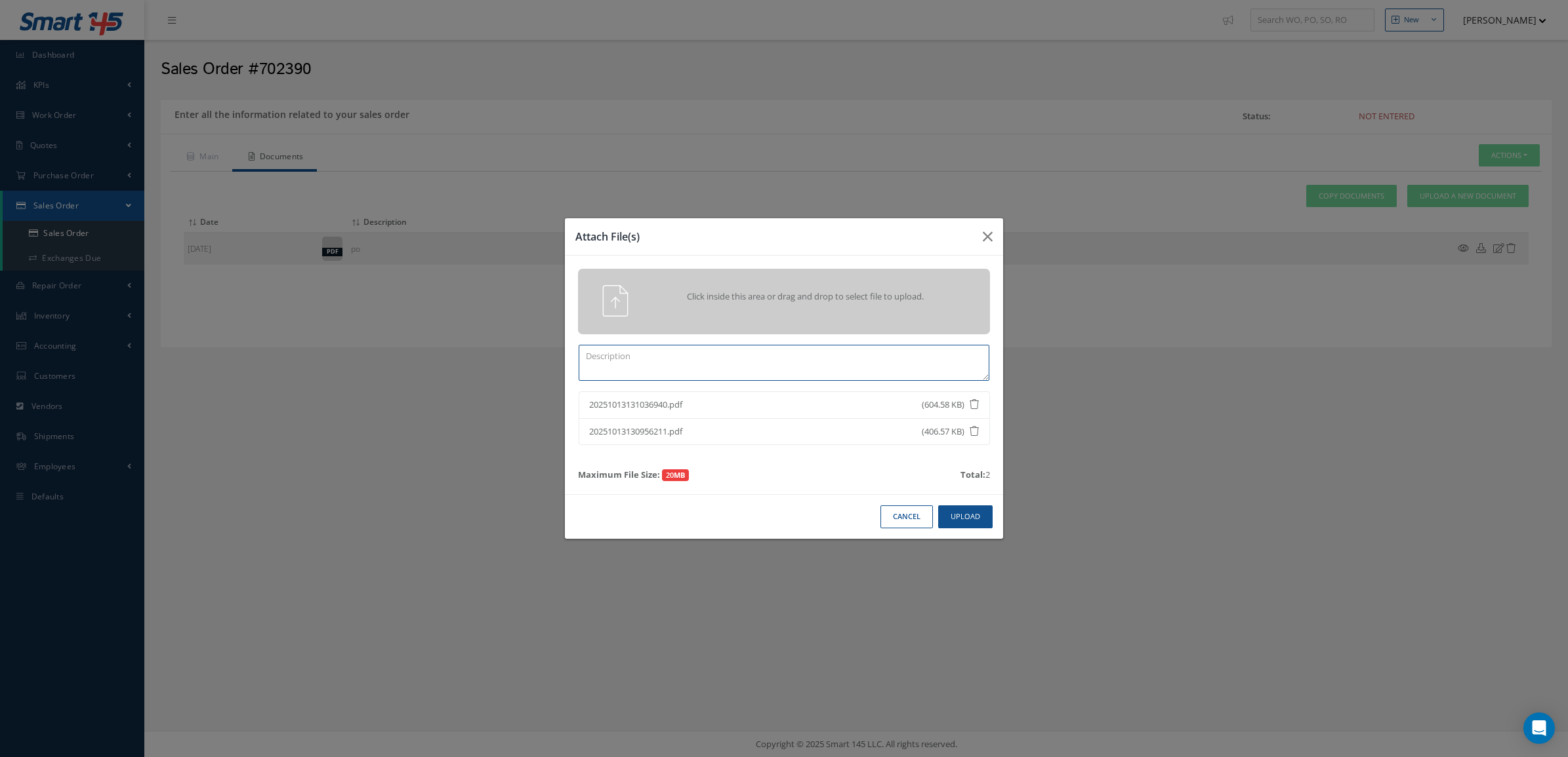
click at [775, 370] on textarea at bounding box center [784, 363] width 410 height 36
type textarea "V"
type textarea "CERTS"
click at [948, 526] on button "Upload" at bounding box center [965, 517] width 54 height 23
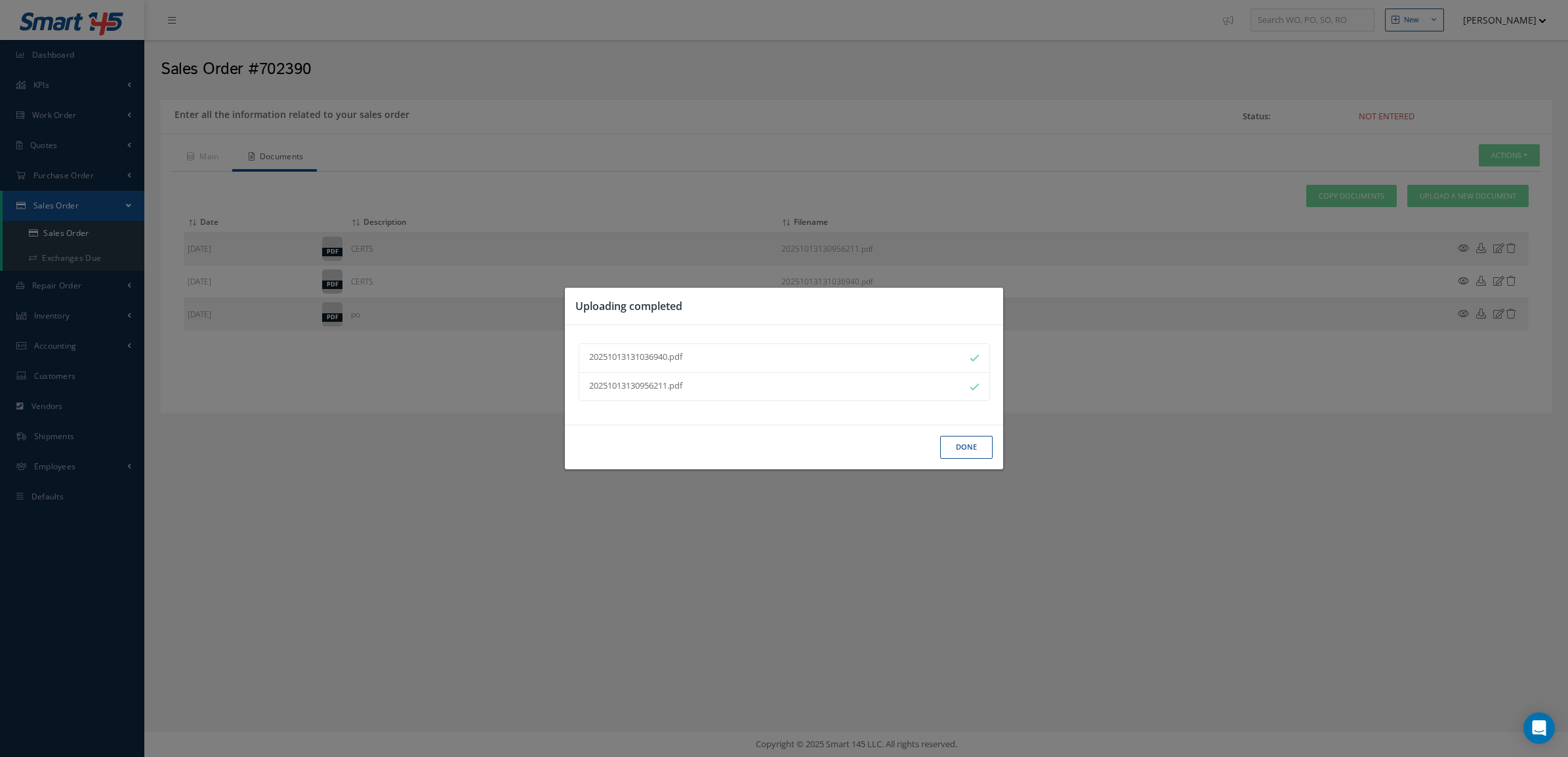
click at [971, 446] on button "Done" at bounding box center [966, 447] width 53 height 23
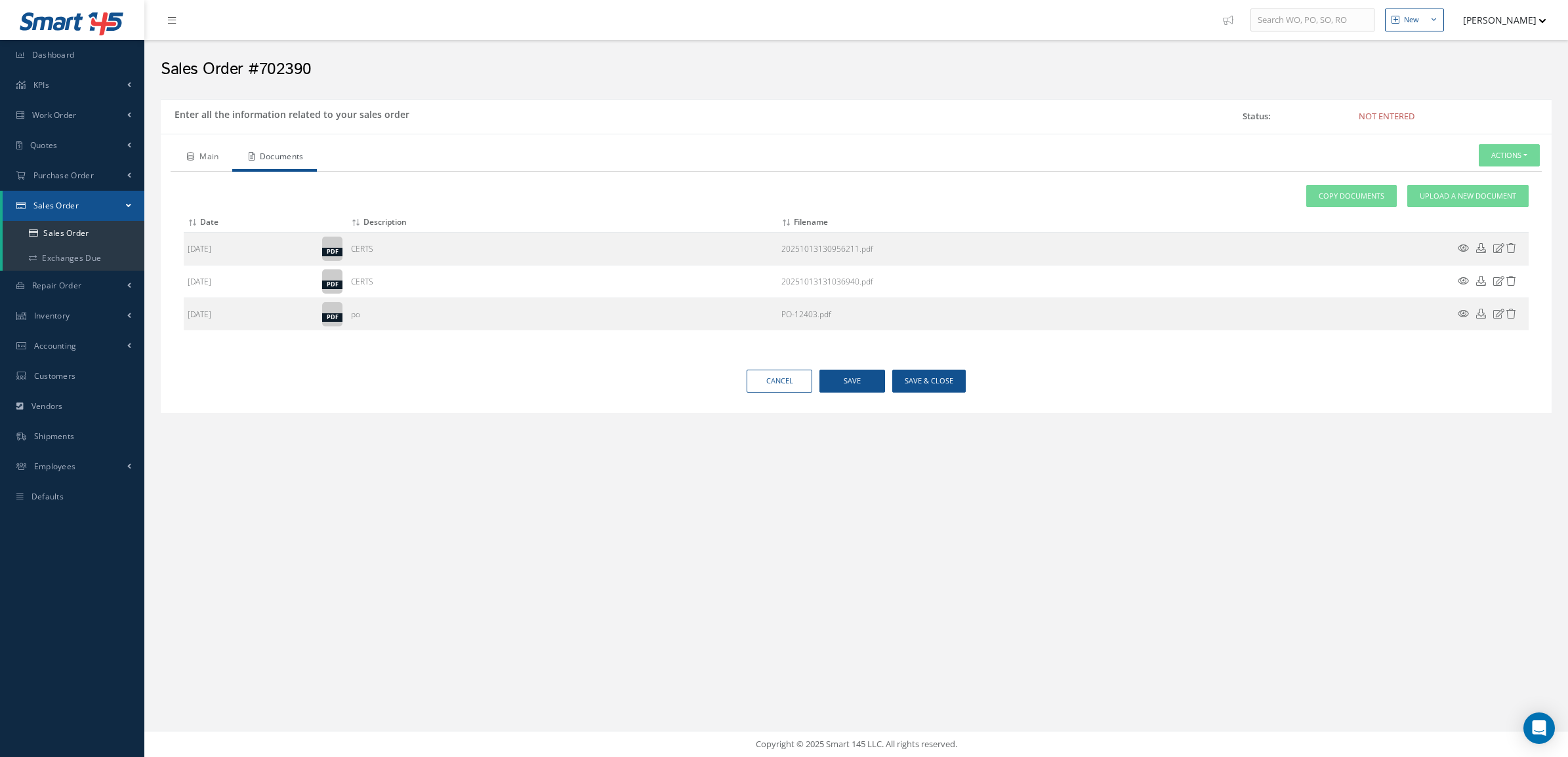
click at [182, 168] on link "Main" at bounding box center [201, 158] width 62 height 27
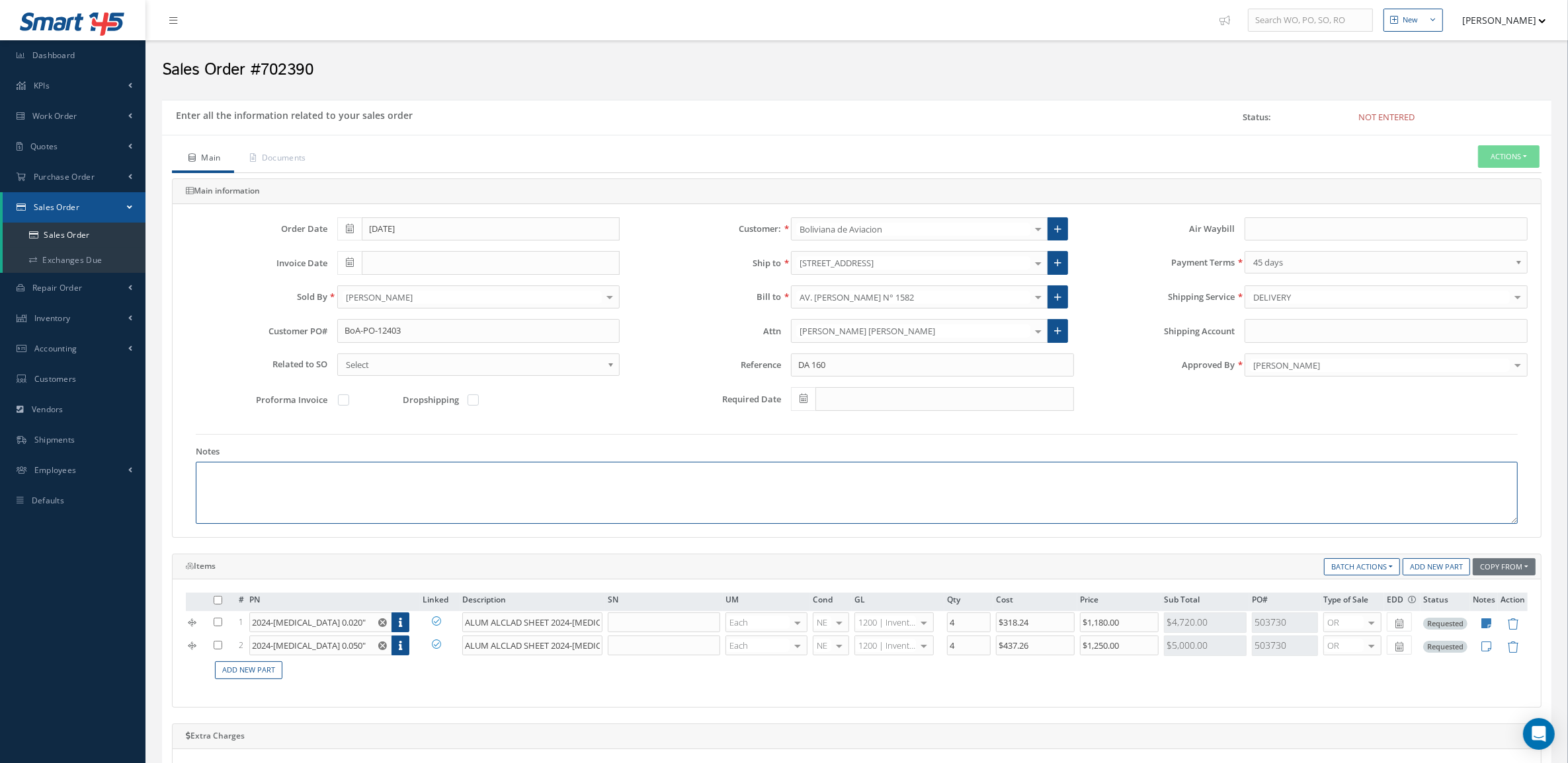
click at [401, 498] on textarea at bounding box center [856, 492] width 1322 height 63
click at [324, 476] on textarea "HS CODE 7606129223 ECCN EAR99 ORIGIN: USA" at bounding box center [856, 492] width 1322 height 63
click at [245, 488] on textarea "HS CODE 7606129223 *80/20C* ECCN EAR99 ORIGIN: USA" at bounding box center [856, 492] width 1322 height 63
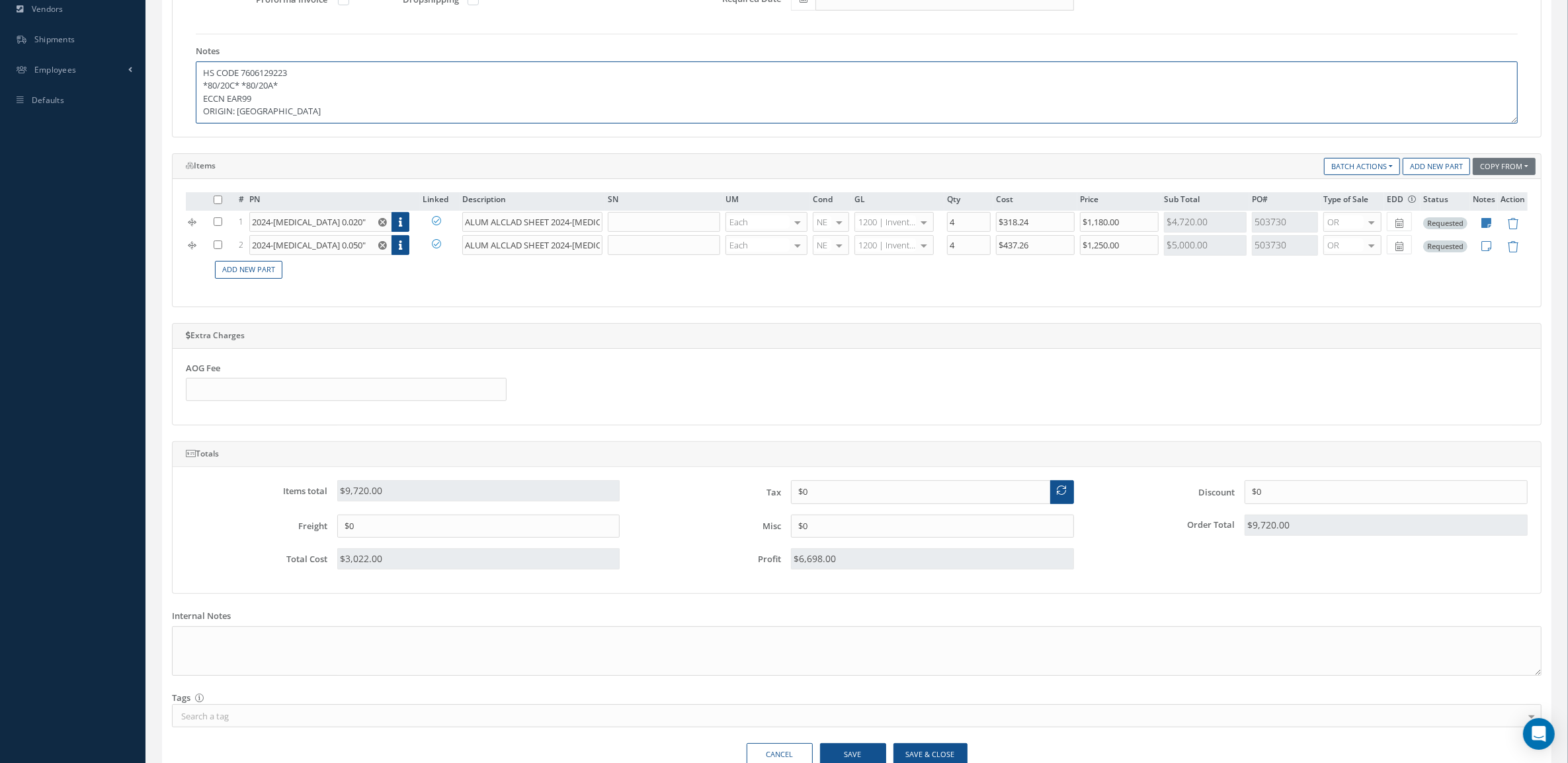
scroll to position [474, 0]
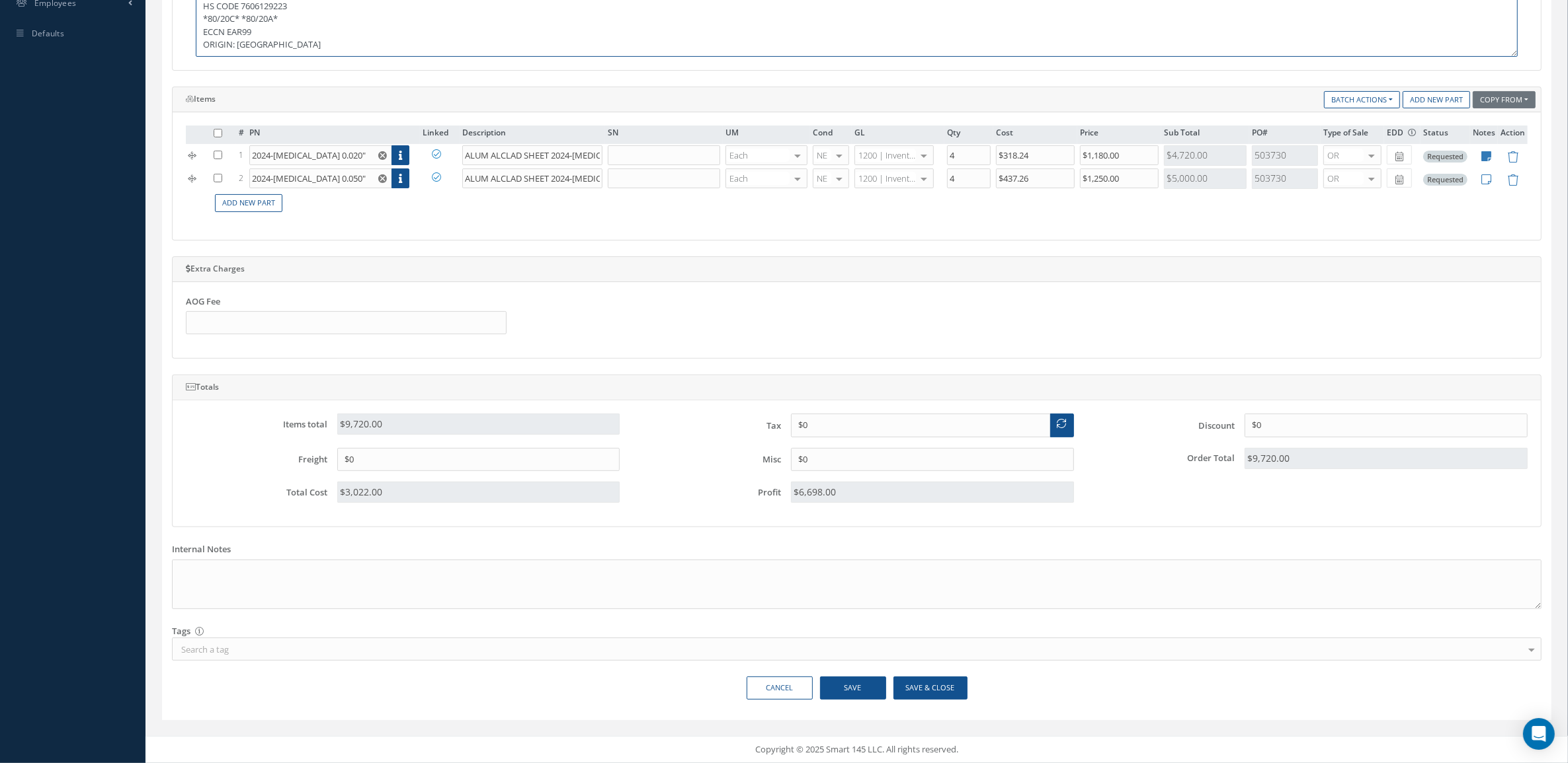
type textarea "HS CODE 7606129223 *80/20C* *80/20A* ECCN EAR99 ORIGIN: USA"
click at [963, 688] on button "Save & Close" at bounding box center [931, 688] width 74 height 23
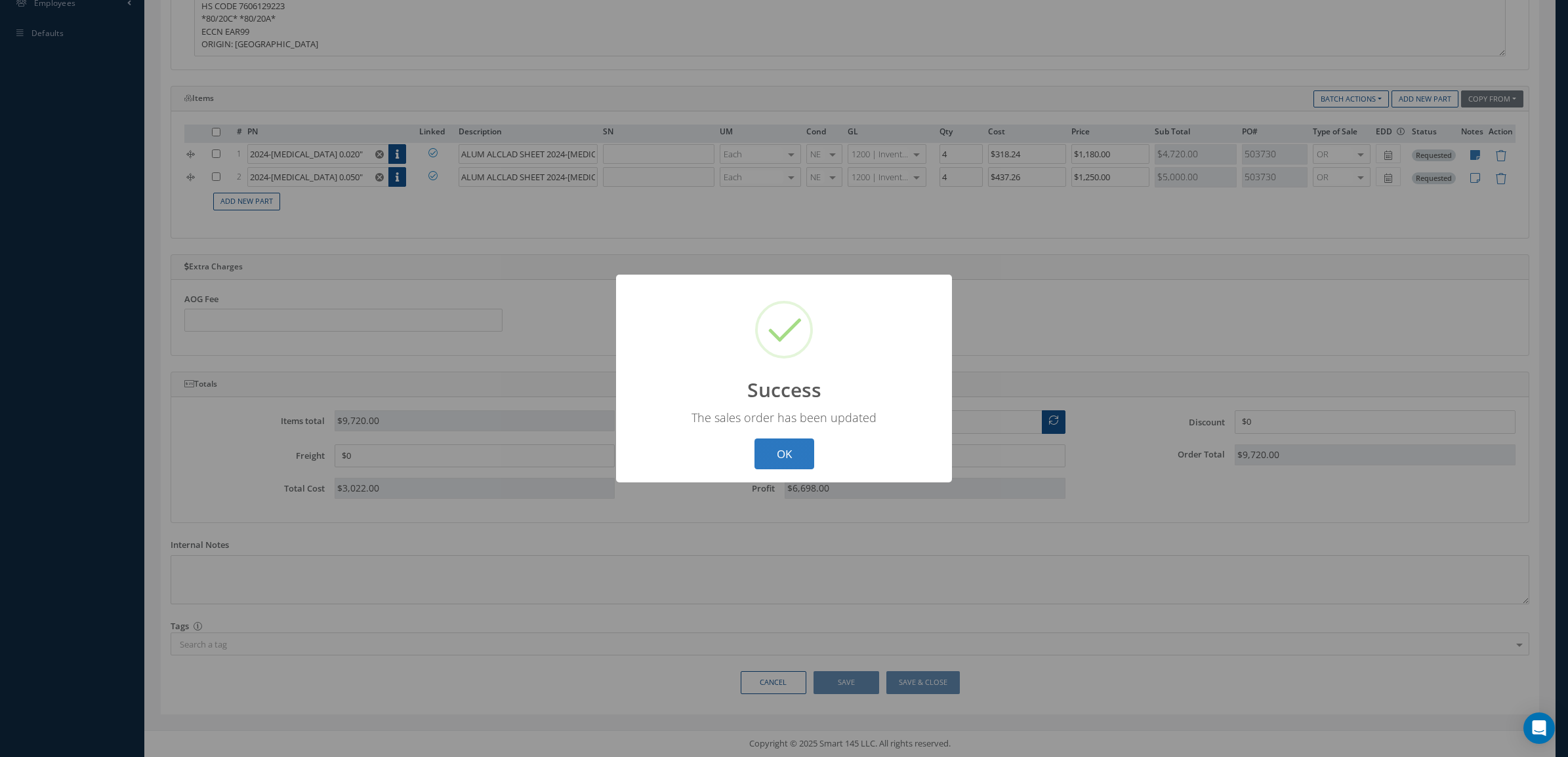
click at [802, 444] on button "OK" at bounding box center [784, 454] width 59 height 31
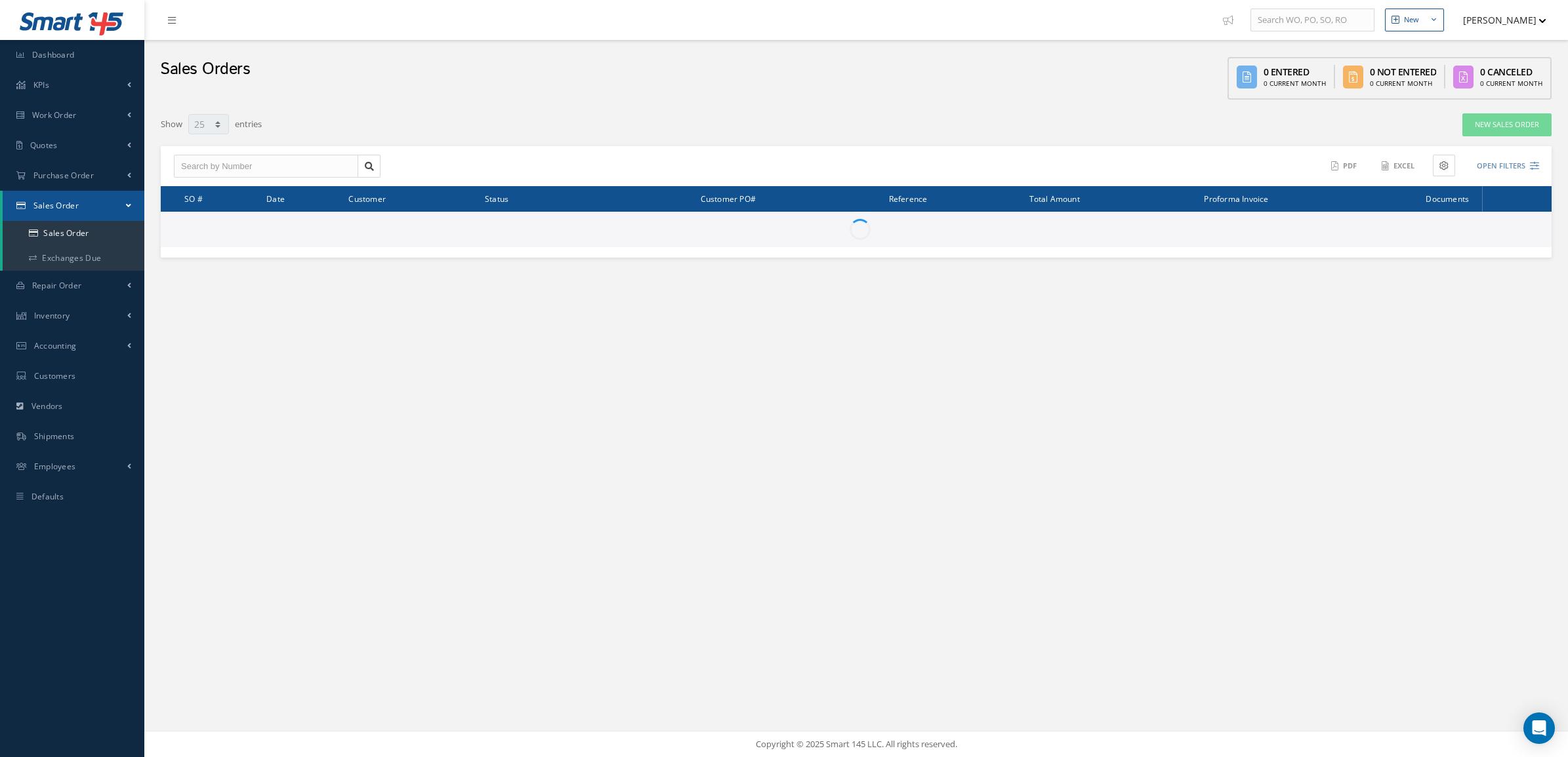
select select "25"
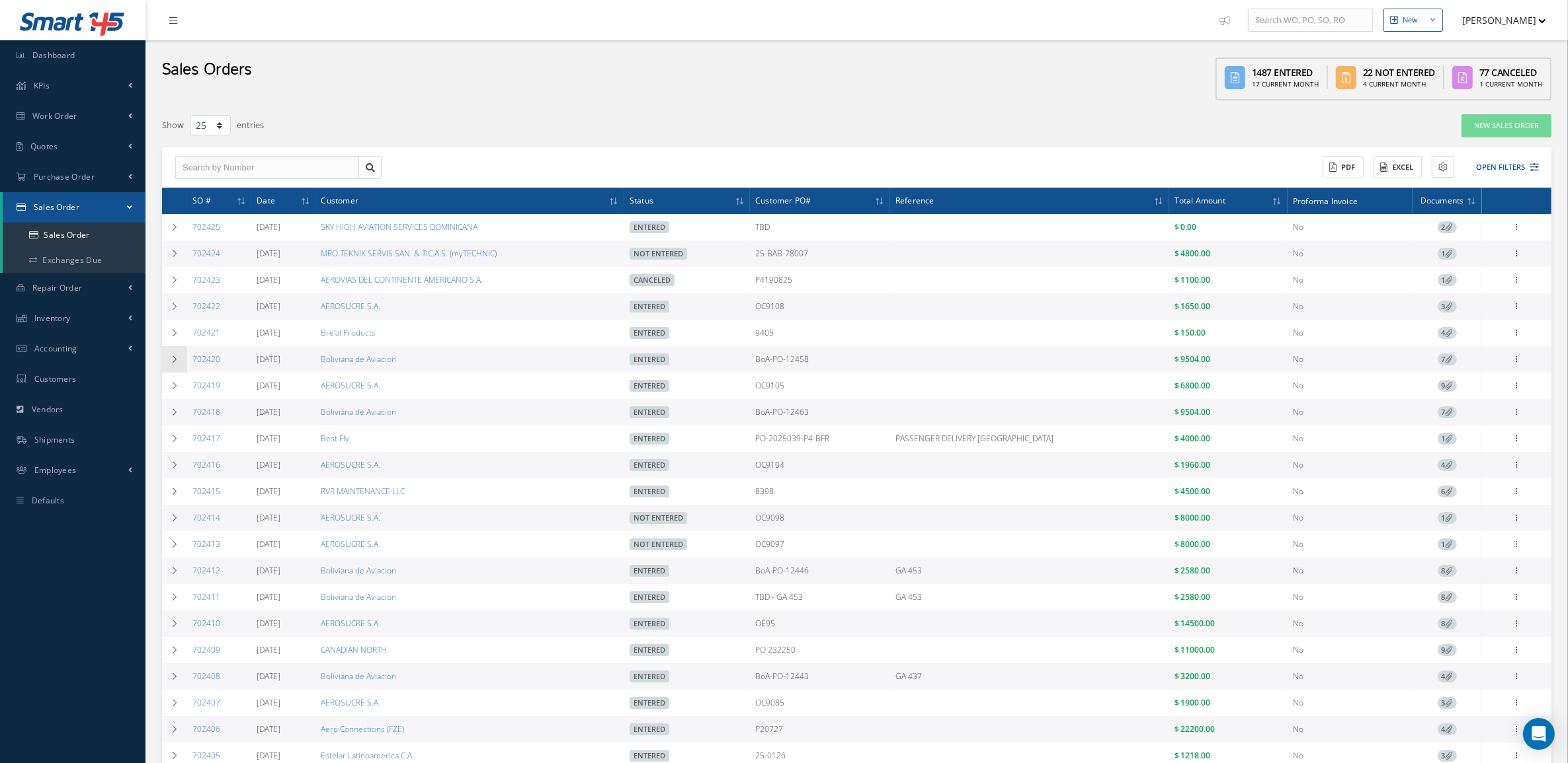
click at [172, 363] on icon at bounding box center [174, 359] width 9 height 8
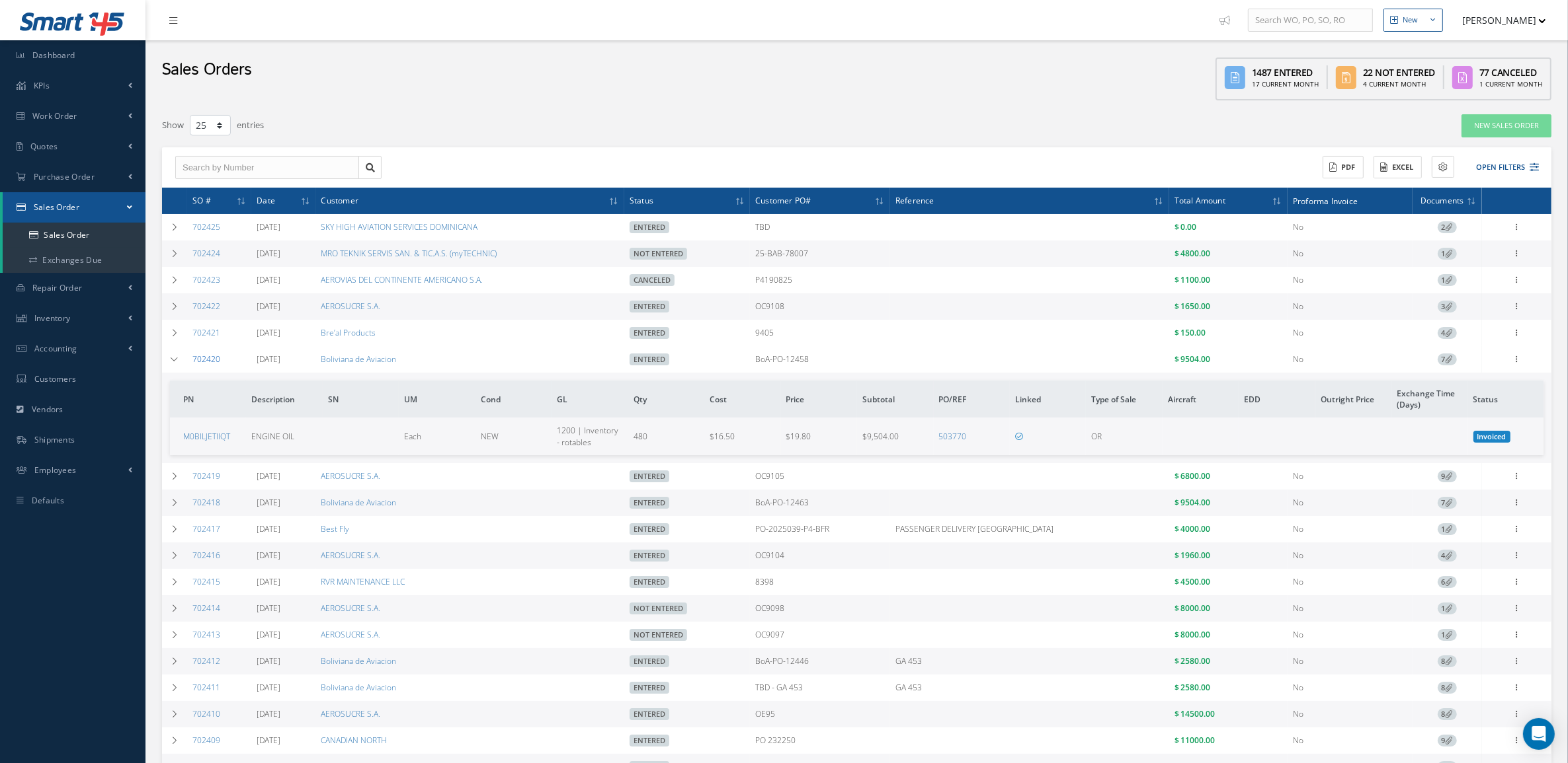
click at [213, 355] on link "702420" at bounding box center [206, 359] width 27 height 11
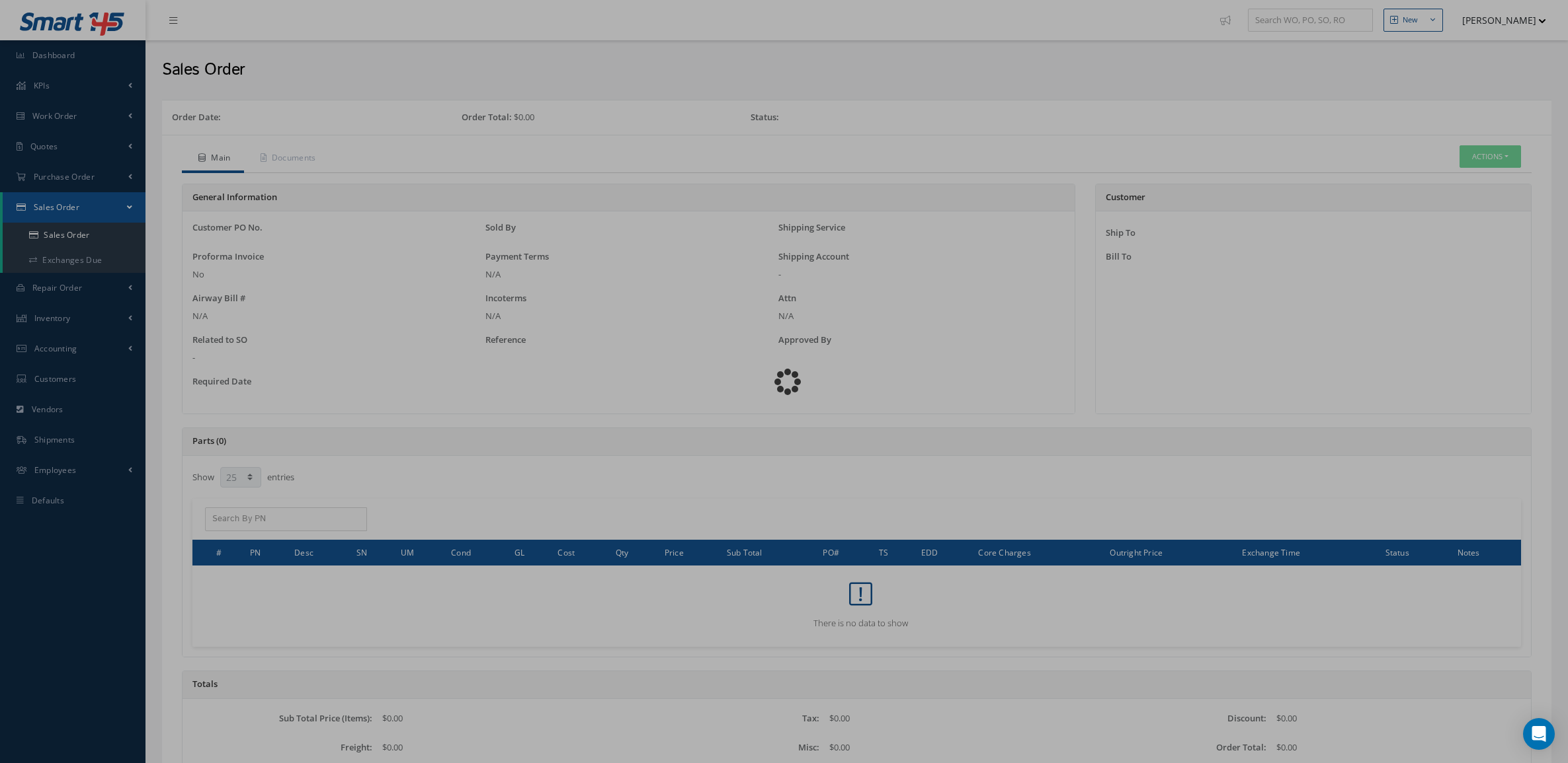
select select "25"
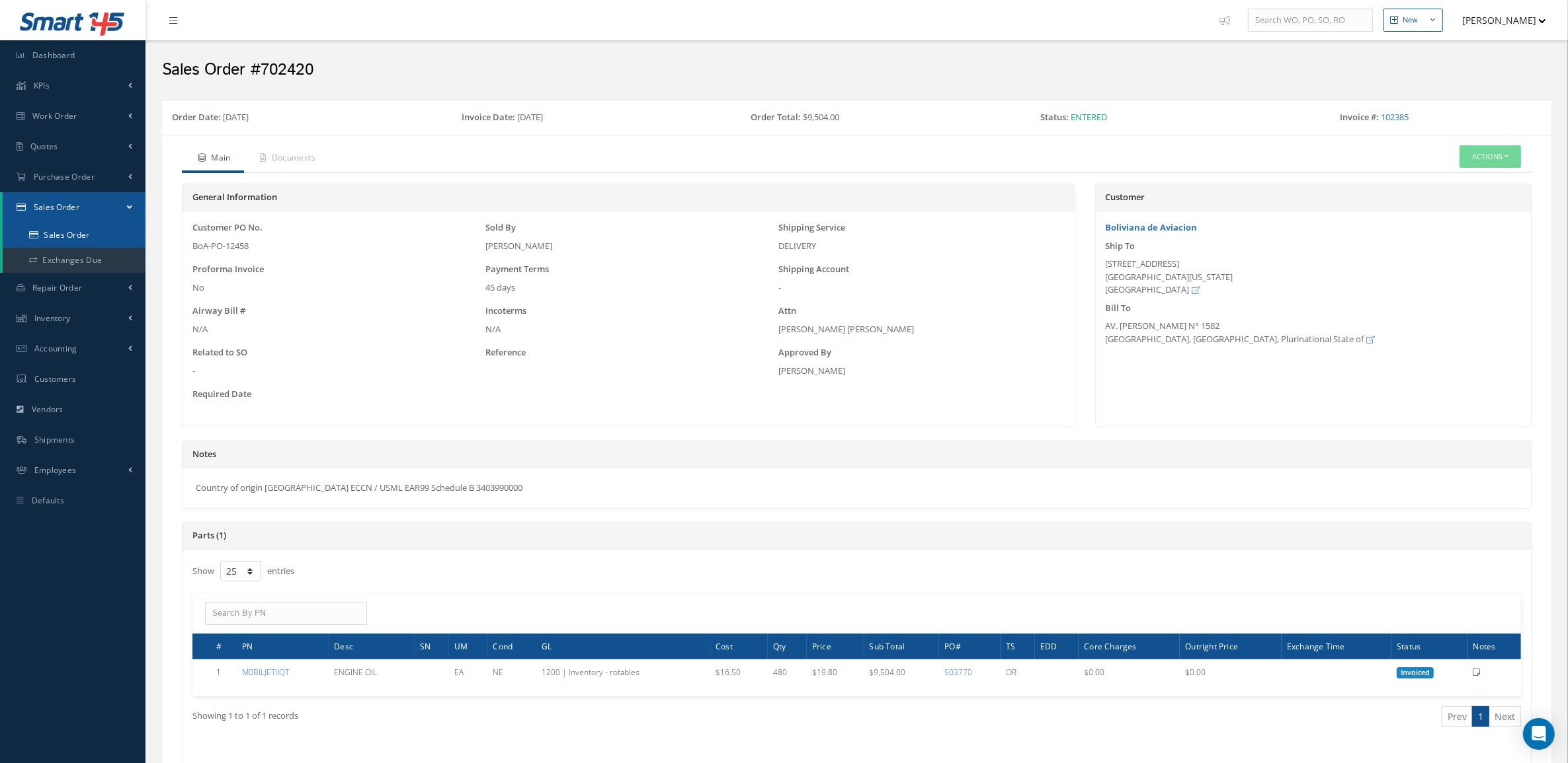
click at [65, 230] on link "Sales Order" at bounding box center [74, 235] width 143 height 25
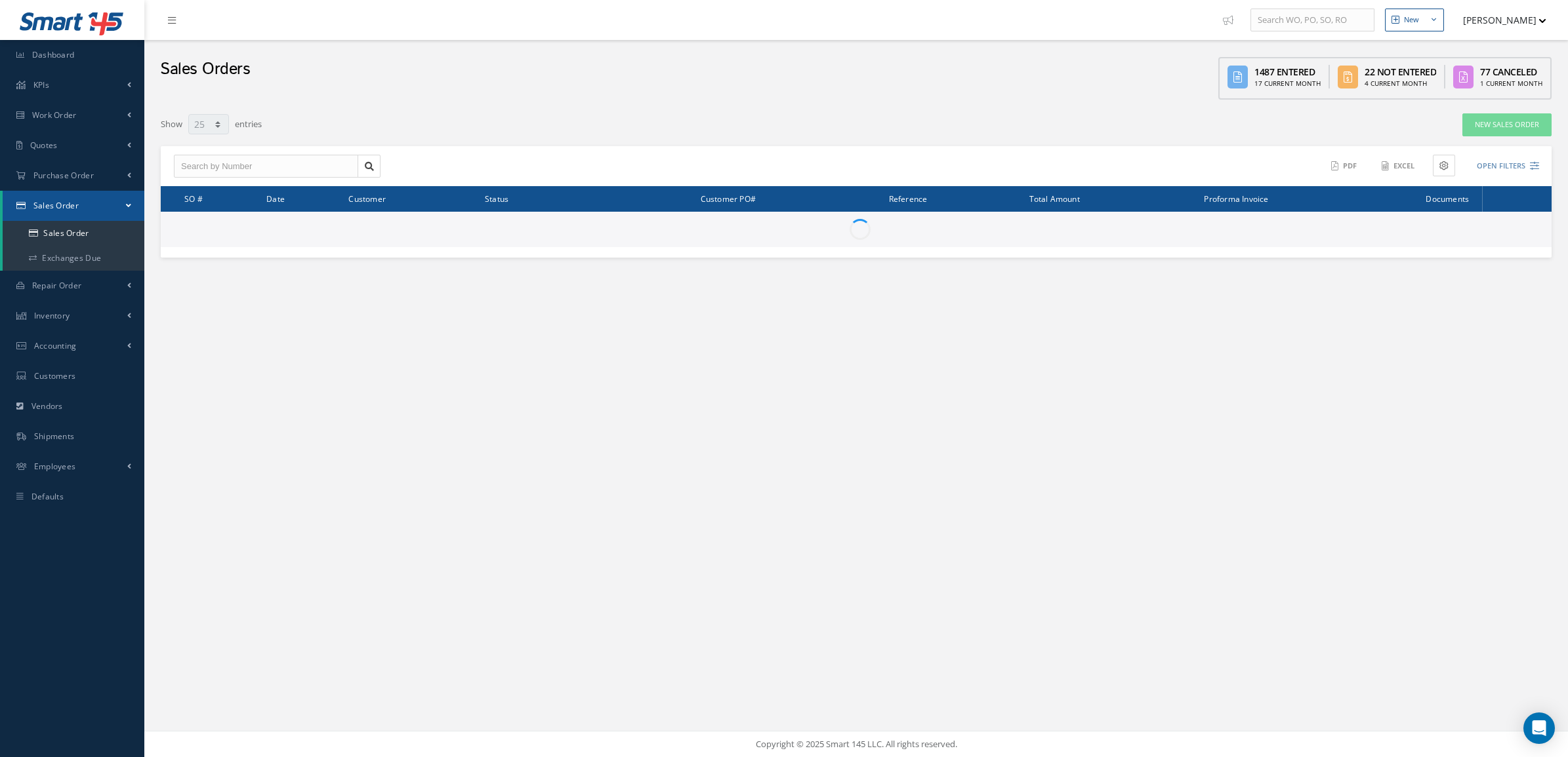
select select "25"
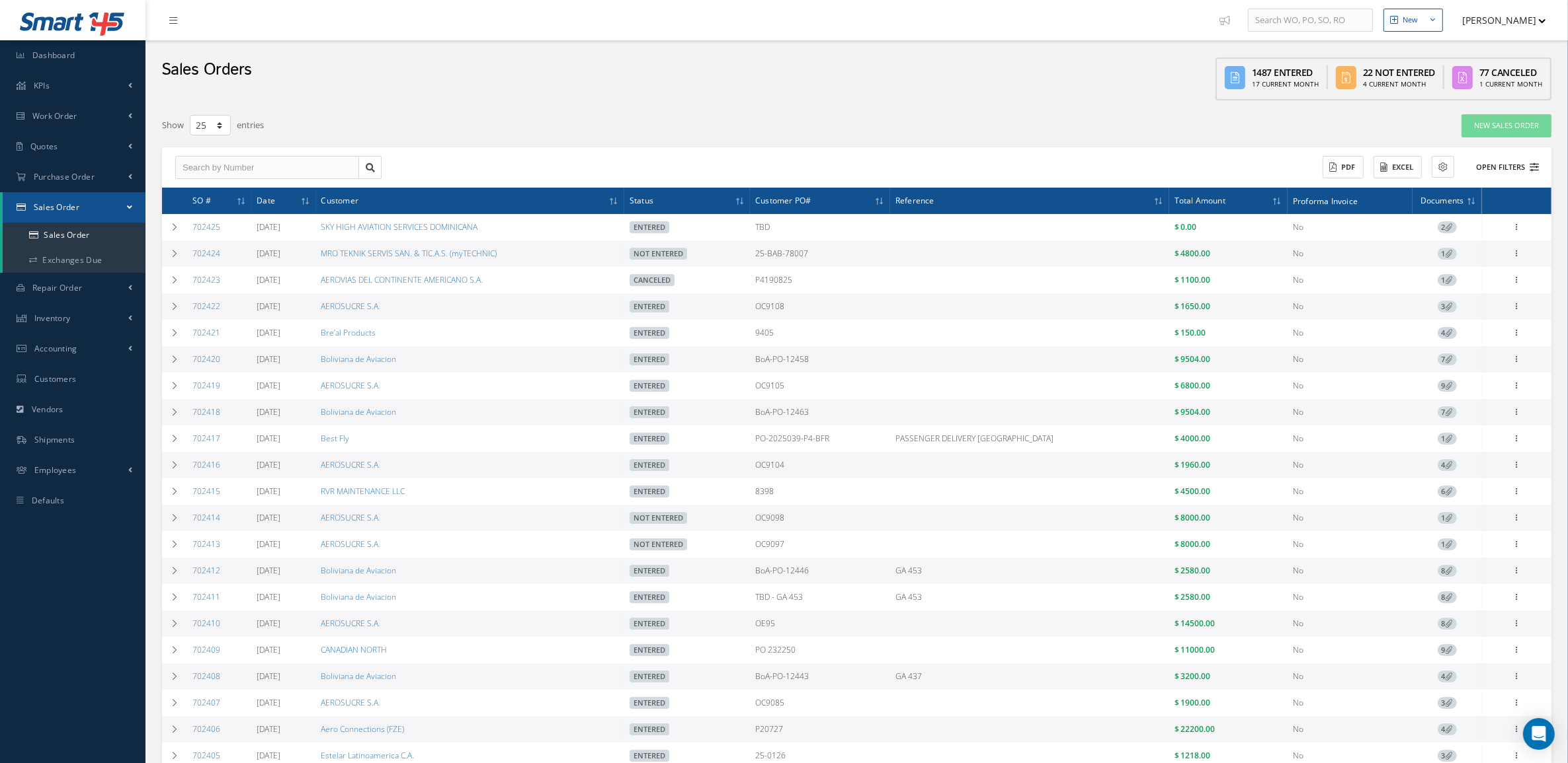
click at [1482, 170] on button "Open Filters" at bounding box center [1501, 167] width 75 height 21
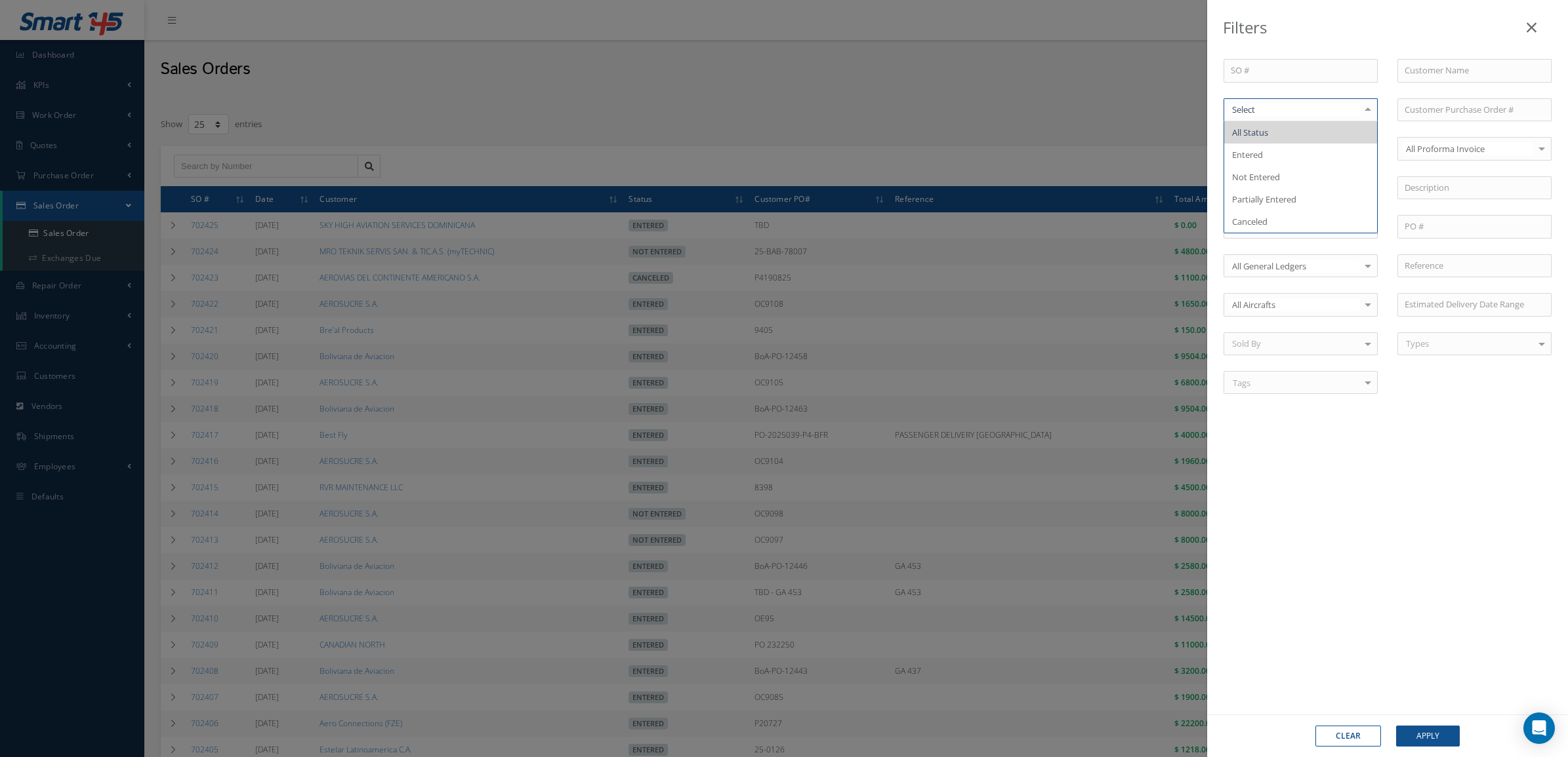
click at [1291, 118] on div at bounding box center [1299, 110] width 154 height 24
click at [1286, 171] on span "Not Entered" at bounding box center [1300, 177] width 153 height 22
click at [1418, 732] on button "Apply" at bounding box center [1427, 736] width 64 height 21
